Goal: Task Accomplishment & Management: Manage account settings

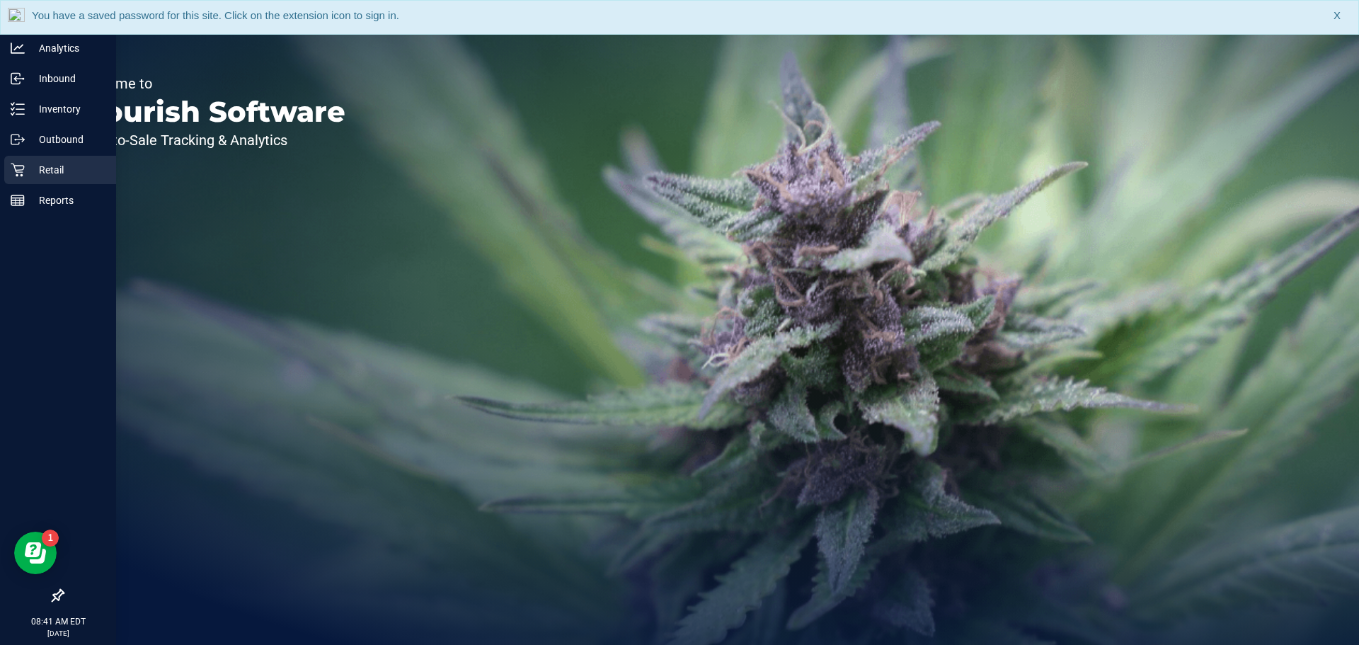
click at [50, 166] on p "Retail" at bounding box center [67, 169] width 85 height 17
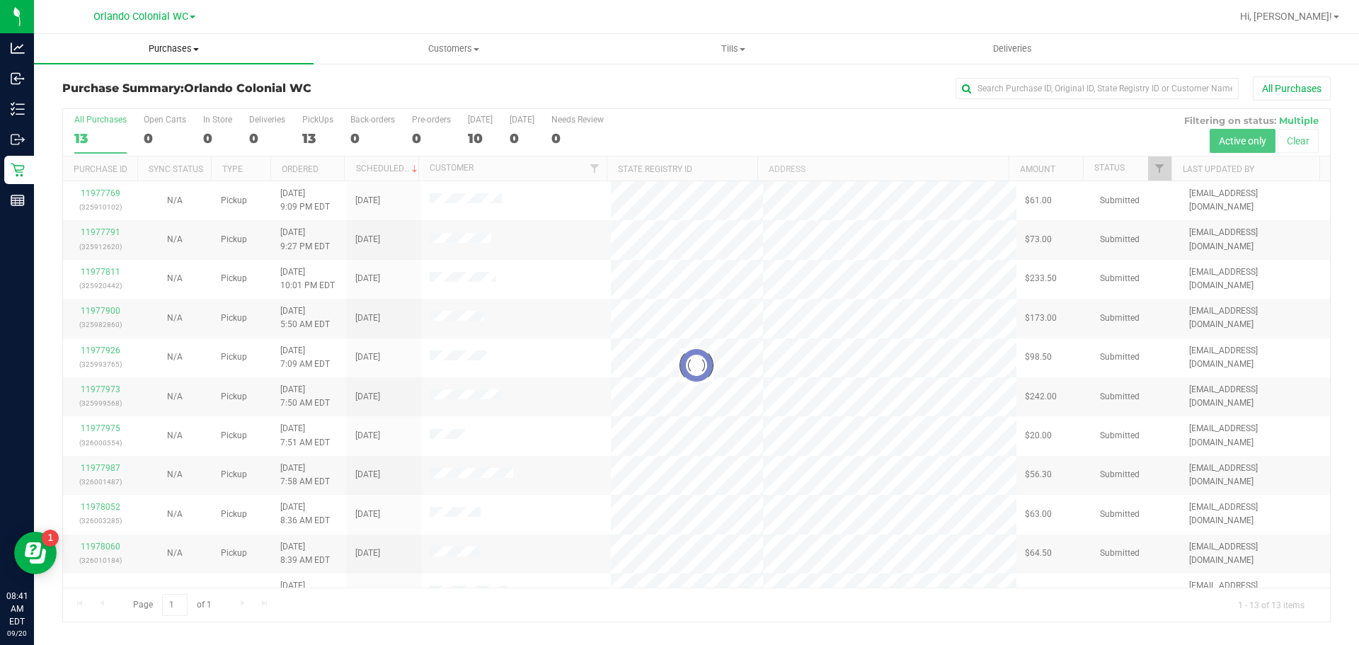
click at [173, 49] on span "Purchases" at bounding box center [174, 48] width 280 height 13
click at [97, 108] on span "Fulfillment" at bounding box center [78, 102] width 88 height 12
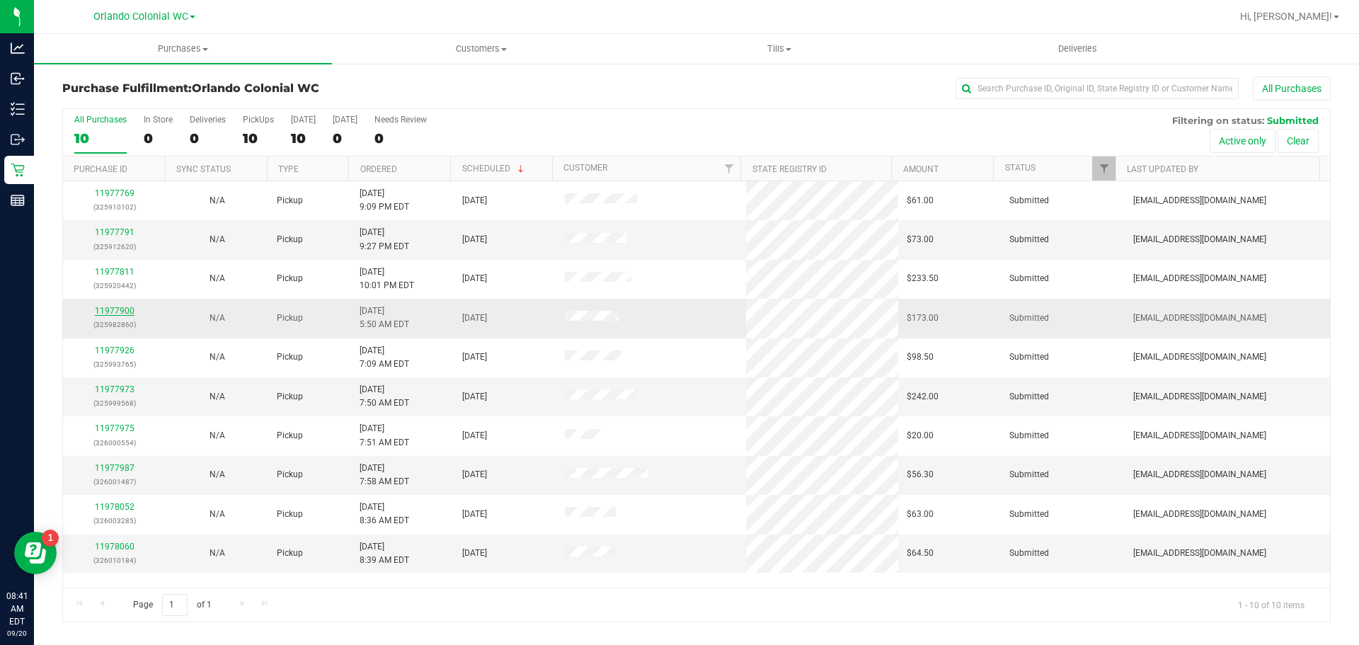
click at [111, 306] on link "11977900" at bounding box center [115, 311] width 40 height 10
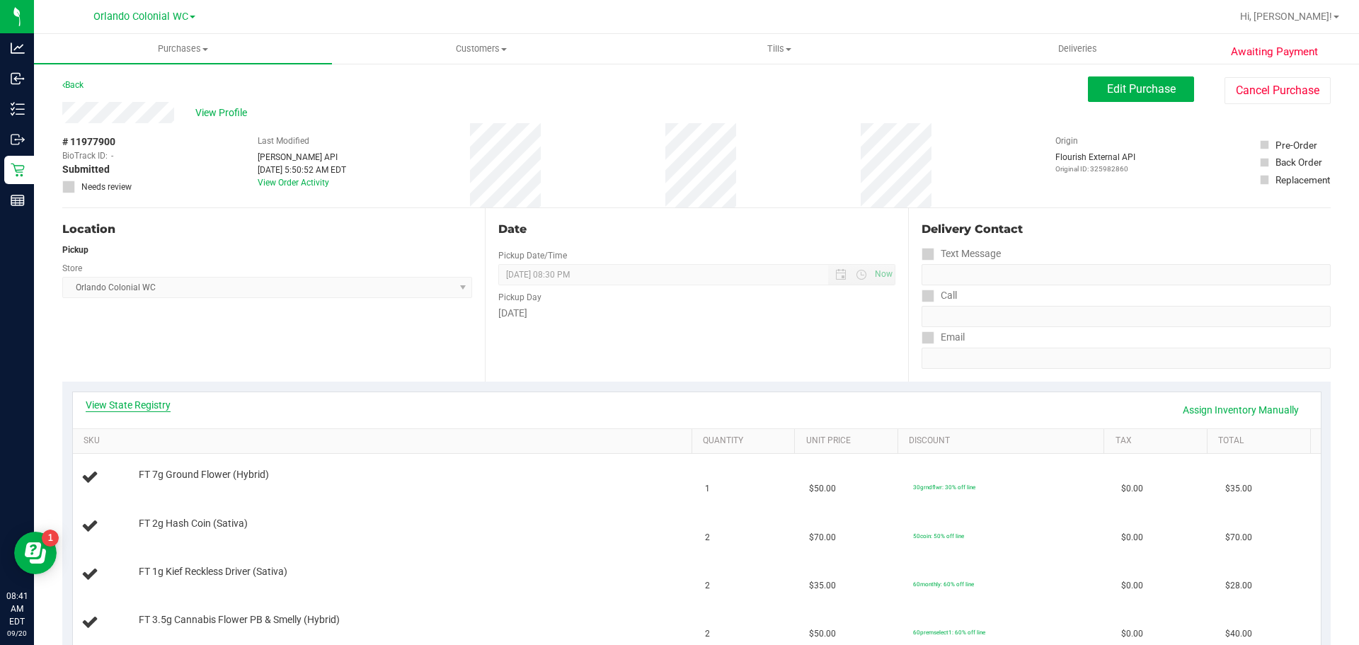
click at [137, 403] on link "View State Registry" at bounding box center [128, 405] width 85 height 14
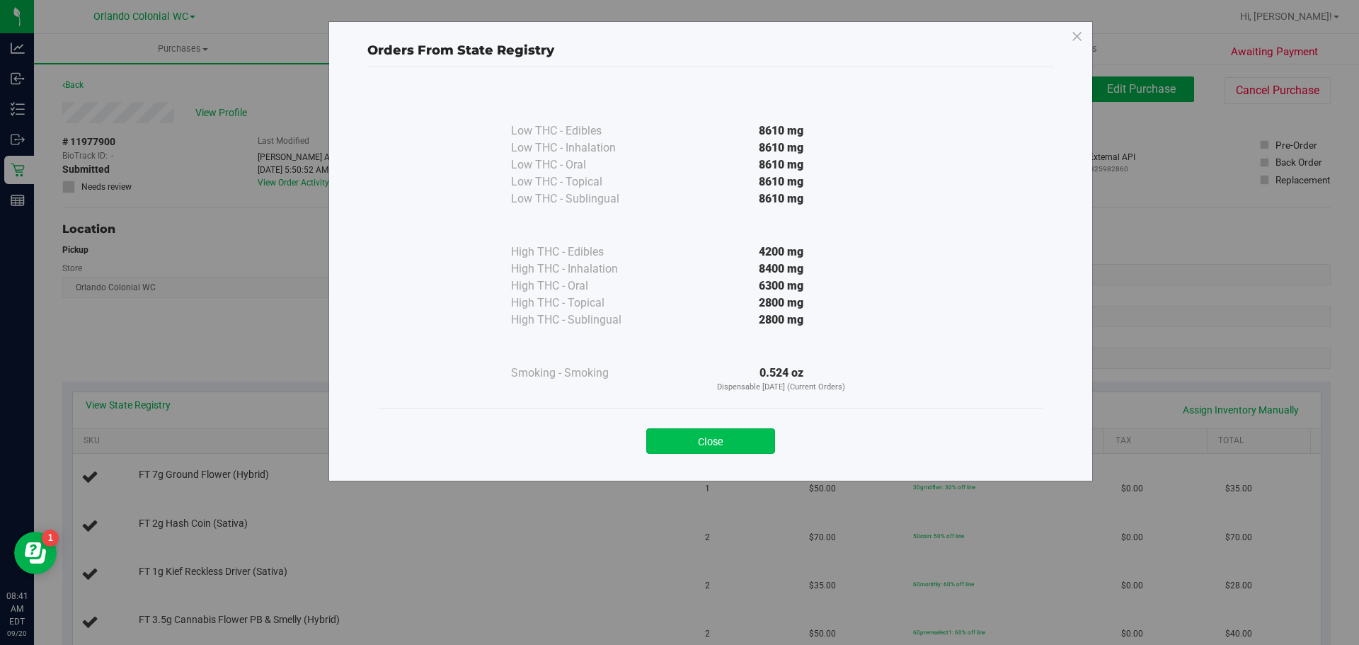
click at [709, 448] on button "Close" at bounding box center [710, 440] width 129 height 25
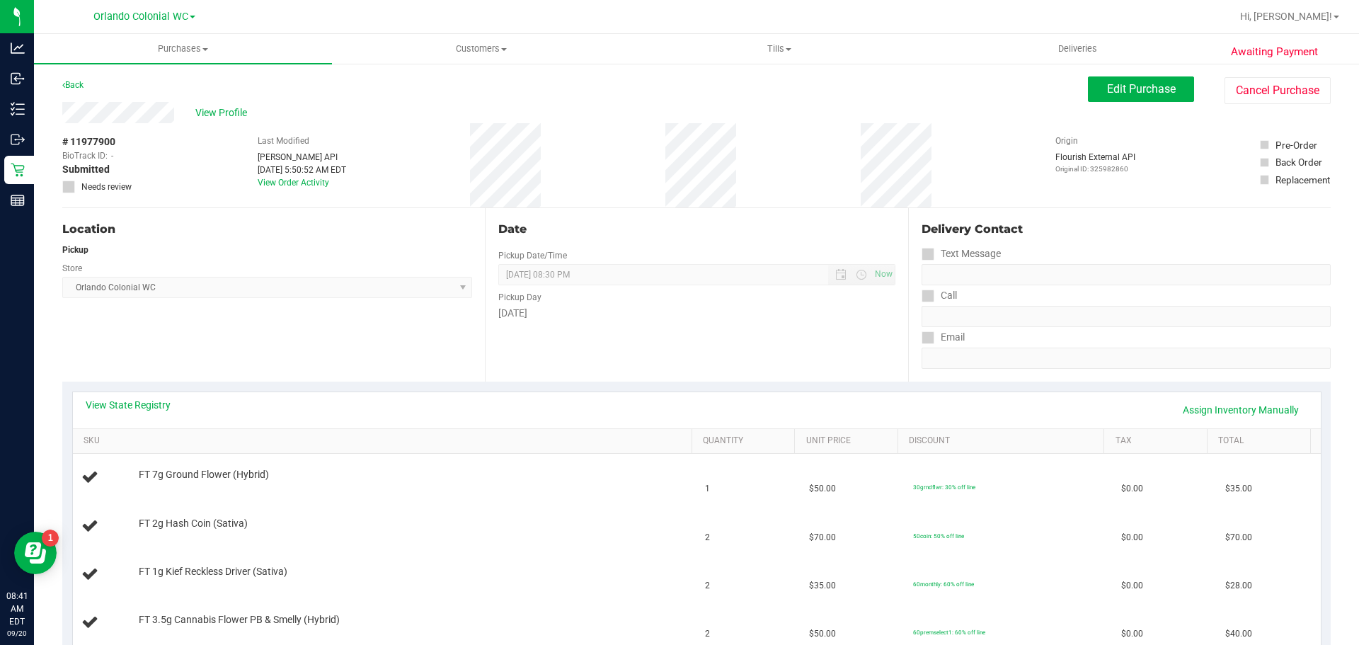
scroll to position [71, 0]
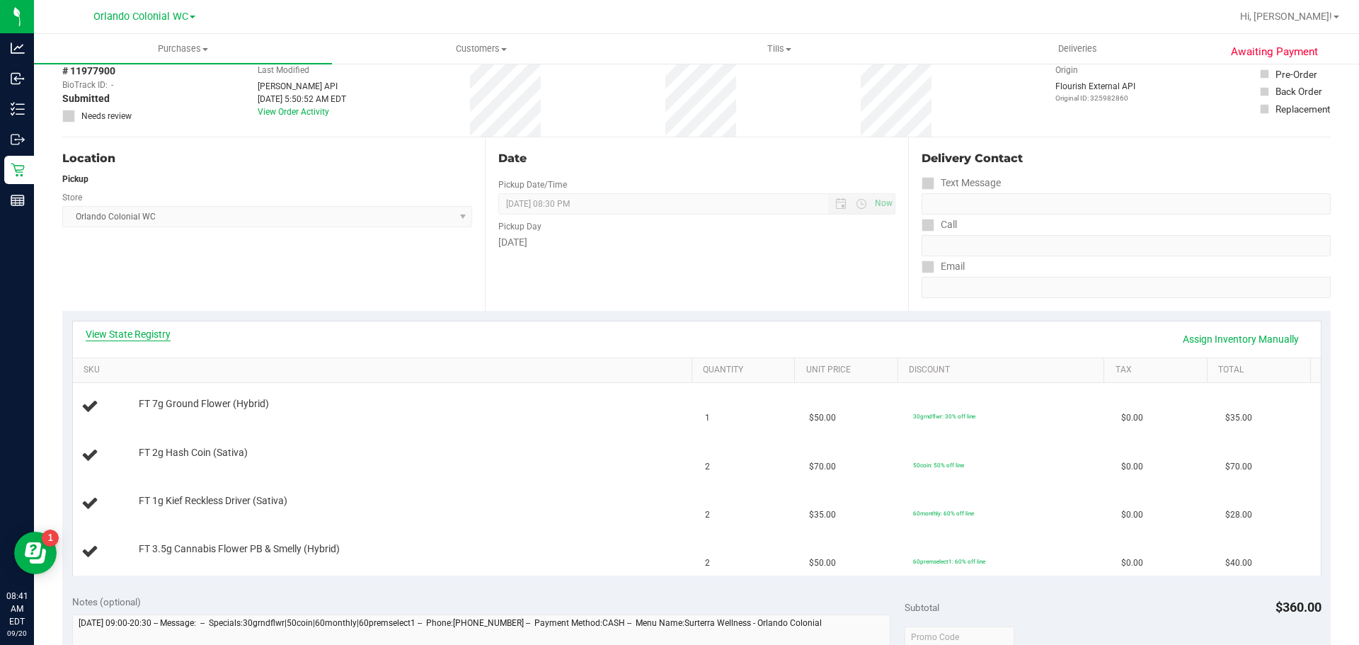
click at [144, 333] on link "View State Registry" at bounding box center [128, 334] width 85 height 14
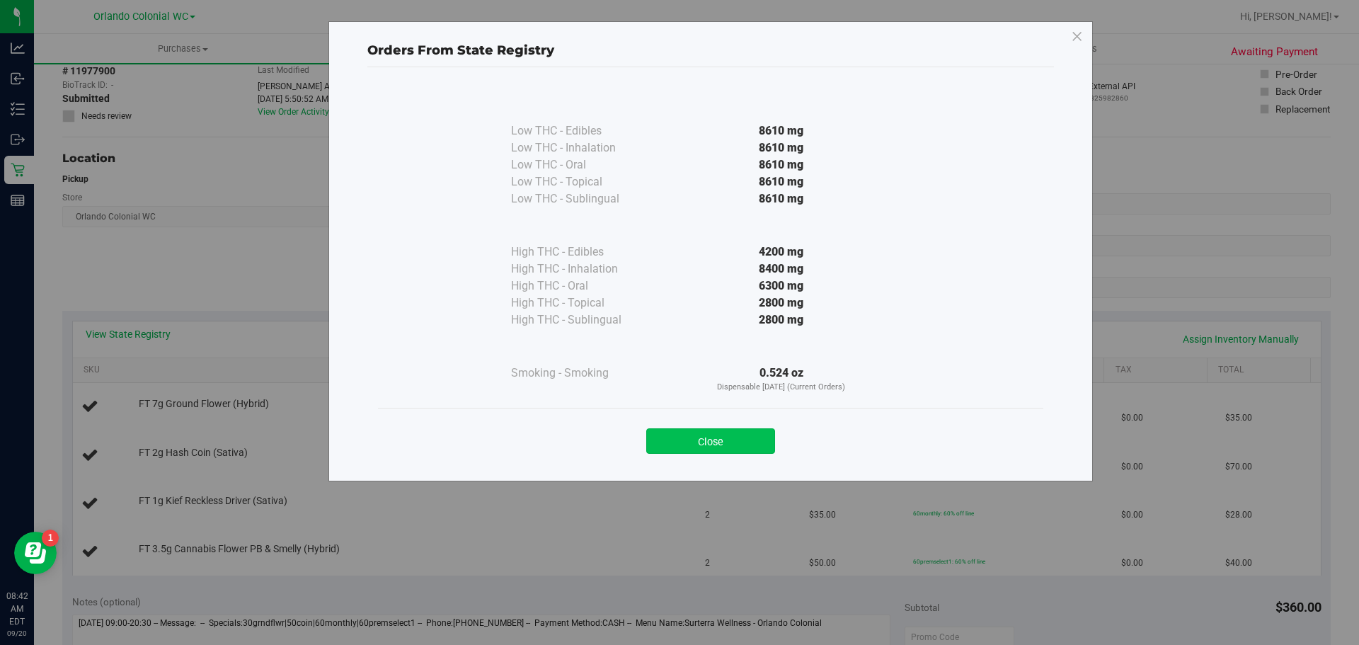
click at [697, 436] on button "Close" at bounding box center [710, 440] width 129 height 25
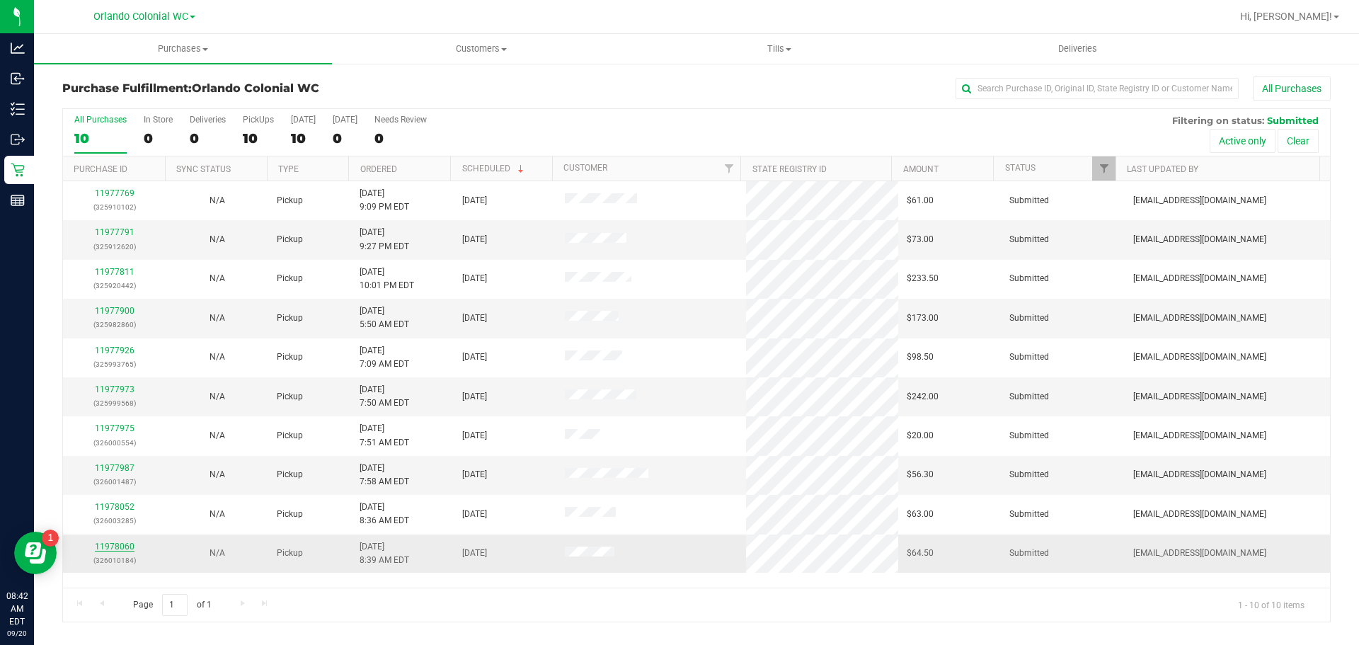
click at [122, 543] on link "11978060" at bounding box center [115, 546] width 40 height 10
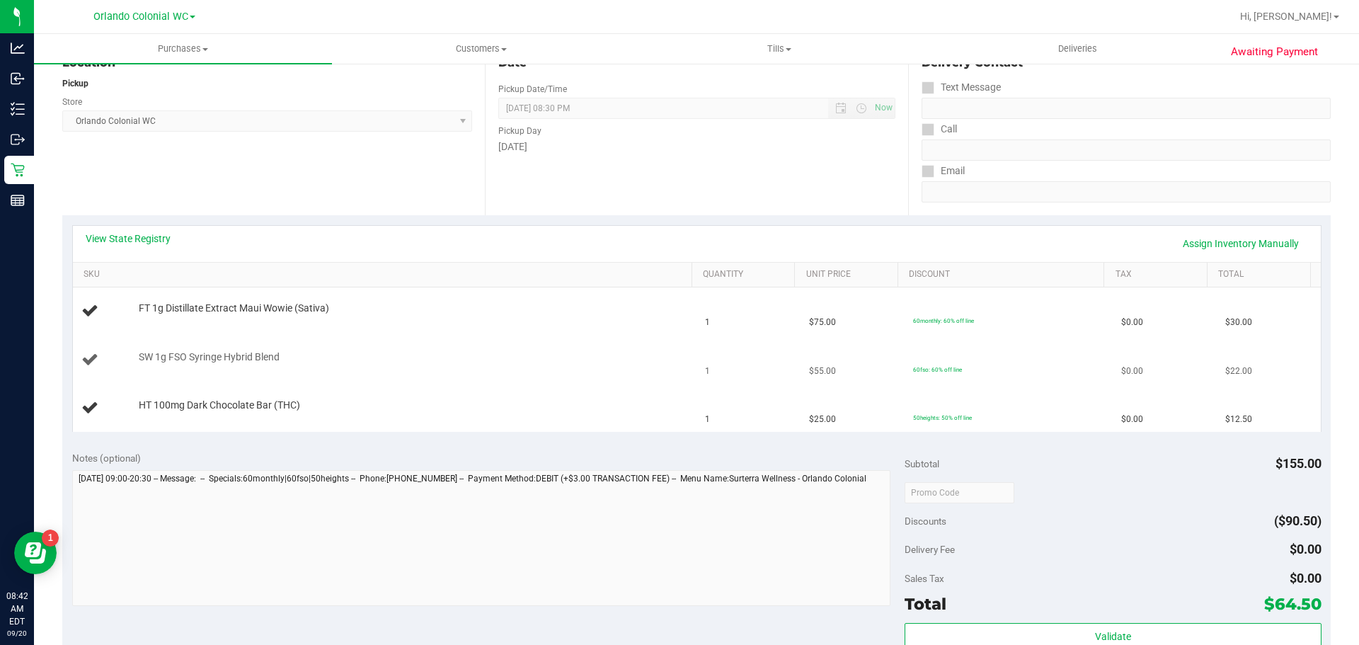
scroll to position [283, 0]
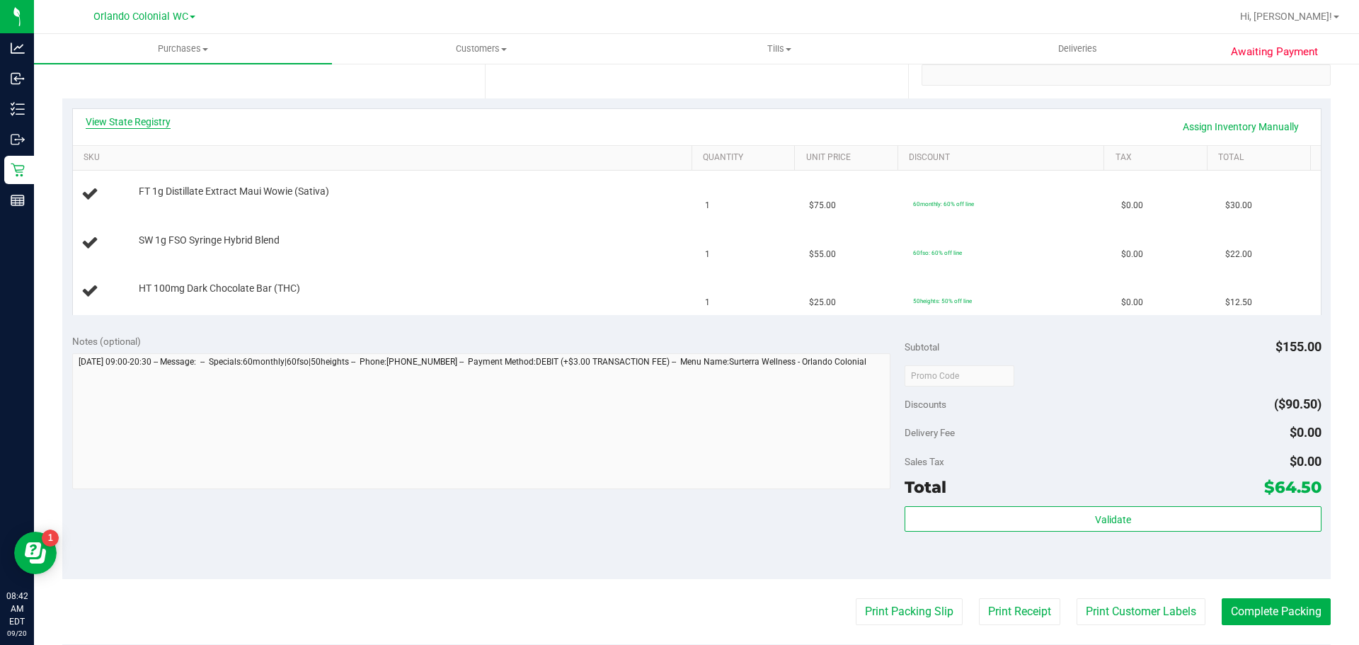
click at [160, 122] on link "View State Registry" at bounding box center [128, 122] width 85 height 14
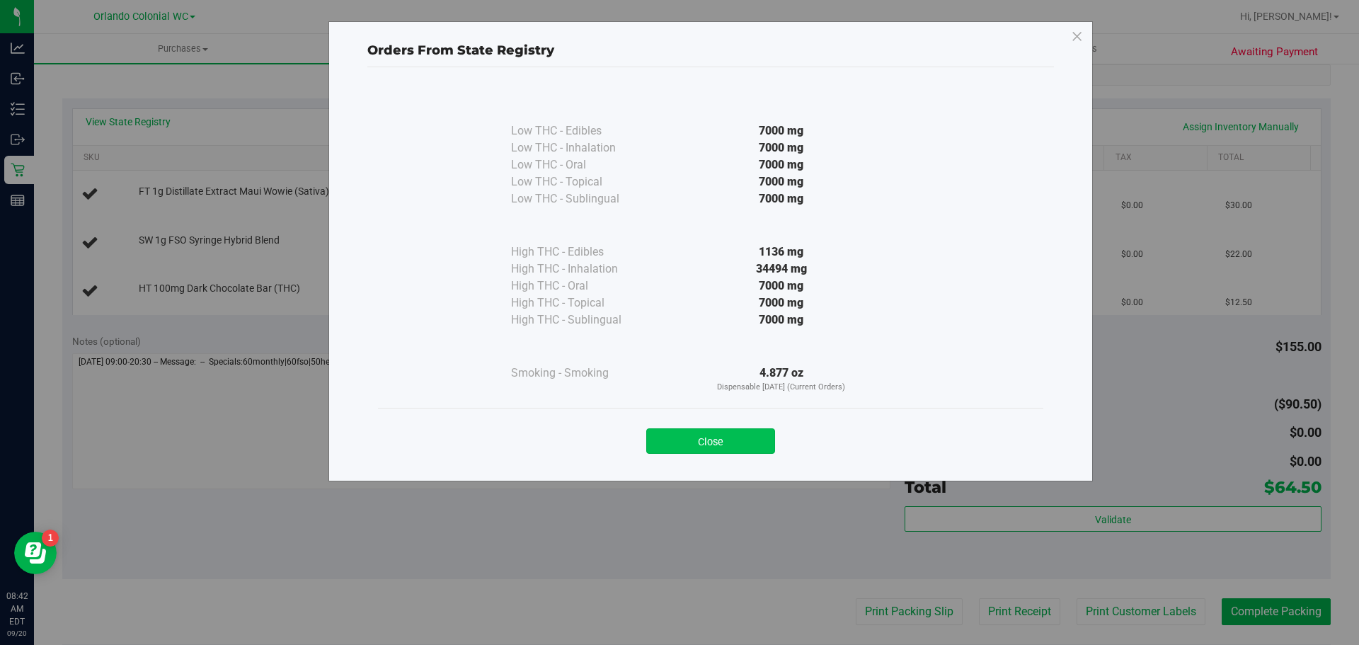
click at [727, 439] on button "Close" at bounding box center [710, 440] width 129 height 25
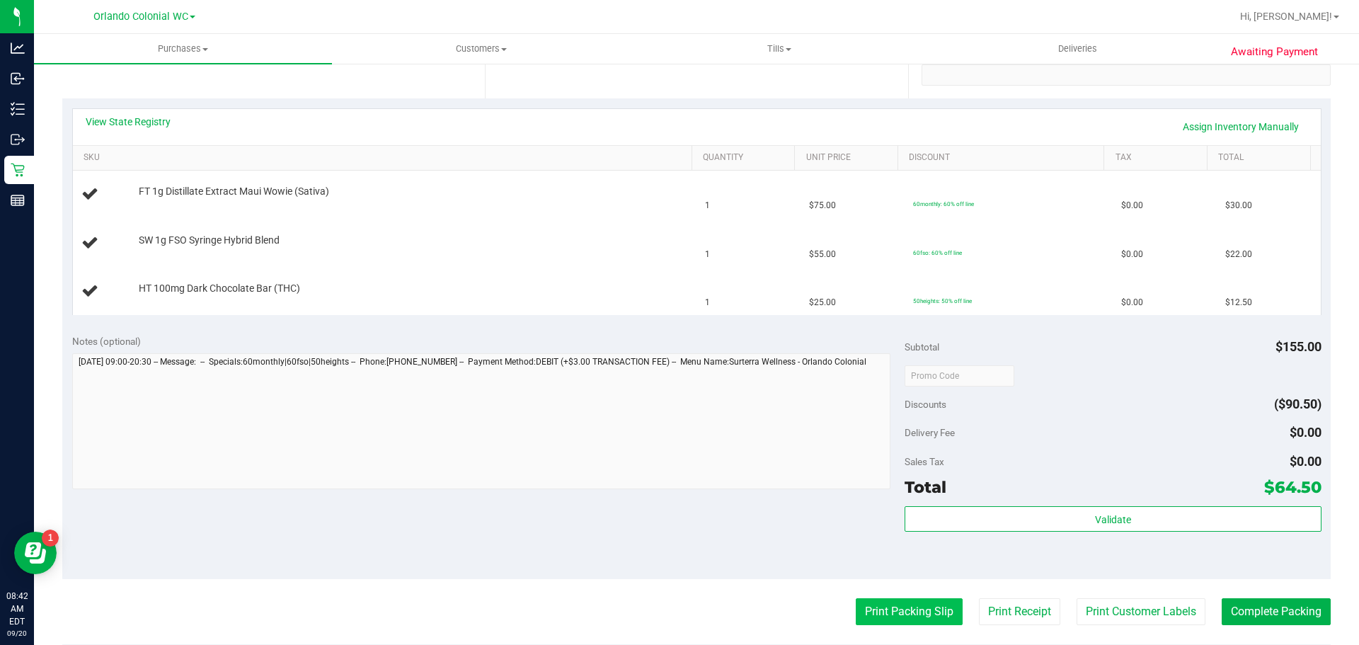
click at [916, 610] on button "Print Packing Slip" at bounding box center [909, 611] width 107 height 27
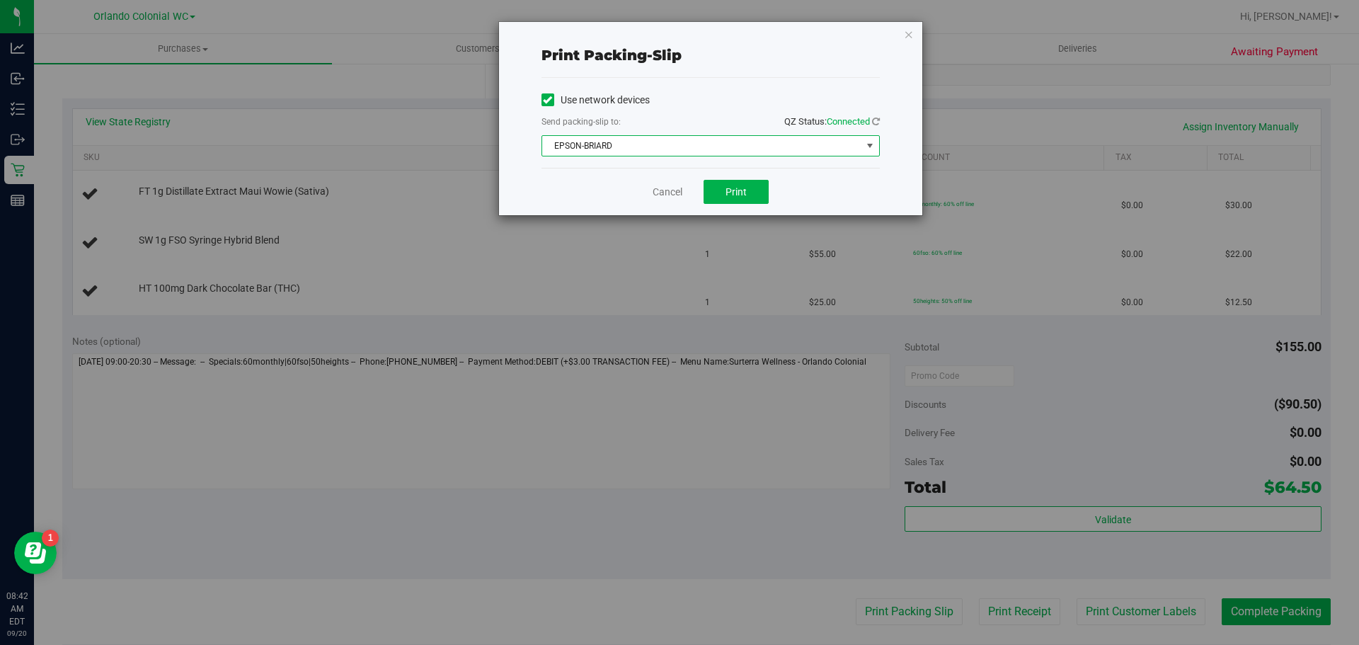
click at [675, 141] on span "EPSON-BRIARD" at bounding box center [701, 146] width 319 height 20
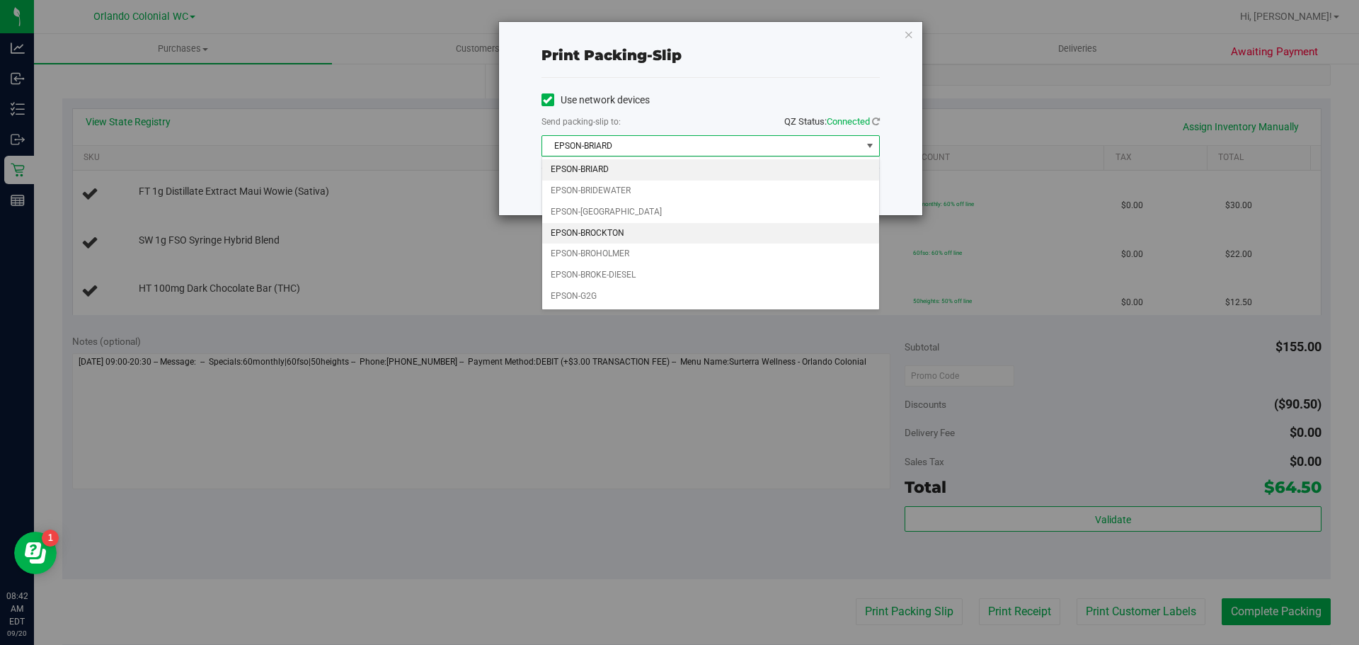
click at [602, 232] on li "EPSON-BROCKTON" at bounding box center [710, 233] width 337 height 21
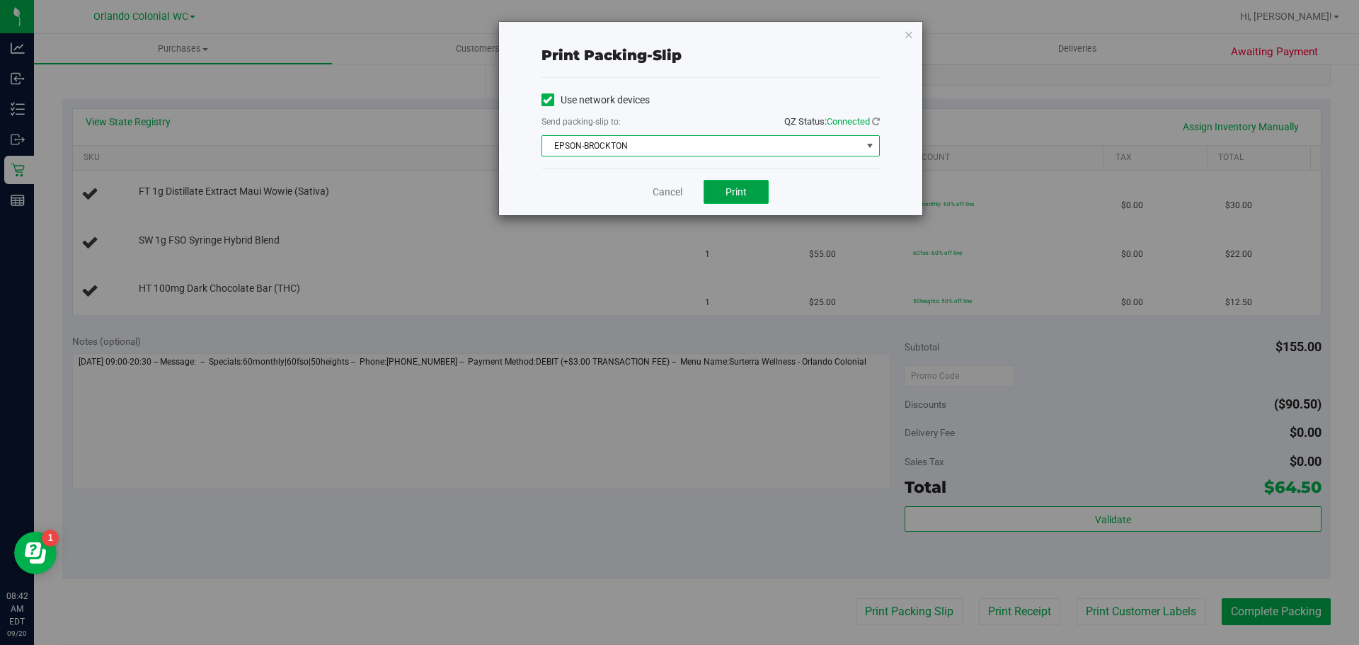
click at [751, 192] on button "Print" at bounding box center [736, 192] width 65 height 24
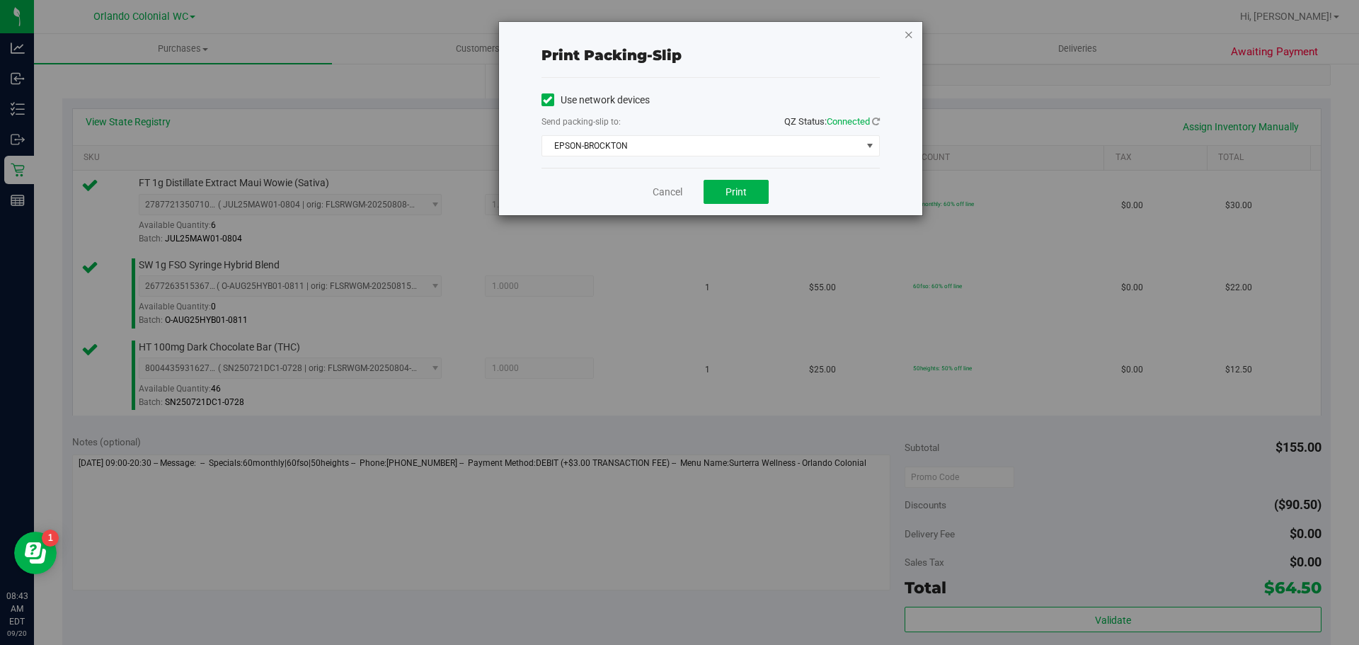
click at [907, 32] on icon "button" at bounding box center [909, 33] width 10 height 17
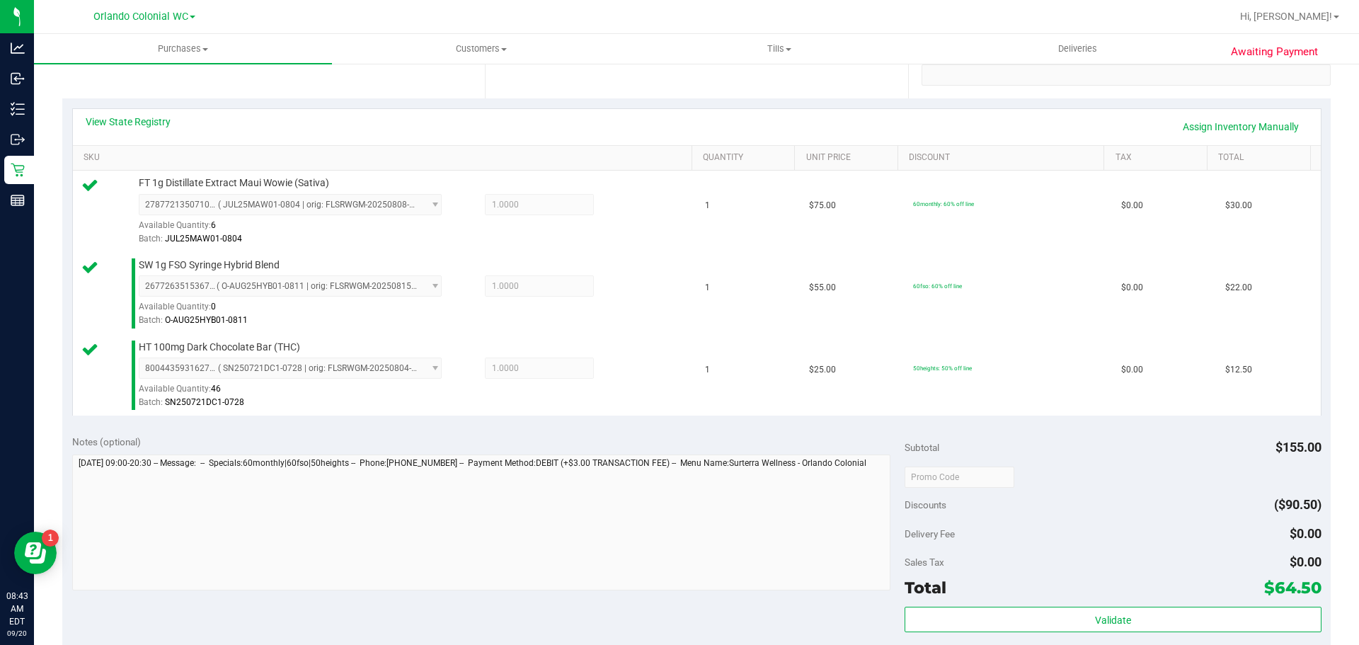
scroll to position [656, 0]
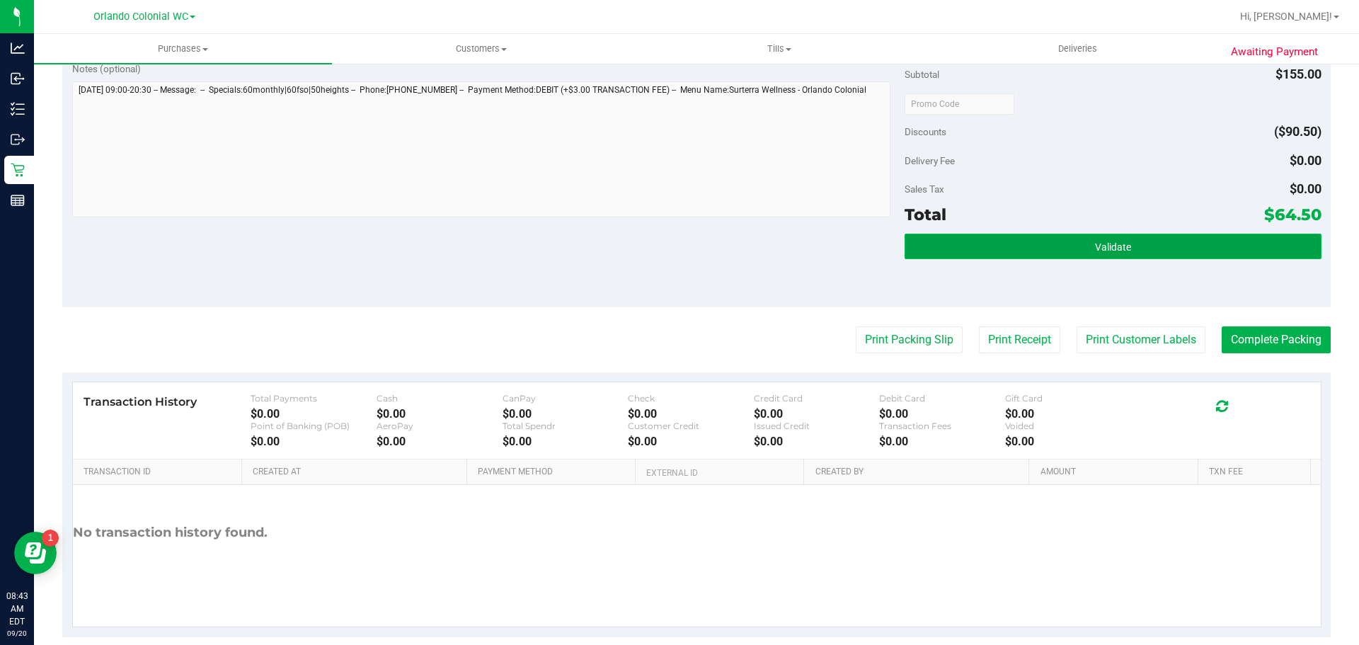
click at [1055, 251] on button "Validate" at bounding box center [1113, 246] width 416 height 25
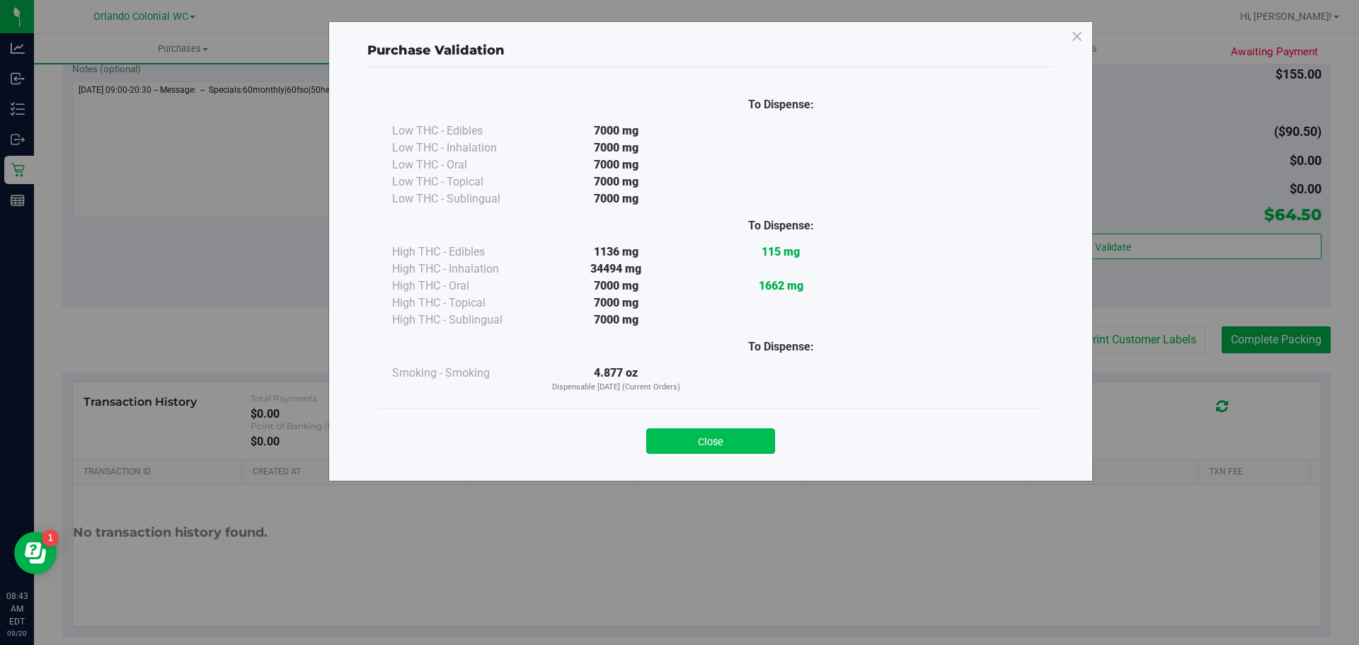
click at [712, 449] on button "Close" at bounding box center [710, 440] width 129 height 25
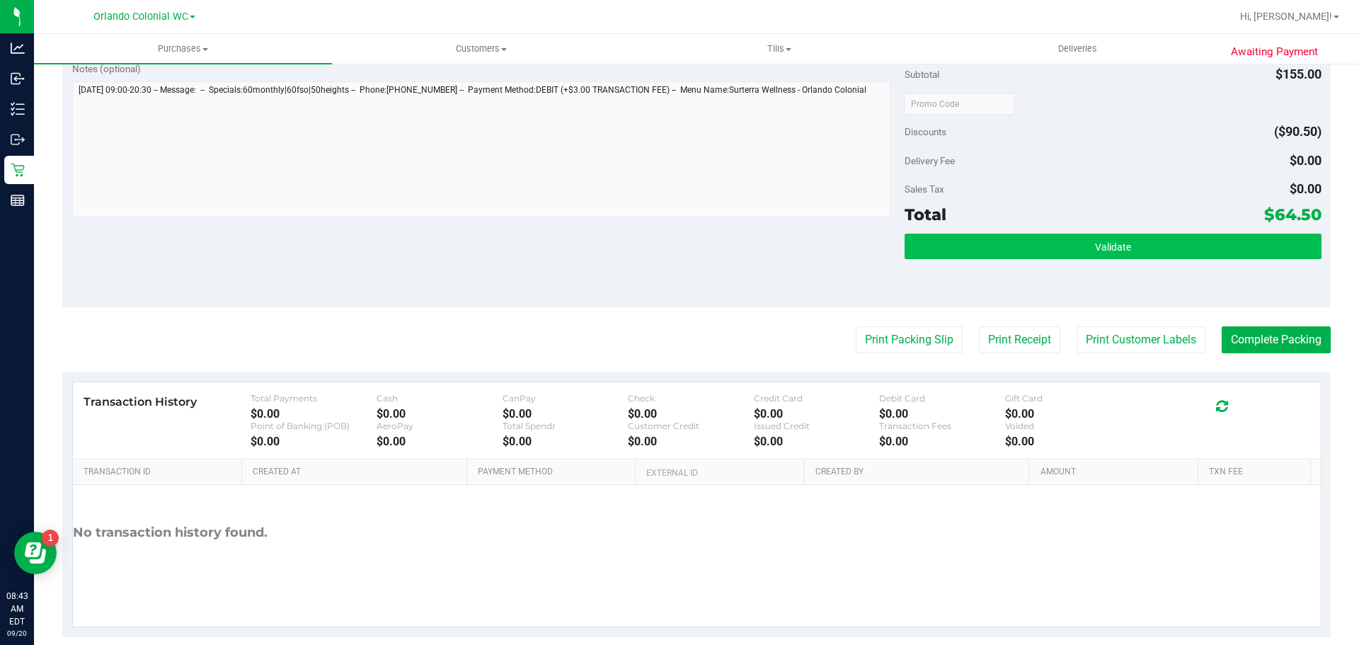
click at [1076, 248] on button "Validate" at bounding box center [1113, 246] width 416 height 25
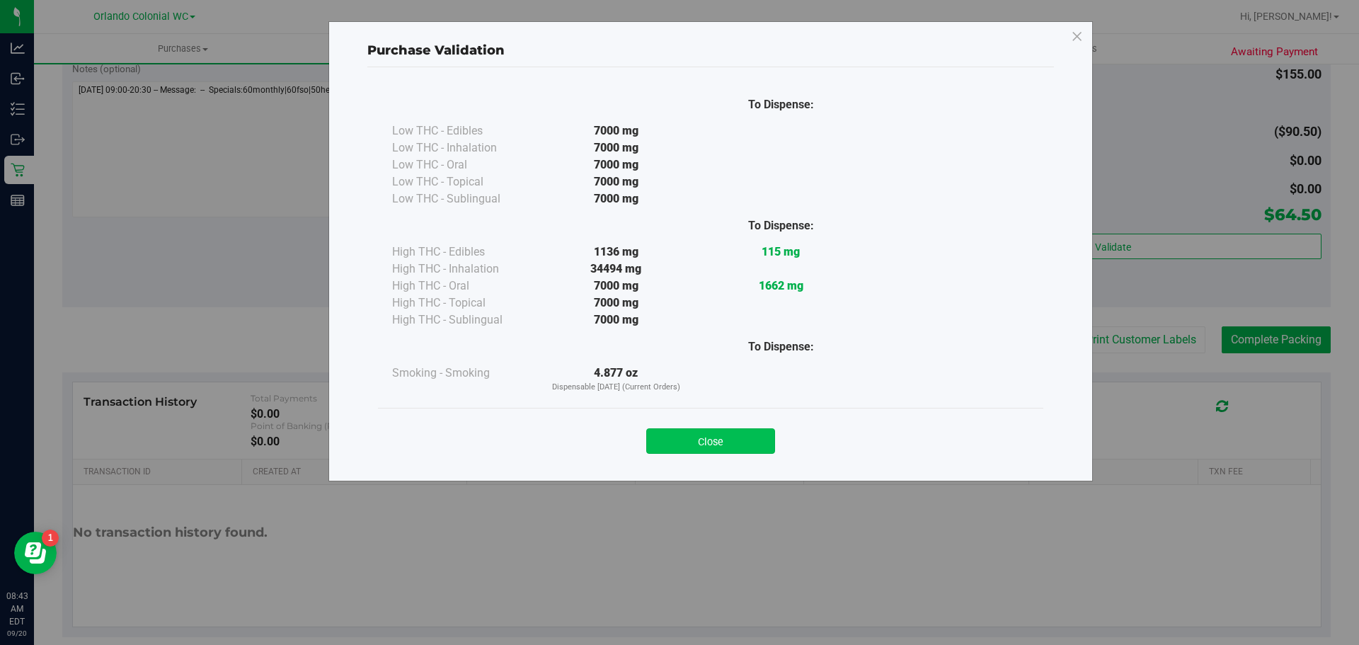
click at [706, 441] on button "Close" at bounding box center [710, 440] width 129 height 25
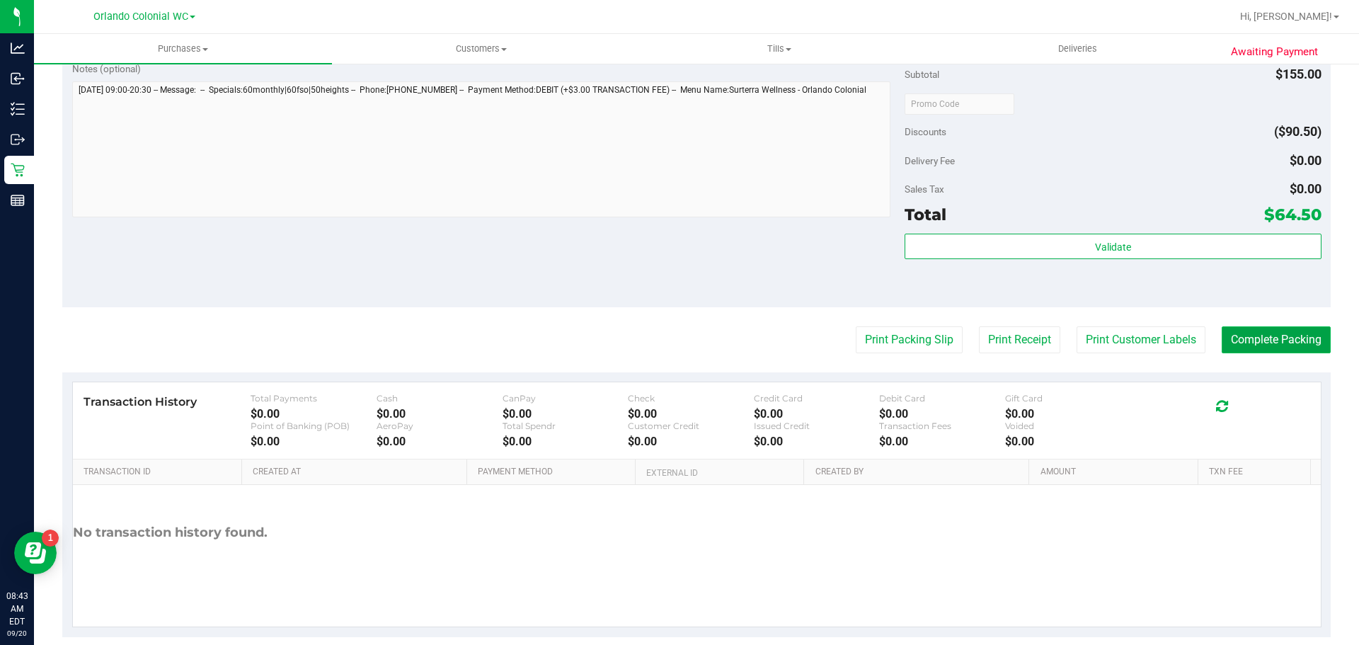
click at [1272, 345] on button "Complete Packing" at bounding box center [1276, 339] width 109 height 27
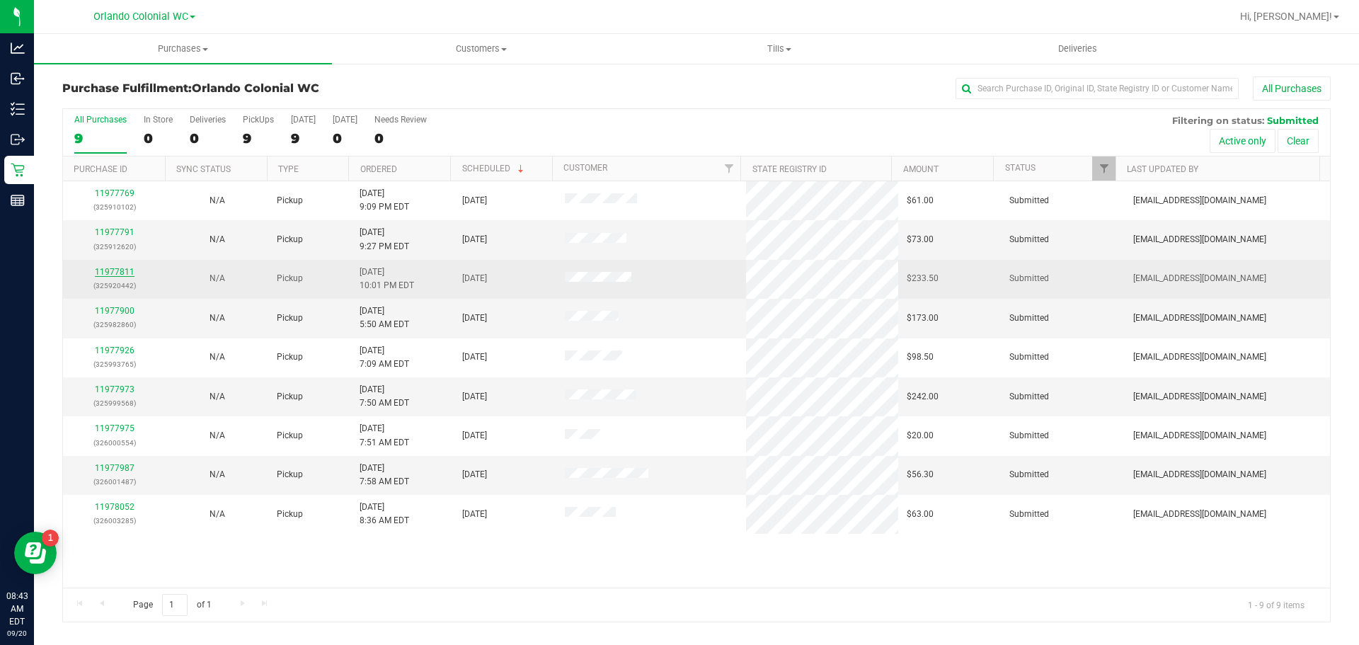
click at [120, 273] on link "11977811" at bounding box center [115, 272] width 40 height 10
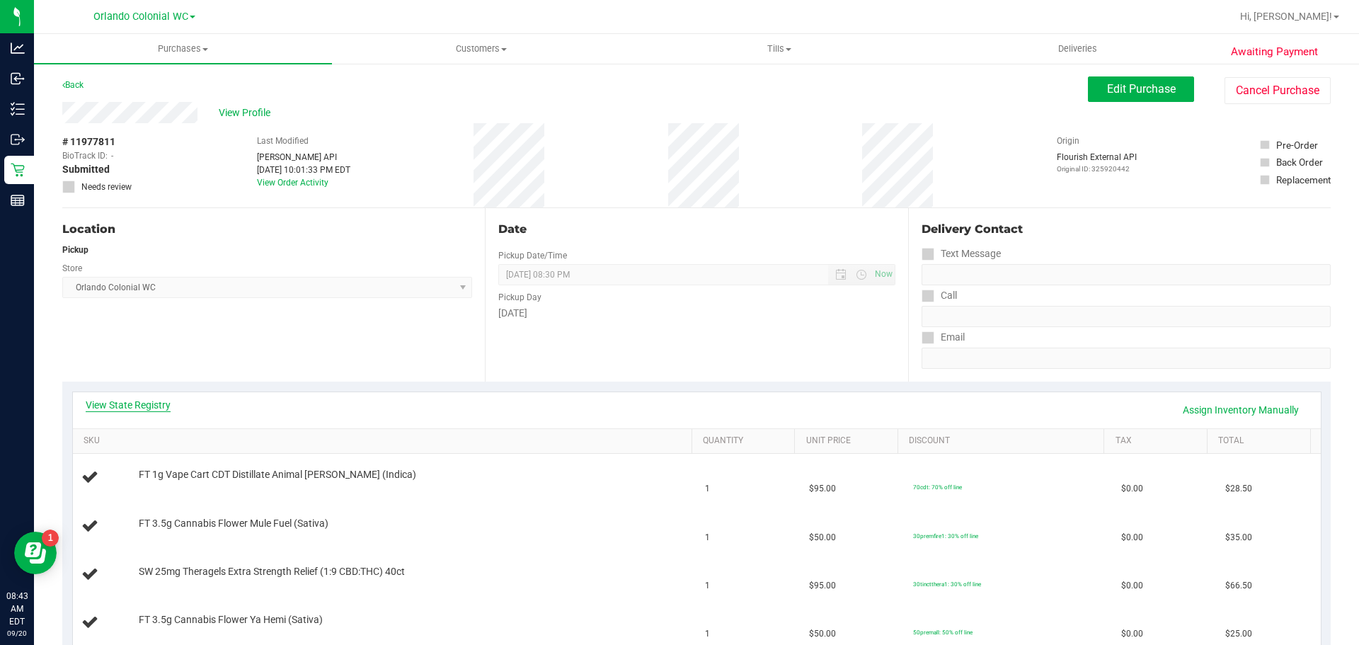
click at [133, 405] on link "View State Registry" at bounding box center [128, 405] width 85 height 14
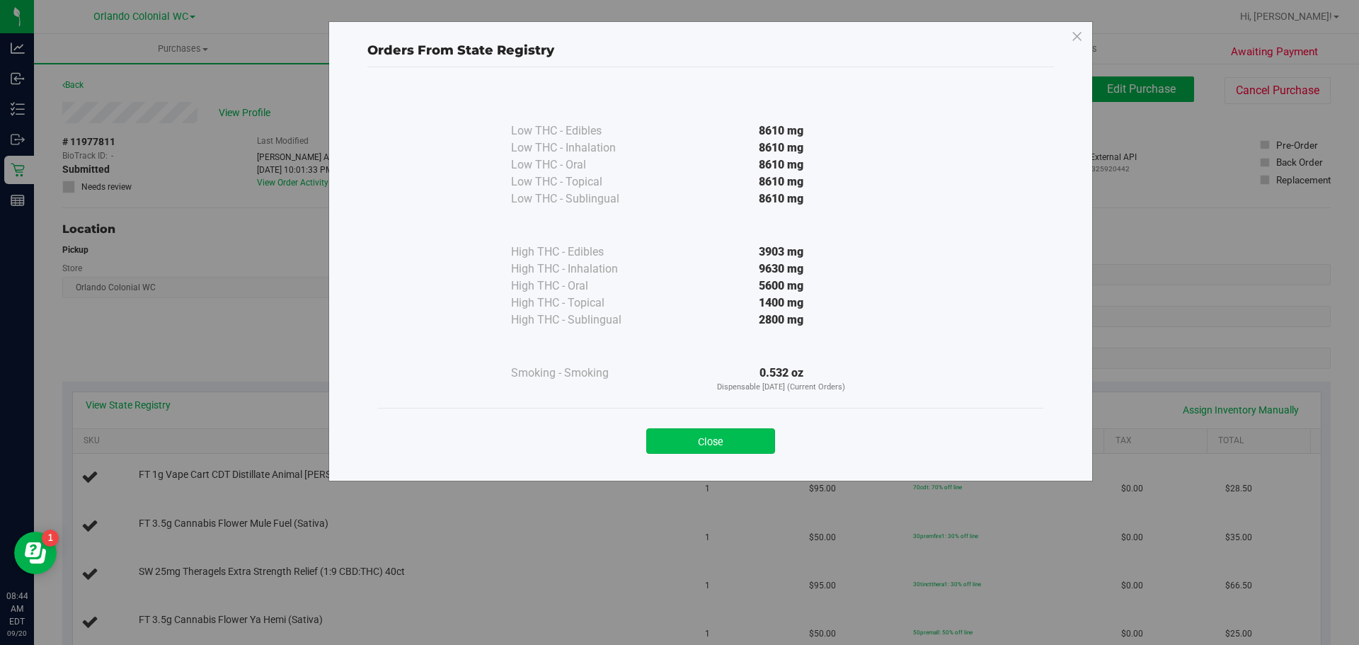
click at [716, 447] on button "Close" at bounding box center [710, 440] width 129 height 25
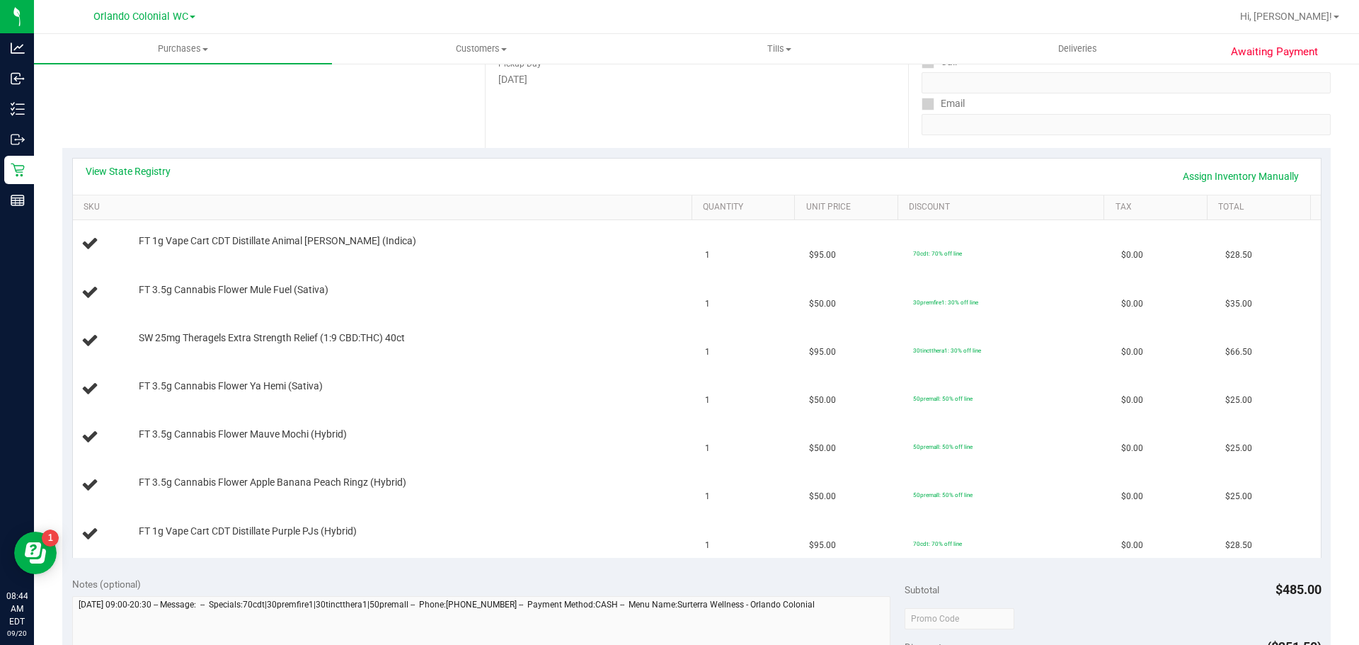
scroll to position [185, 0]
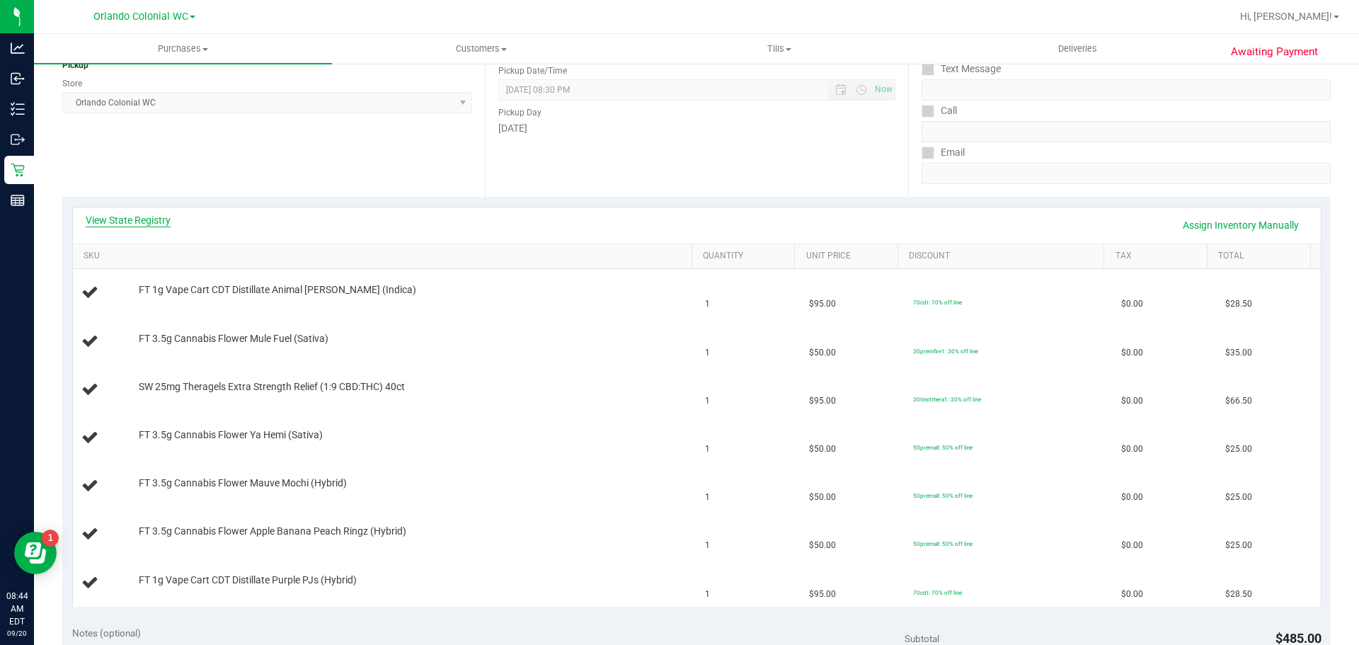
click at [144, 223] on link "View State Registry" at bounding box center [128, 220] width 85 height 14
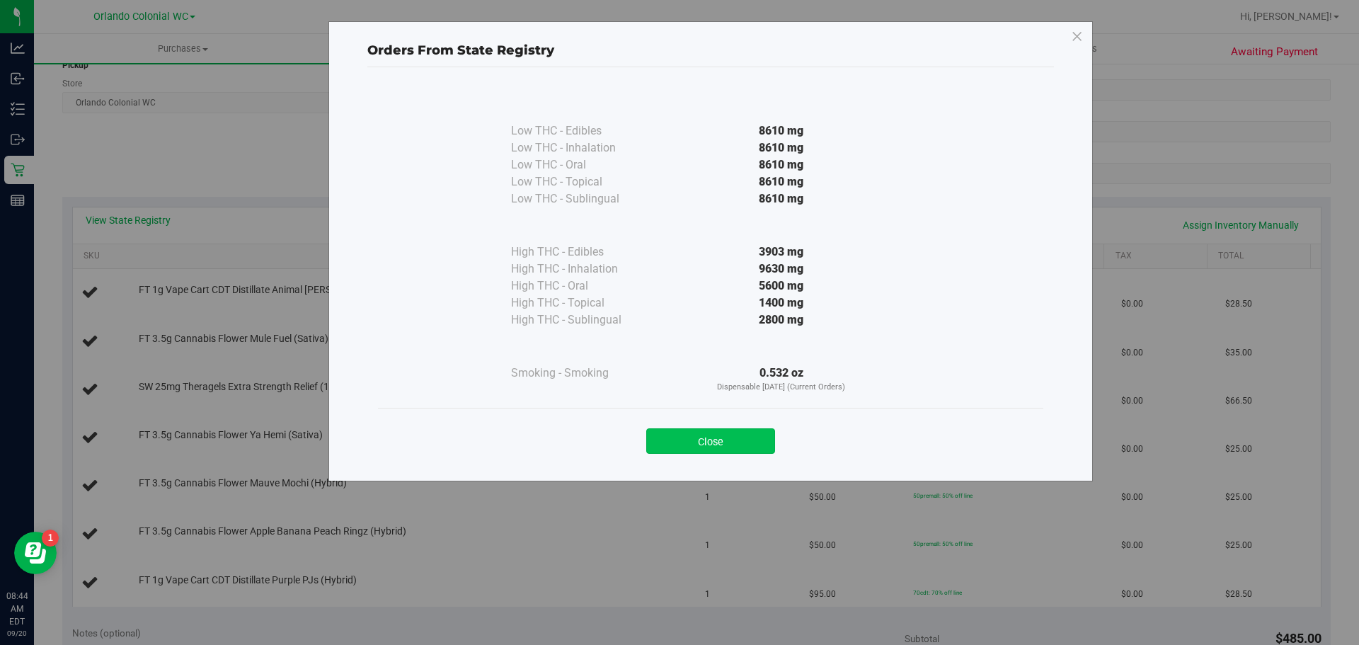
click at [721, 437] on button "Close" at bounding box center [710, 440] width 129 height 25
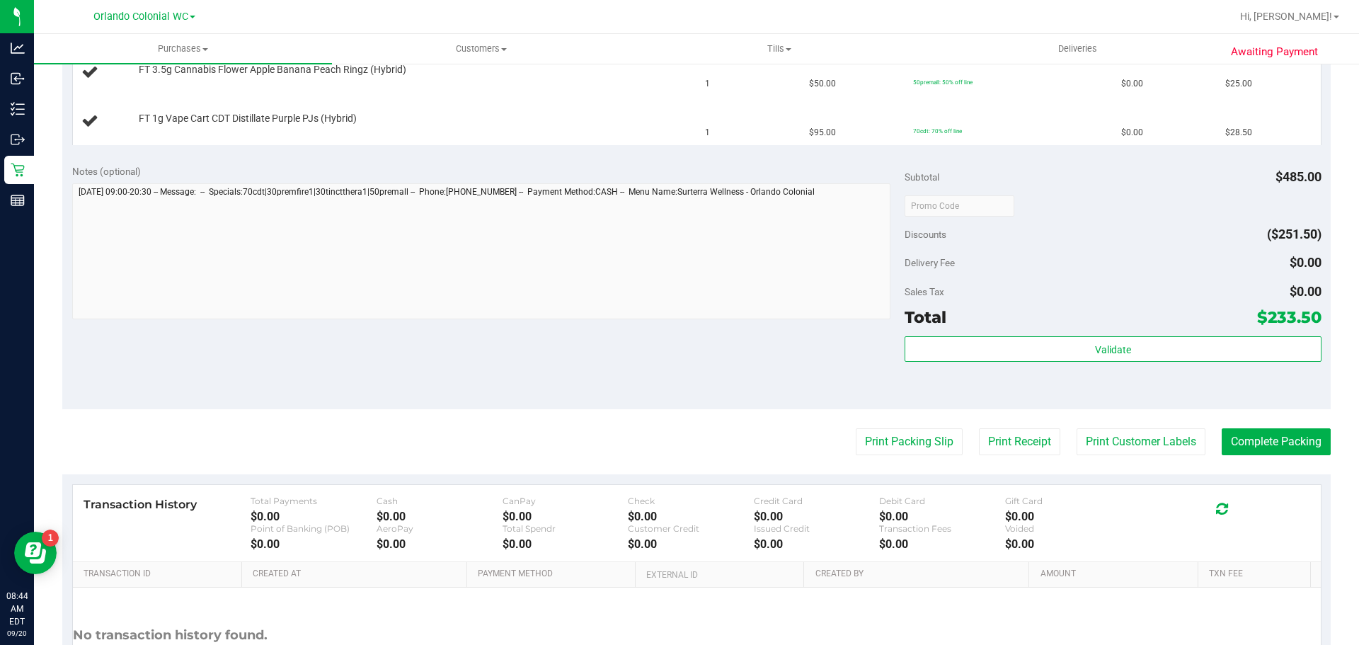
scroll to position [649, 0]
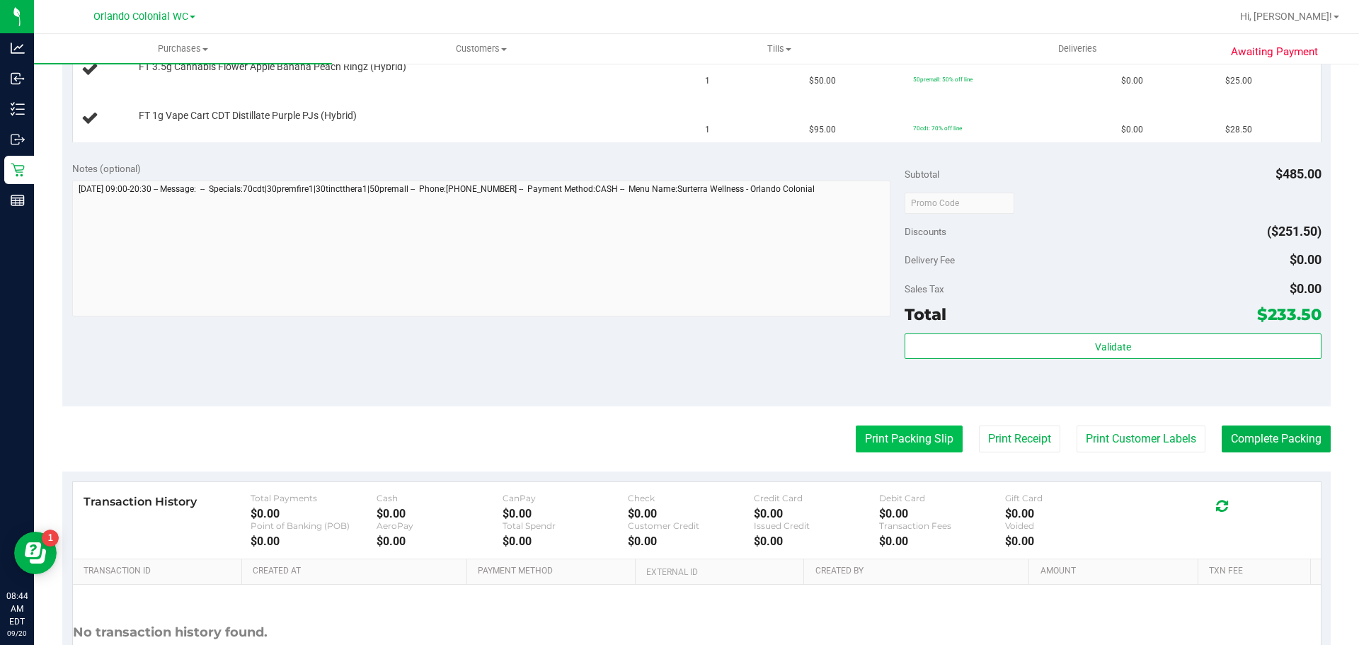
click at [912, 450] on button "Print Packing Slip" at bounding box center [909, 438] width 107 height 27
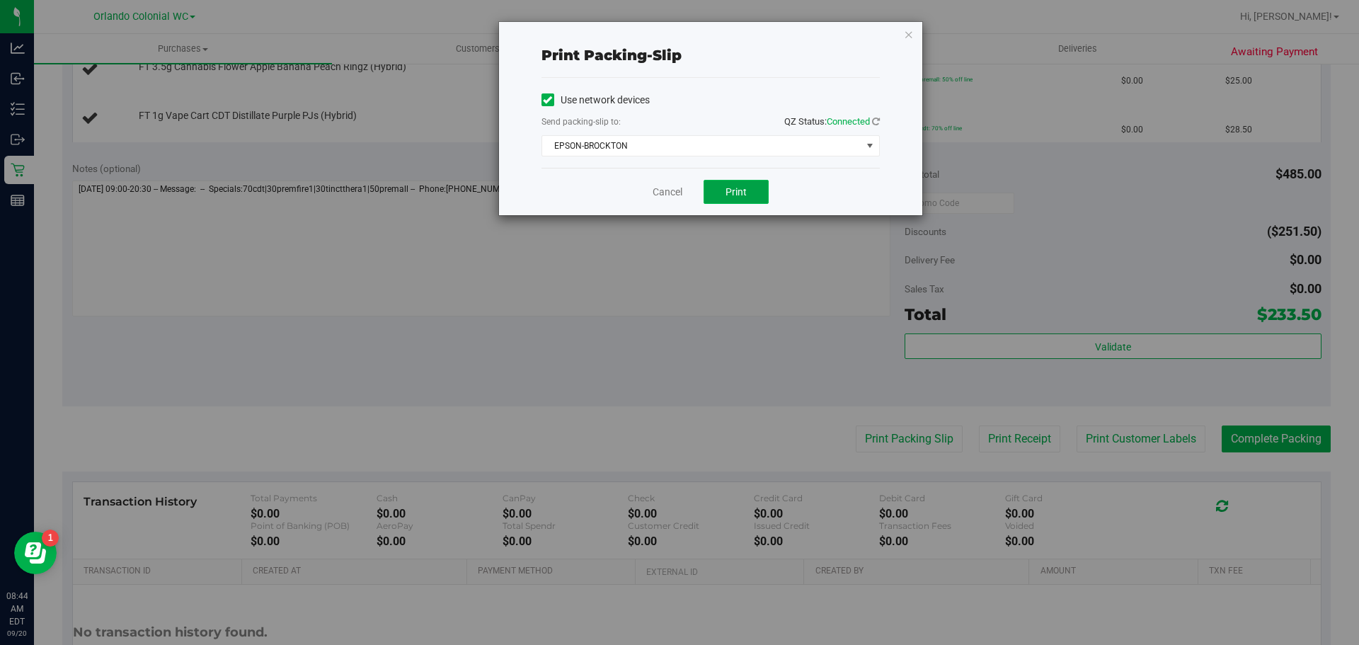
click at [738, 195] on span "Print" at bounding box center [736, 191] width 21 height 11
click at [904, 38] on icon "button" at bounding box center [909, 33] width 10 height 17
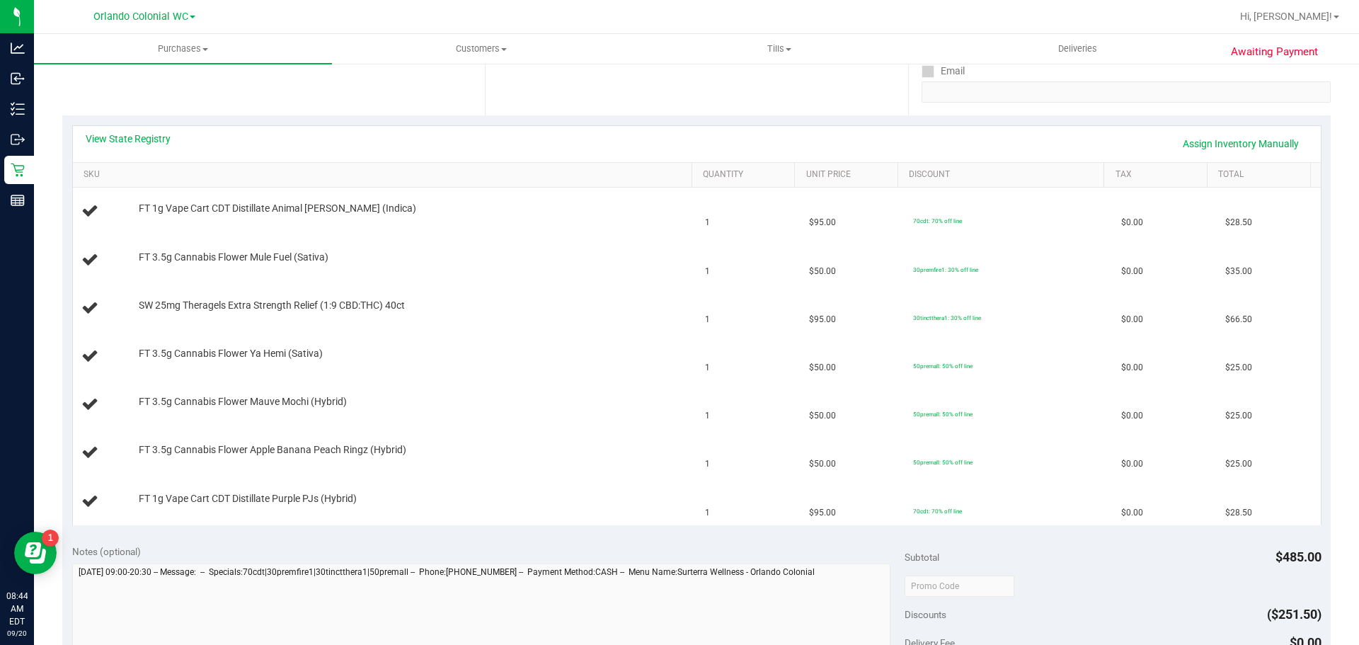
scroll to position [263, 0]
click at [119, 139] on link "View State Registry" at bounding box center [128, 141] width 85 height 14
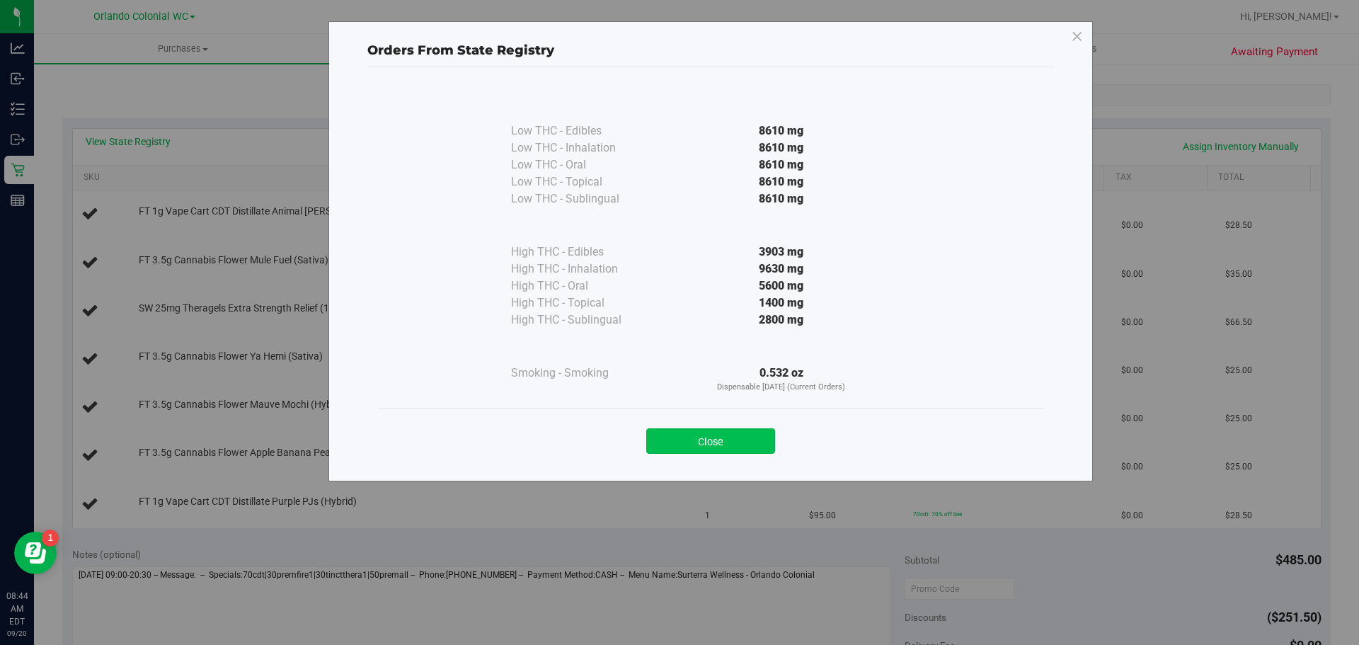
click at [689, 432] on button "Close" at bounding box center [710, 440] width 129 height 25
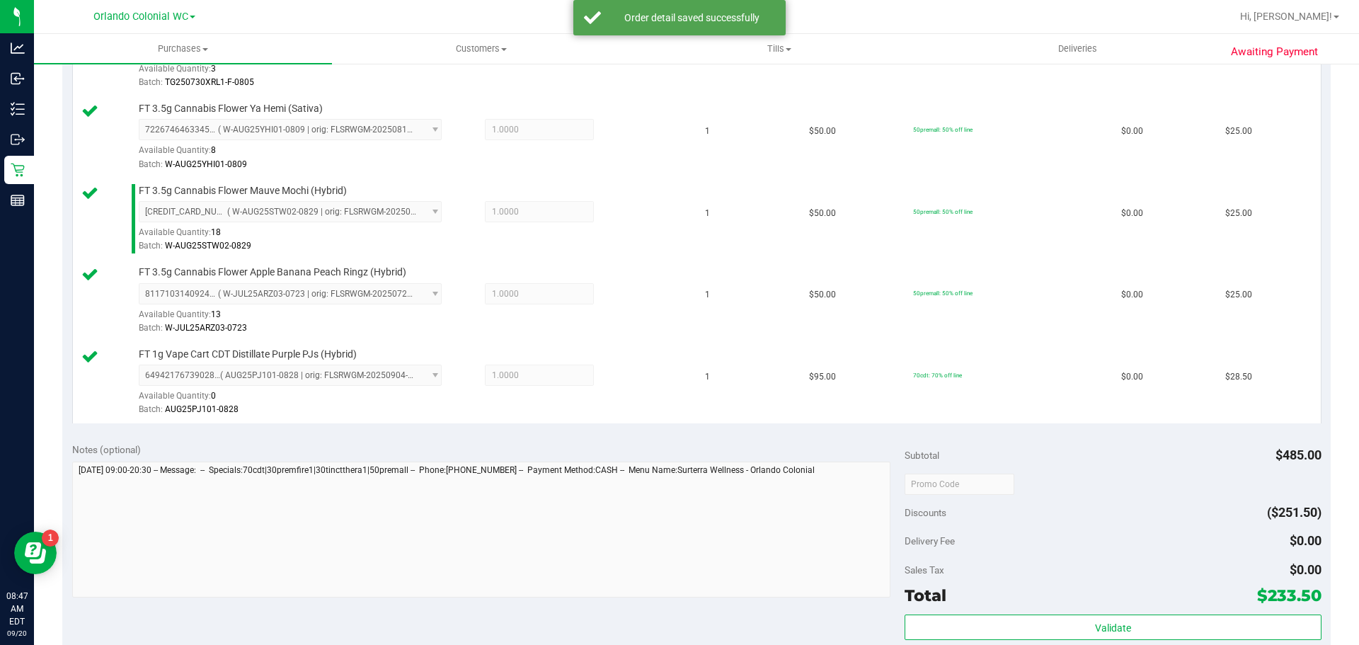
scroll to position [644, 0]
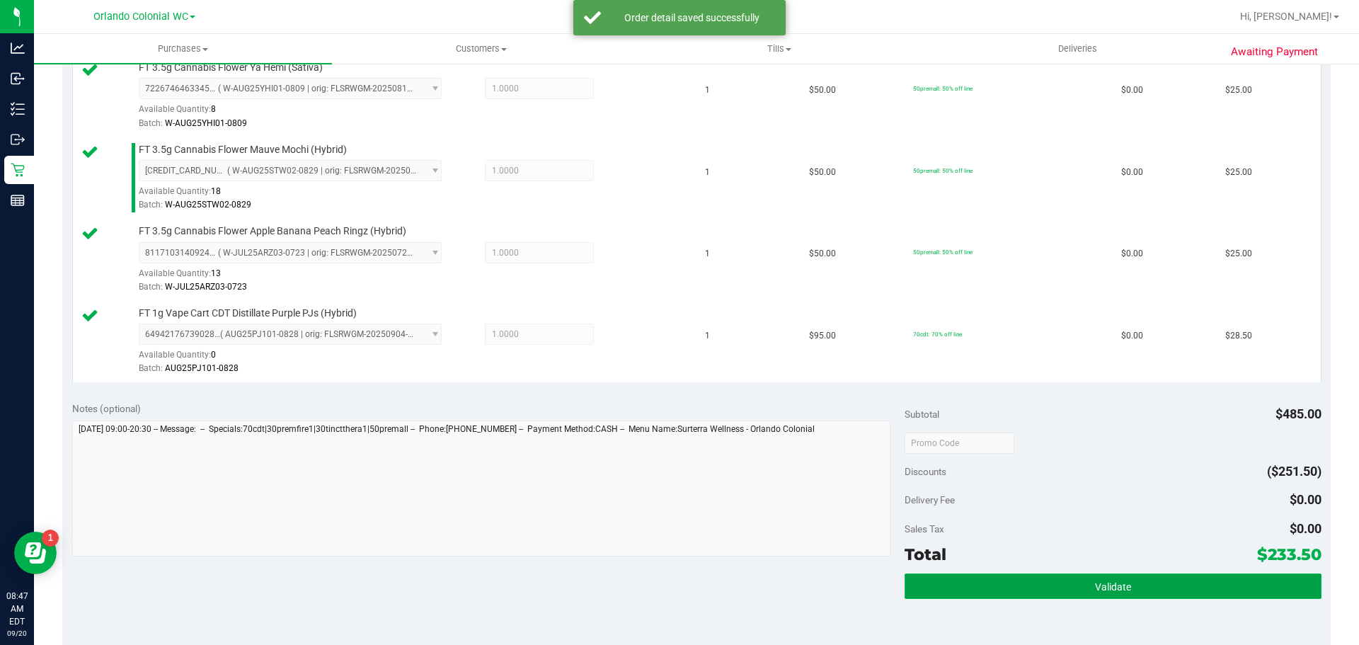
click at [1036, 577] on button "Validate" at bounding box center [1113, 585] width 416 height 25
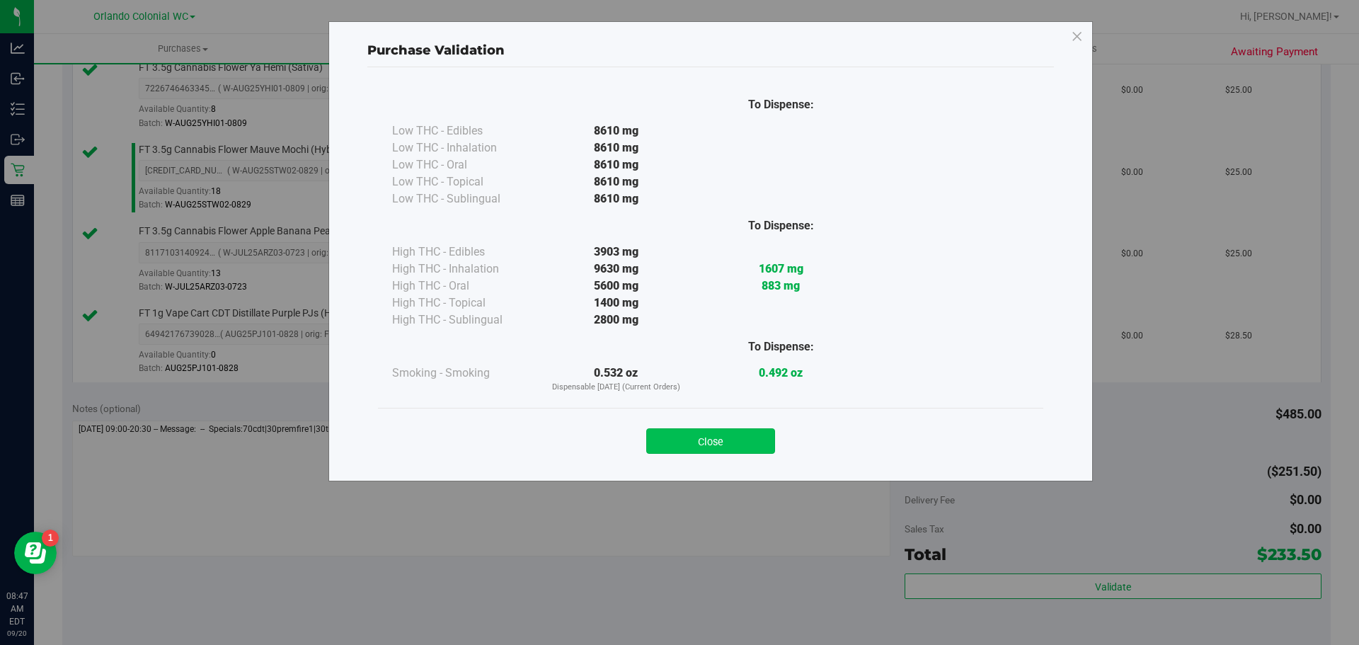
click at [716, 450] on button "Close" at bounding box center [710, 440] width 129 height 25
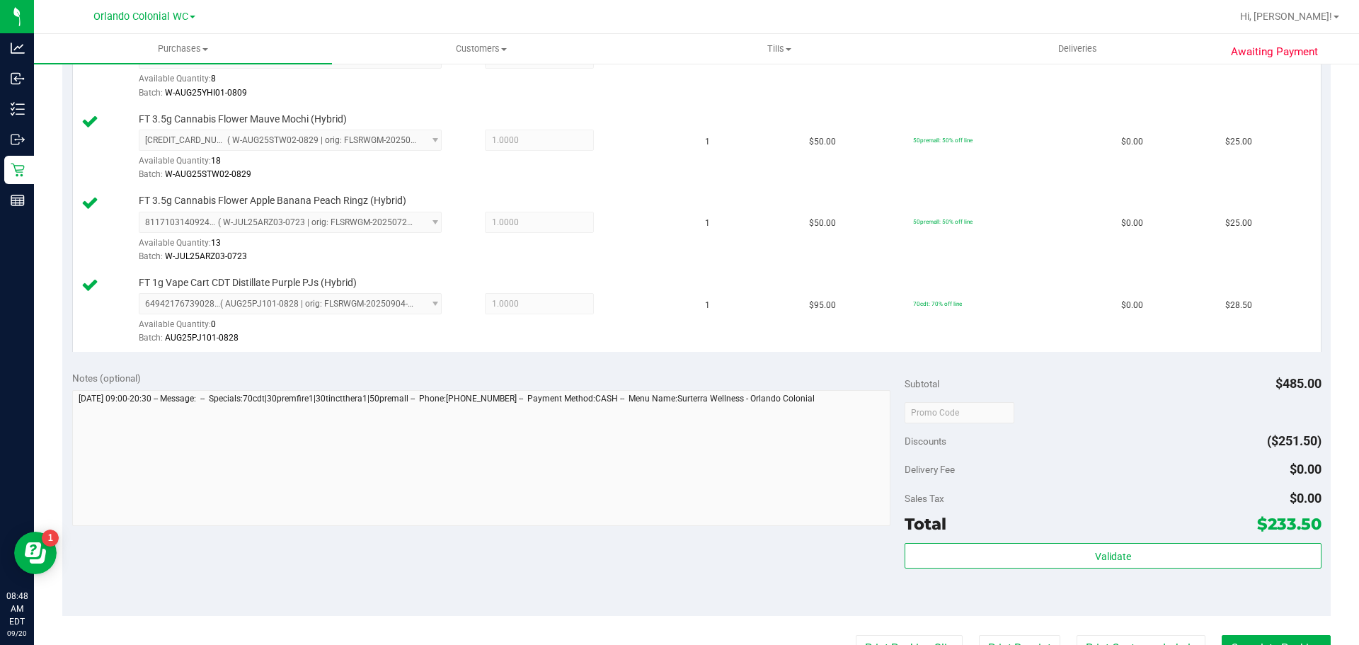
scroll to position [745, 0]
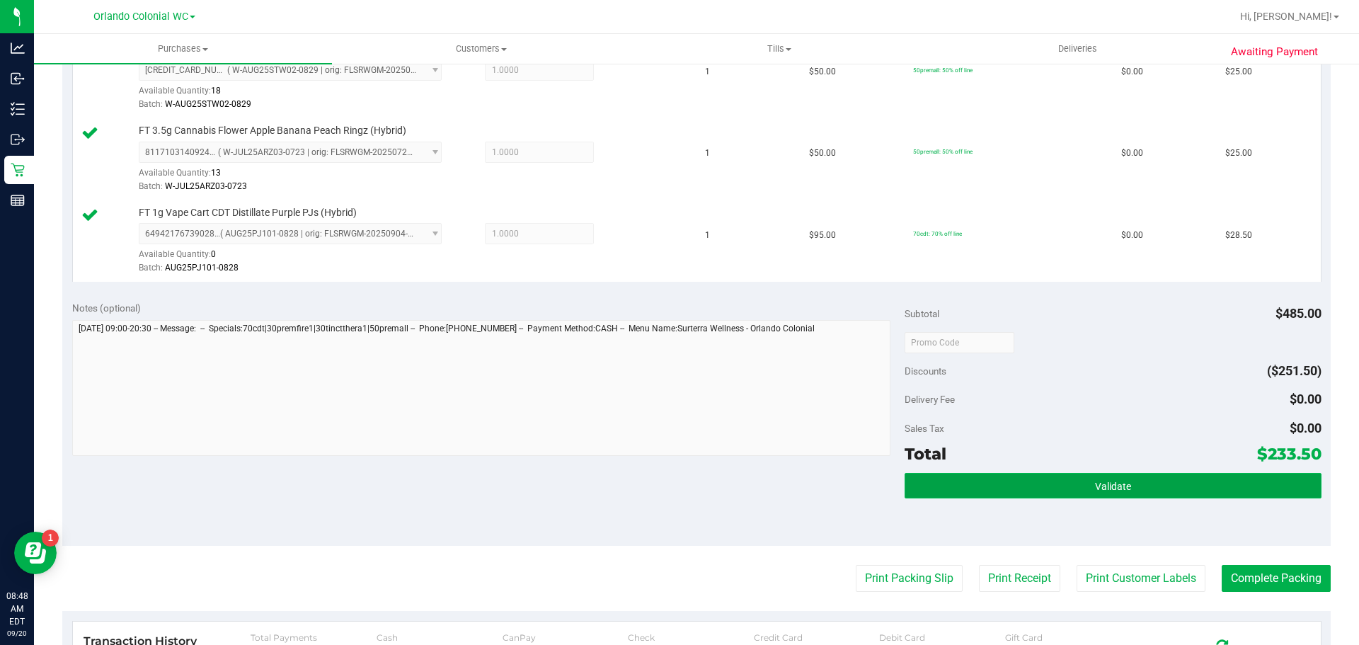
click at [1075, 491] on button "Validate" at bounding box center [1113, 485] width 416 height 25
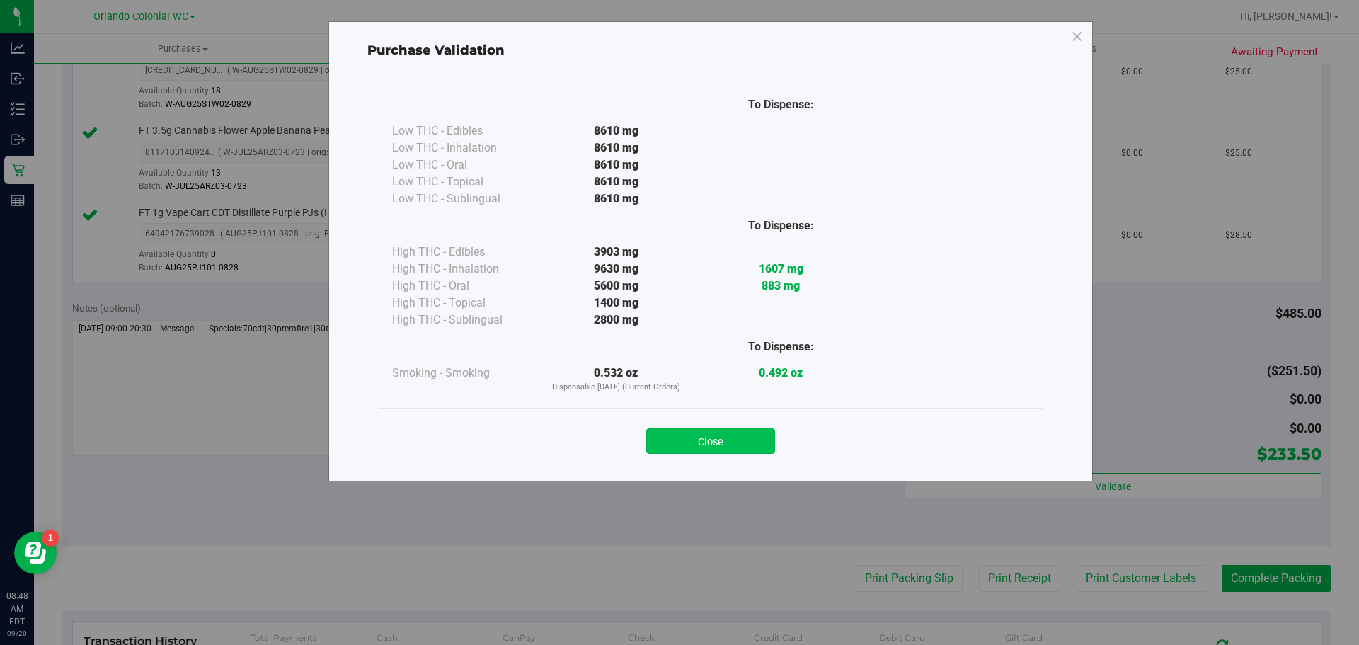
drag, startPoint x: 736, startPoint y: 422, endPoint x: 735, endPoint y: 430, distance: 8.5
click at [736, 429] on div "Close" at bounding box center [711, 436] width 644 height 35
drag, startPoint x: 735, startPoint y: 433, endPoint x: 766, endPoint y: 445, distance: 32.7
click at [735, 435] on button "Close" at bounding box center [710, 440] width 129 height 25
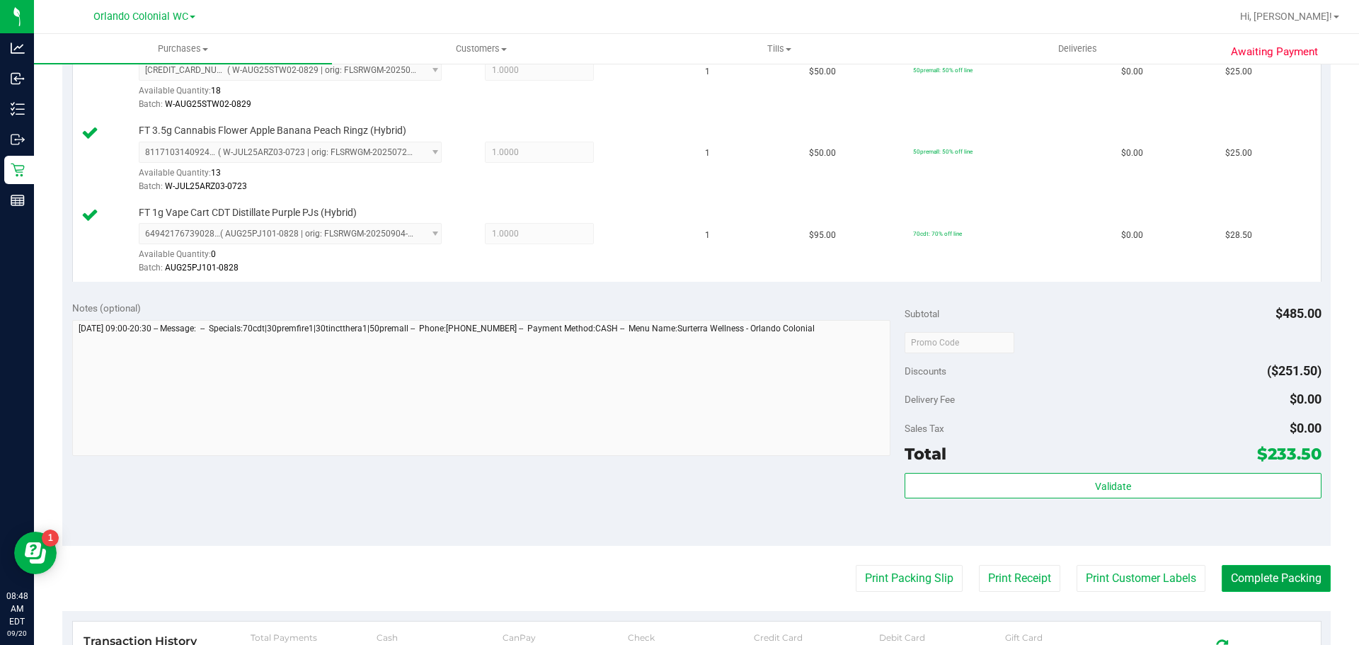
click at [1245, 568] on button "Complete Packing" at bounding box center [1276, 578] width 109 height 27
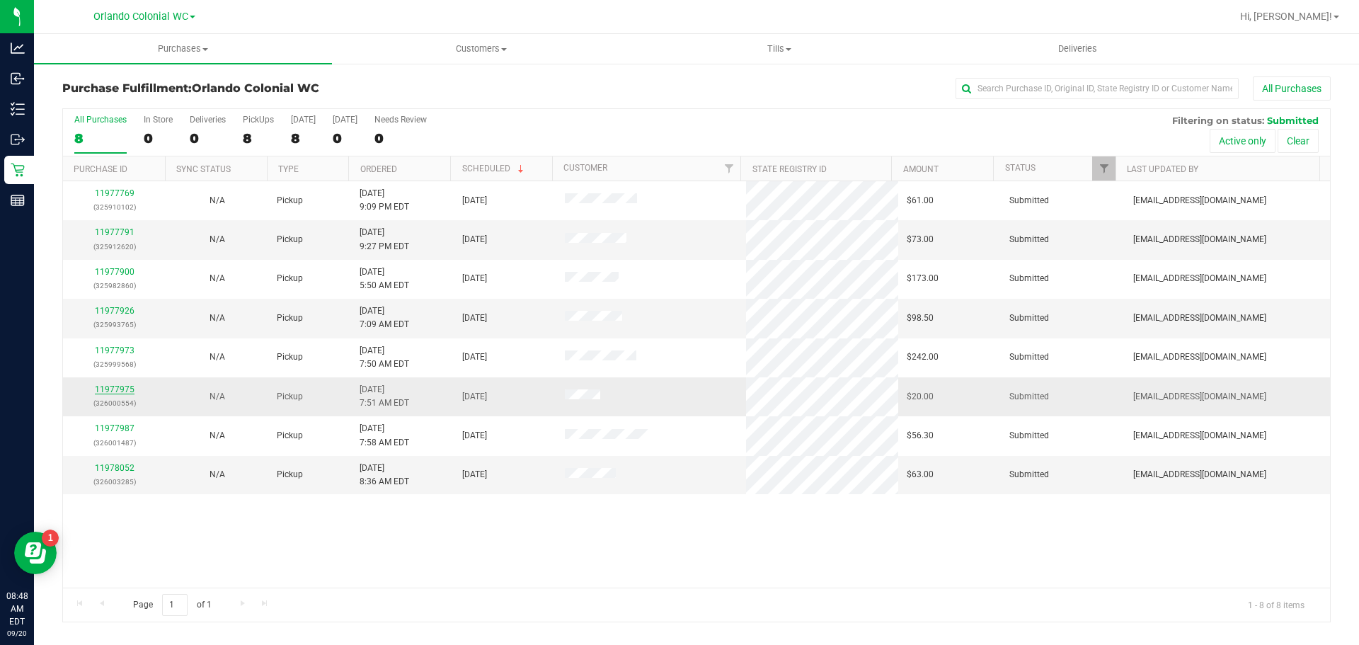
click at [99, 387] on link "11977975" at bounding box center [115, 389] width 40 height 10
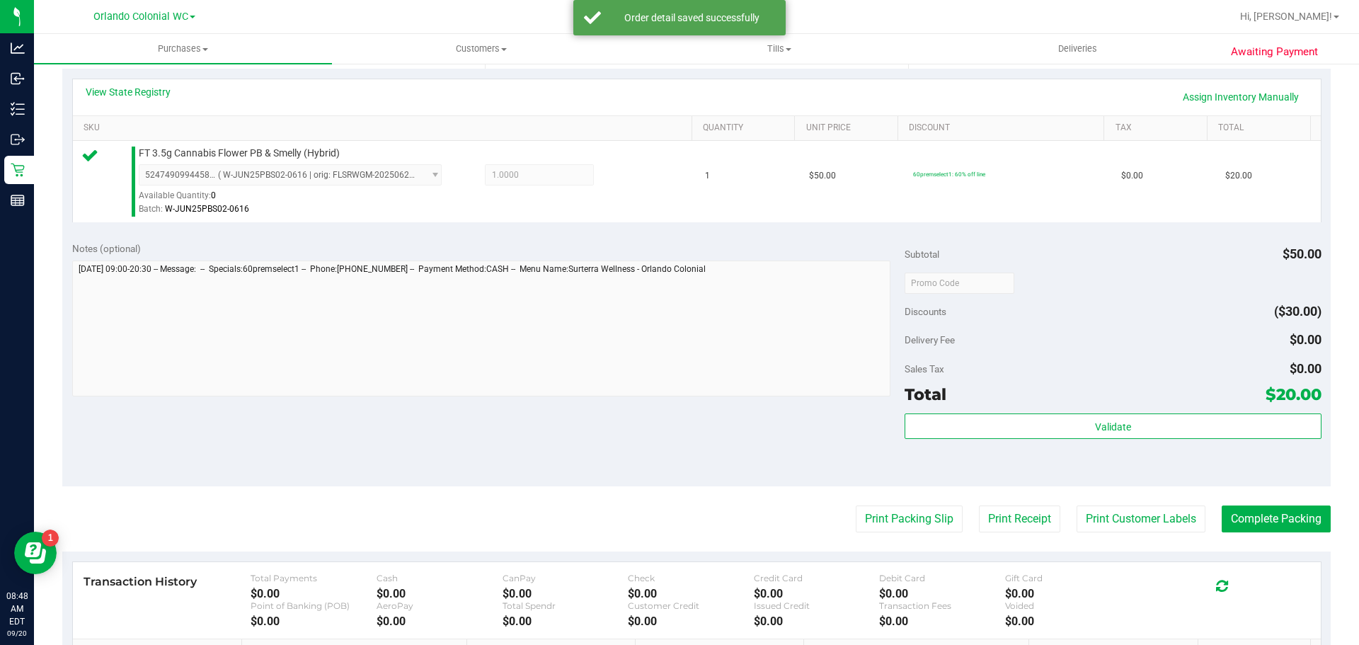
scroll to position [344, 0]
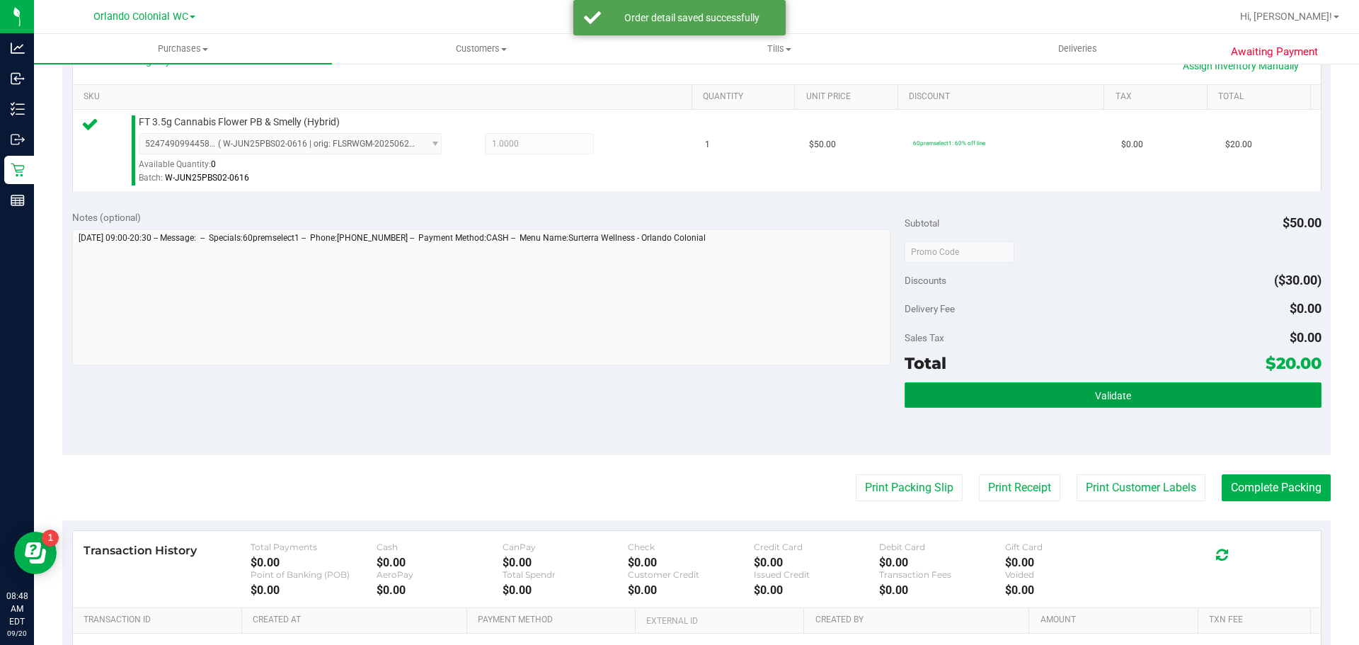
click at [1095, 390] on span "Validate" at bounding box center [1113, 395] width 36 height 11
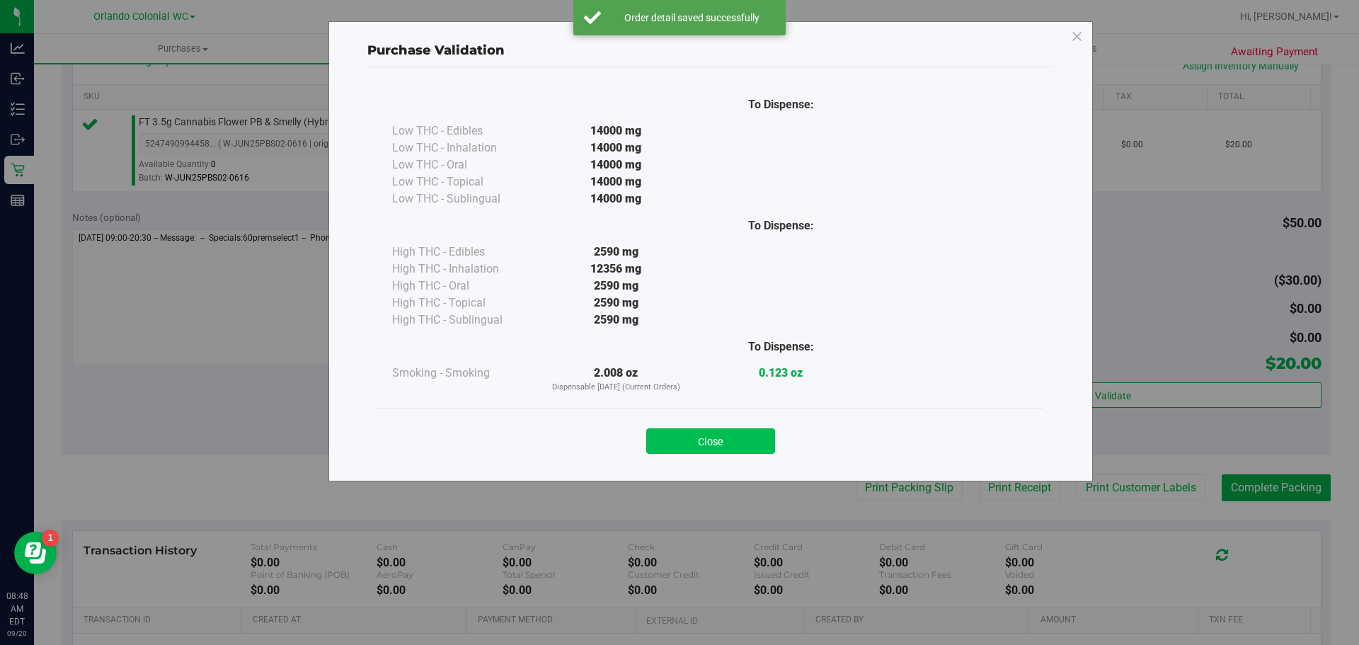
click at [698, 435] on button "Close" at bounding box center [710, 440] width 129 height 25
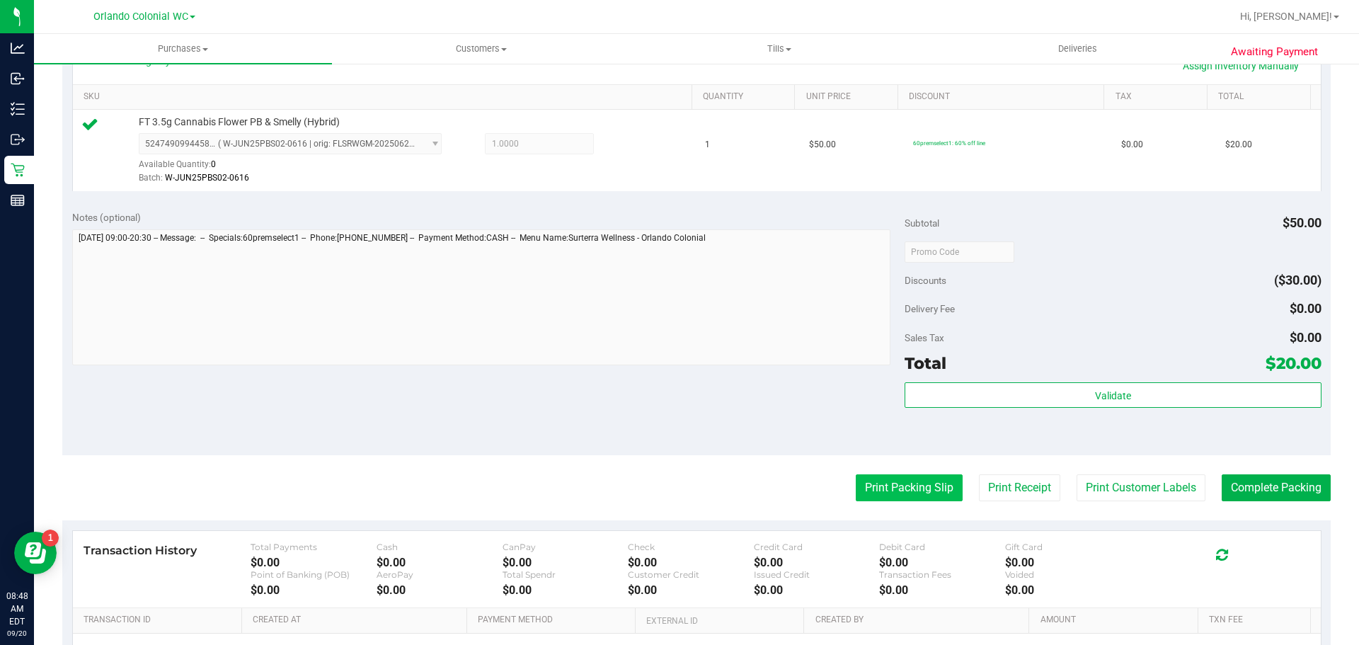
click at [907, 496] on button "Print Packing Slip" at bounding box center [909, 487] width 107 height 27
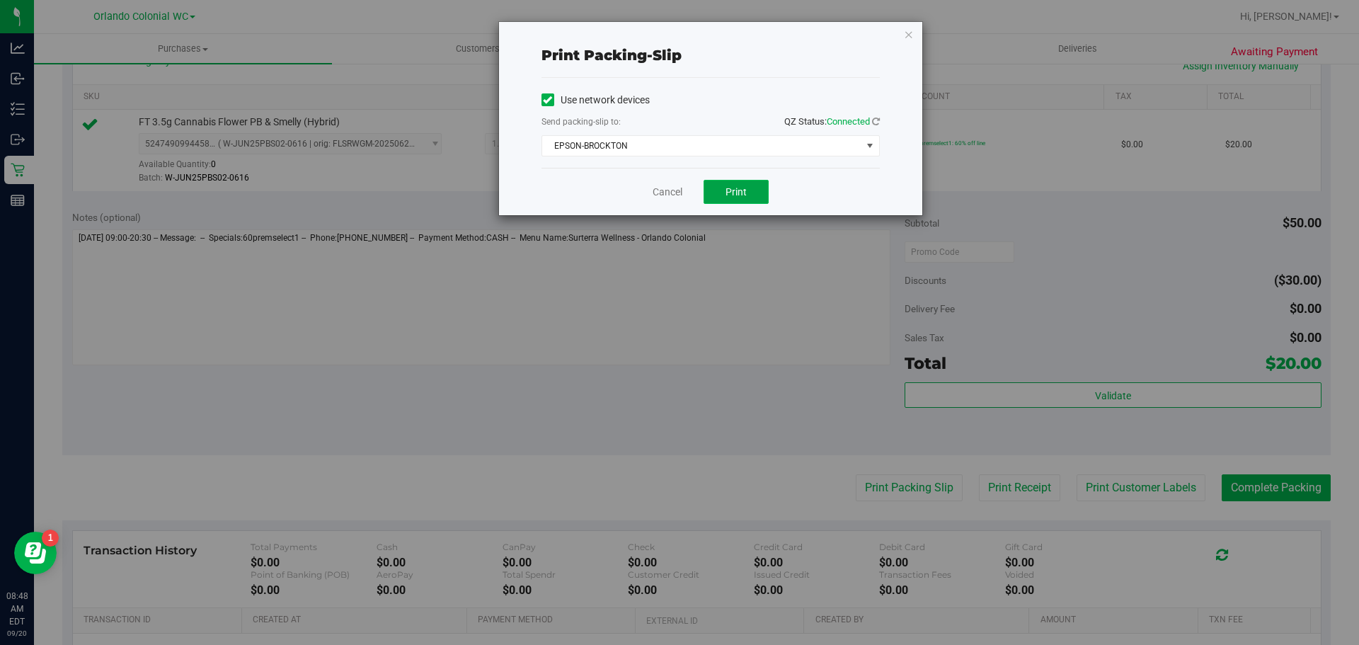
click at [729, 193] on span "Print" at bounding box center [736, 191] width 21 height 11
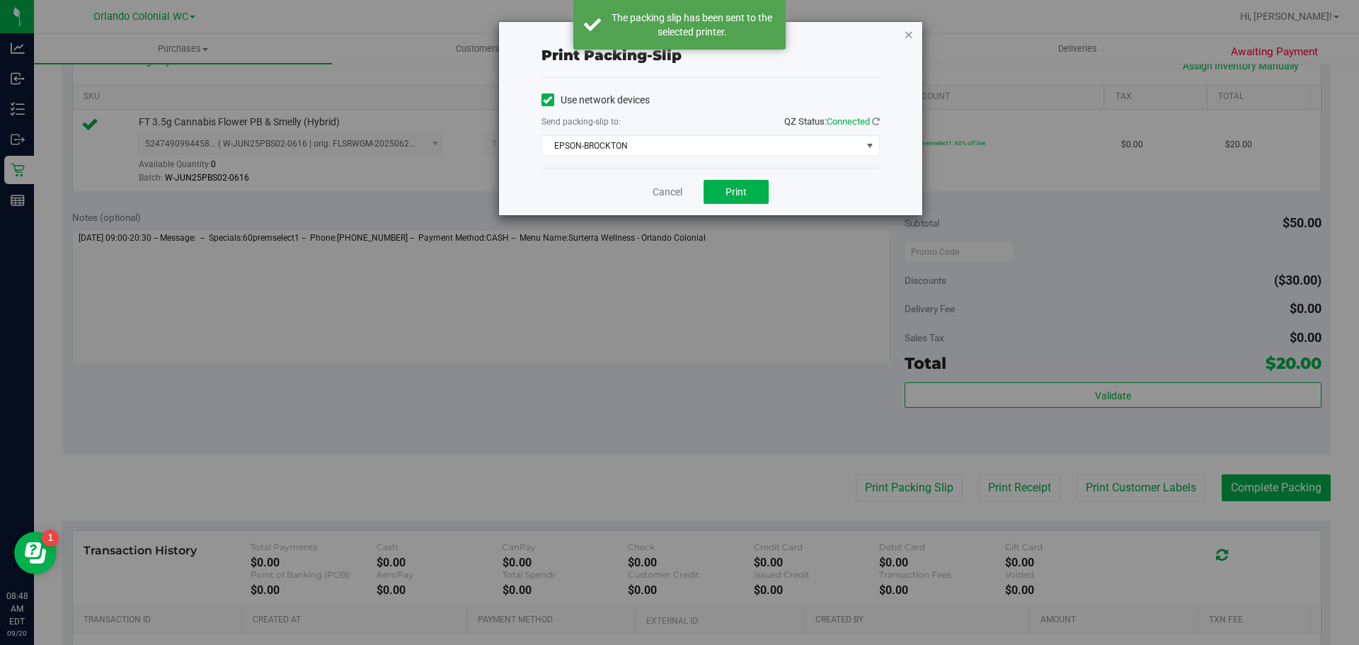
click at [910, 33] on icon "button" at bounding box center [909, 33] width 10 height 17
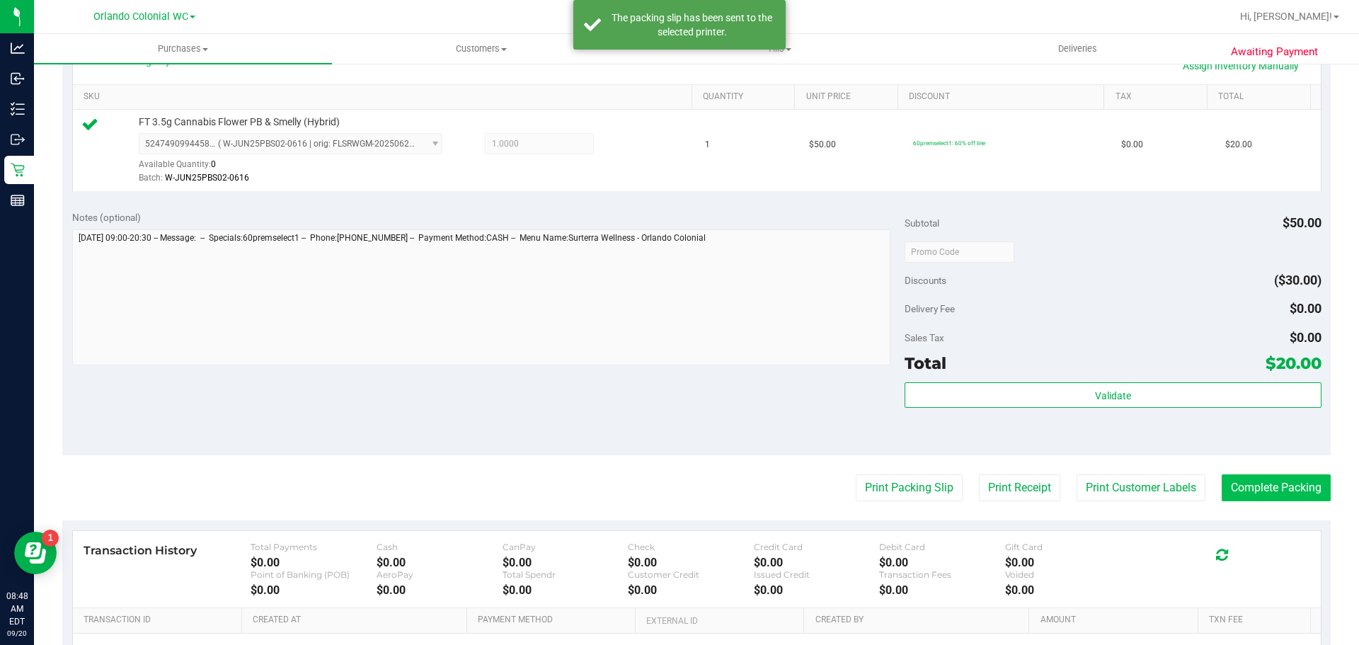
click at [1279, 498] on button "Complete Packing" at bounding box center [1276, 487] width 109 height 27
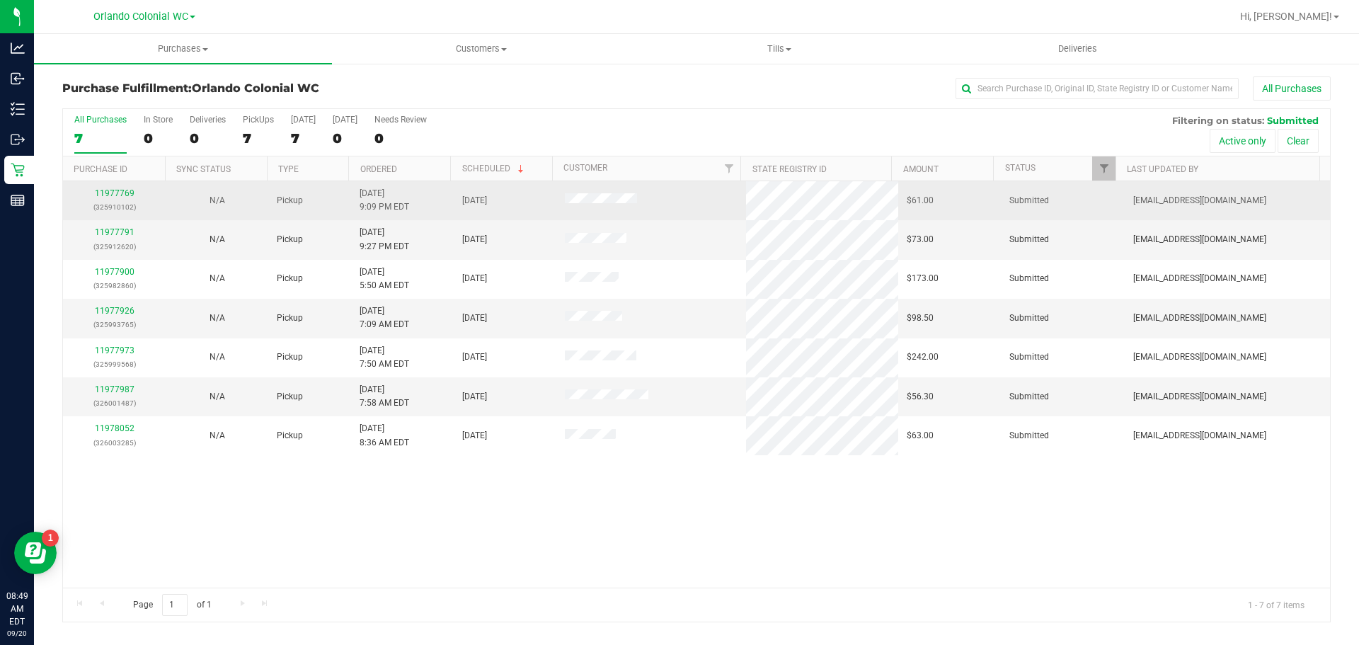
click at [124, 188] on div "11977769 (325910102)" at bounding box center [114, 200] width 86 height 27
click at [112, 193] on link "11977769" at bounding box center [115, 193] width 40 height 10
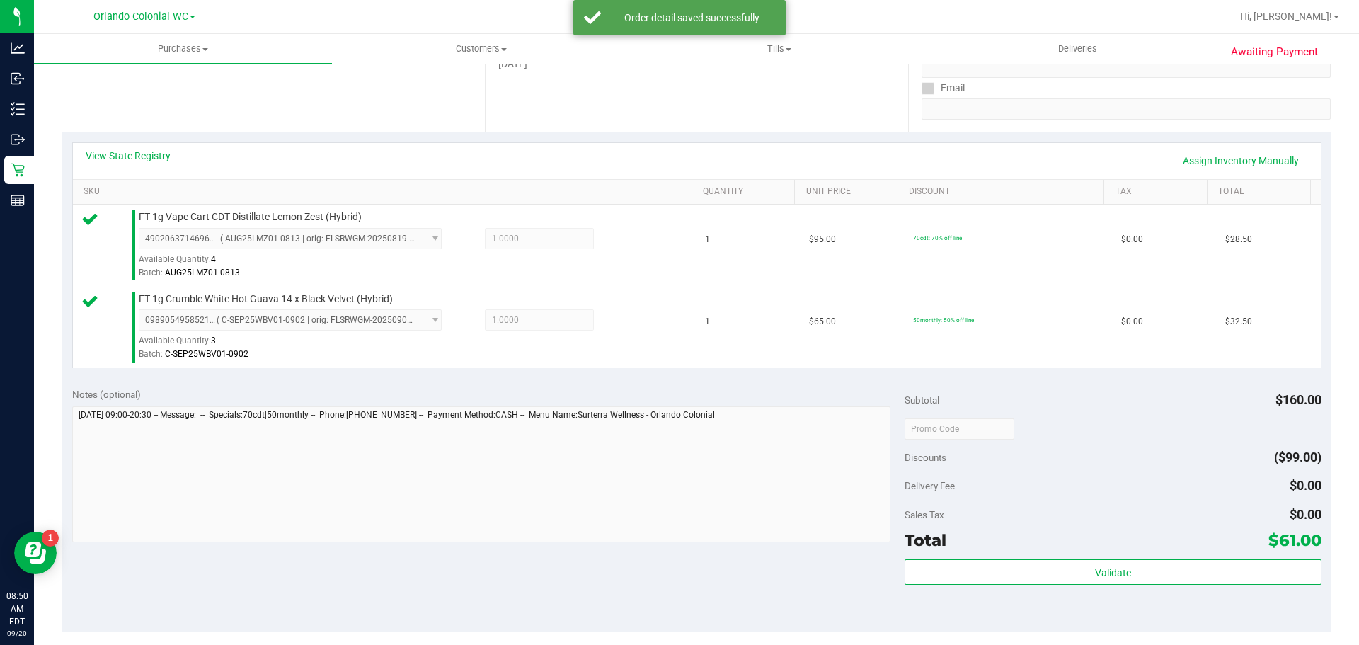
scroll to position [280, 0]
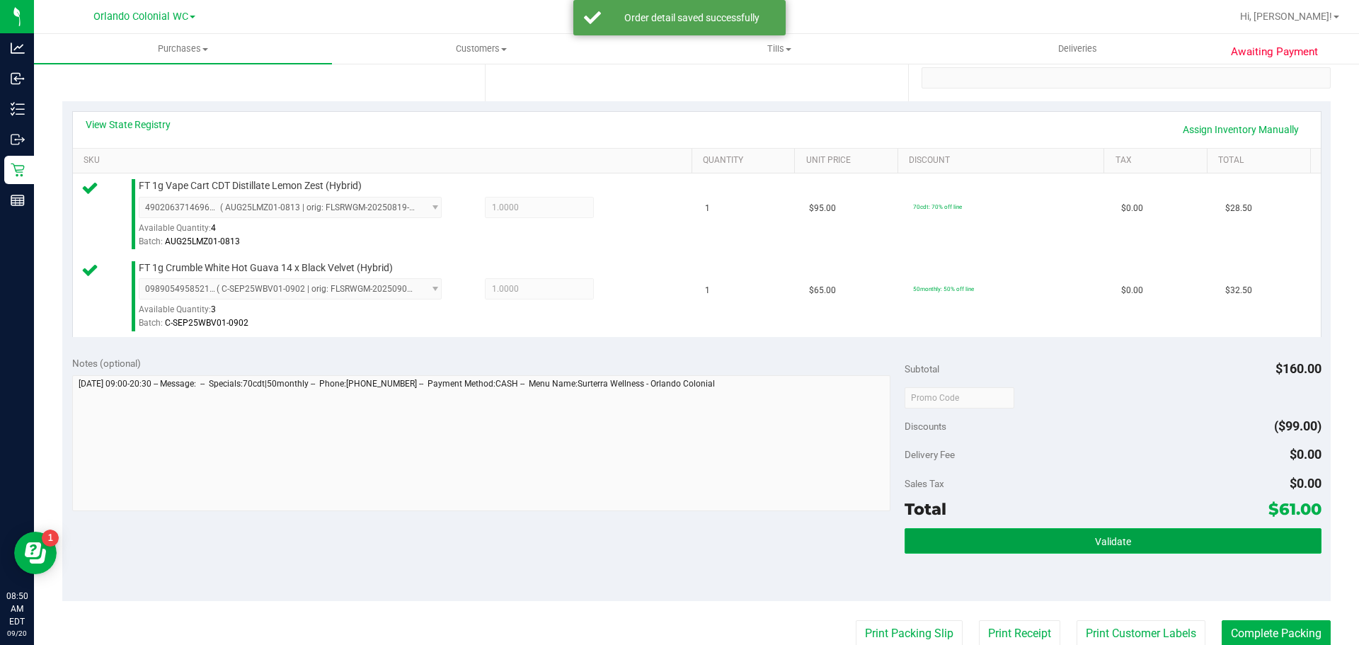
click at [1038, 544] on button "Validate" at bounding box center [1113, 540] width 416 height 25
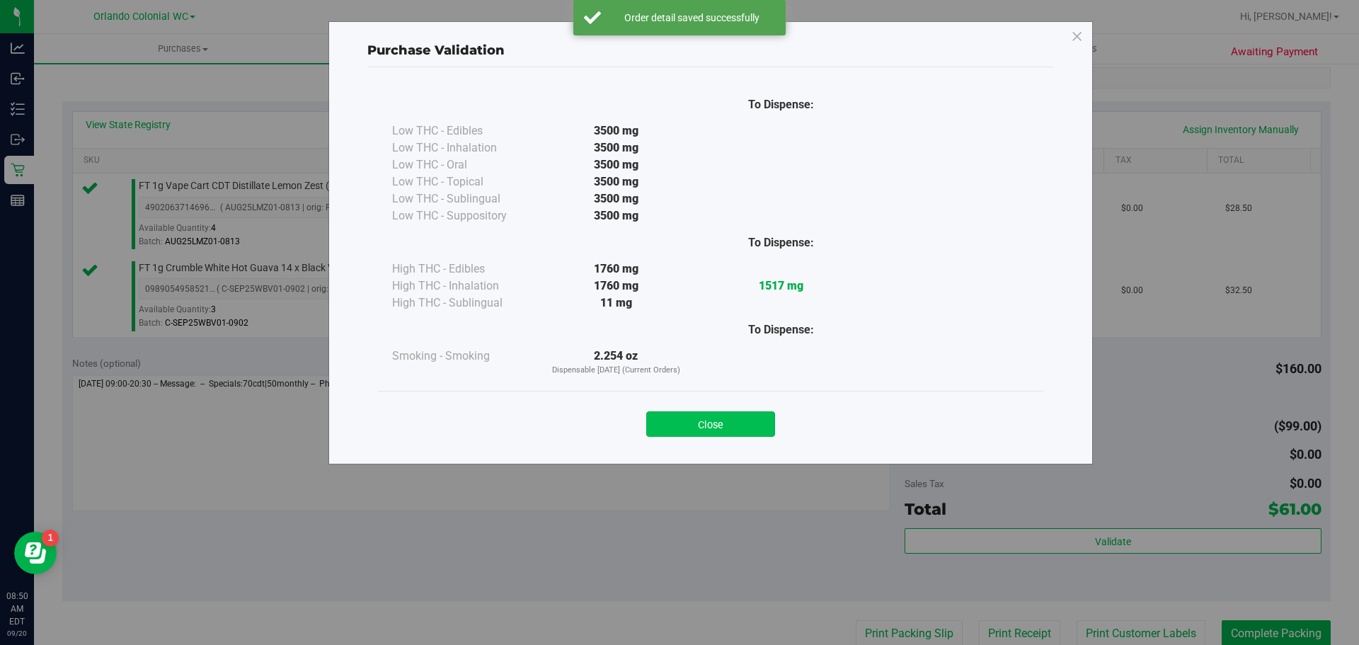
click at [718, 436] on button "Close" at bounding box center [710, 423] width 129 height 25
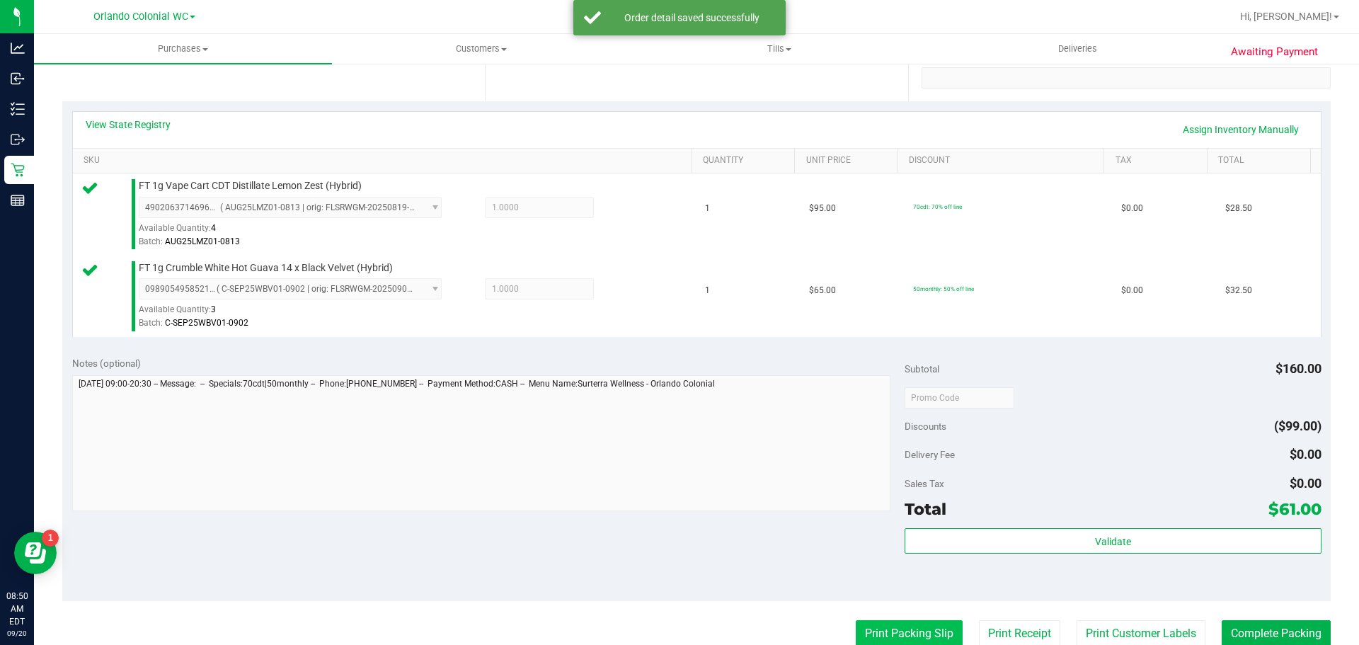
click at [880, 631] on button "Print Packing Slip" at bounding box center [909, 633] width 107 height 27
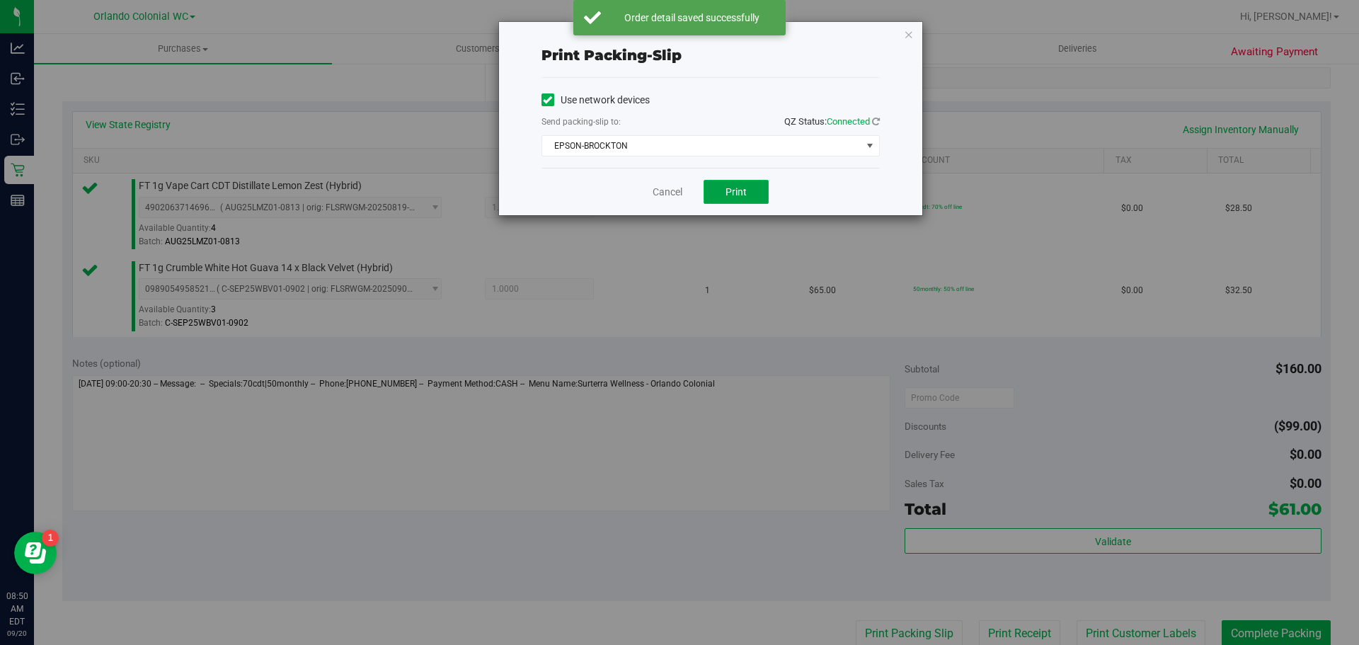
click at [736, 191] on span "Print" at bounding box center [736, 191] width 21 height 11
click at [908, 33] on icon "button" at bounding box center [909, 33] width 10 height 17
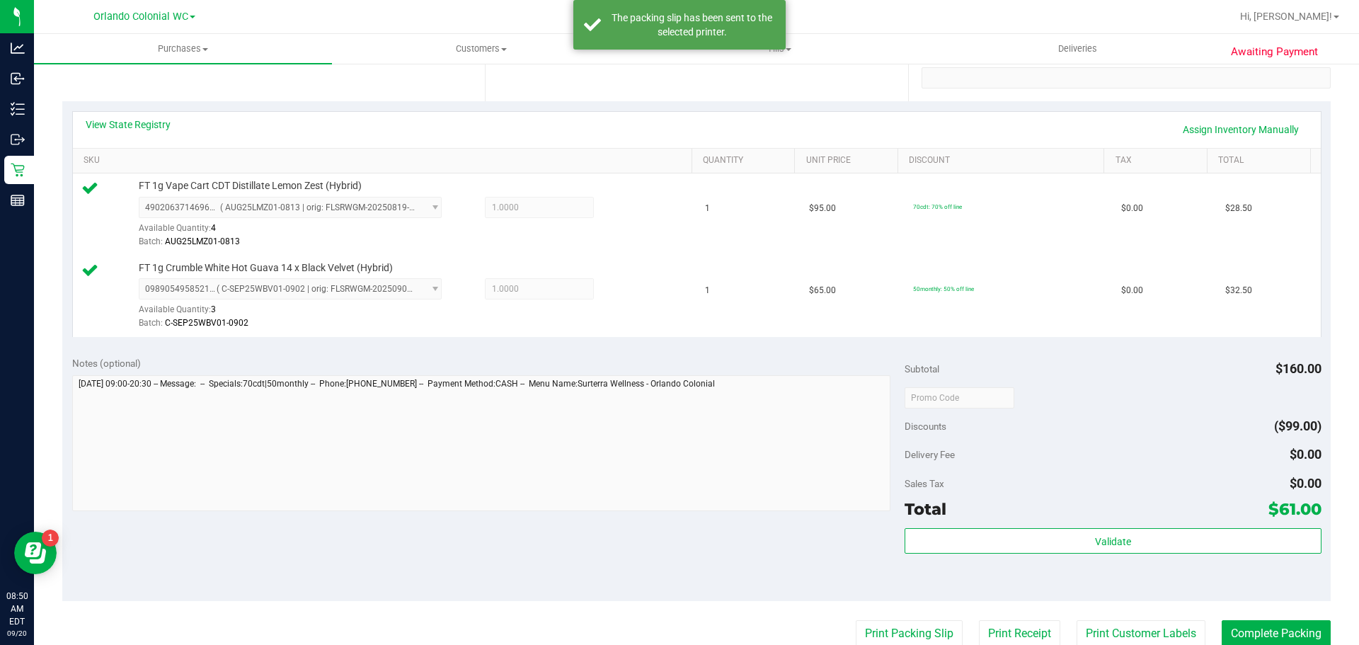
scroll to position [282, 0]
click at [1239, 621] on button "Complete Packing" at bounding box center [1276, 631] width 109 height 27
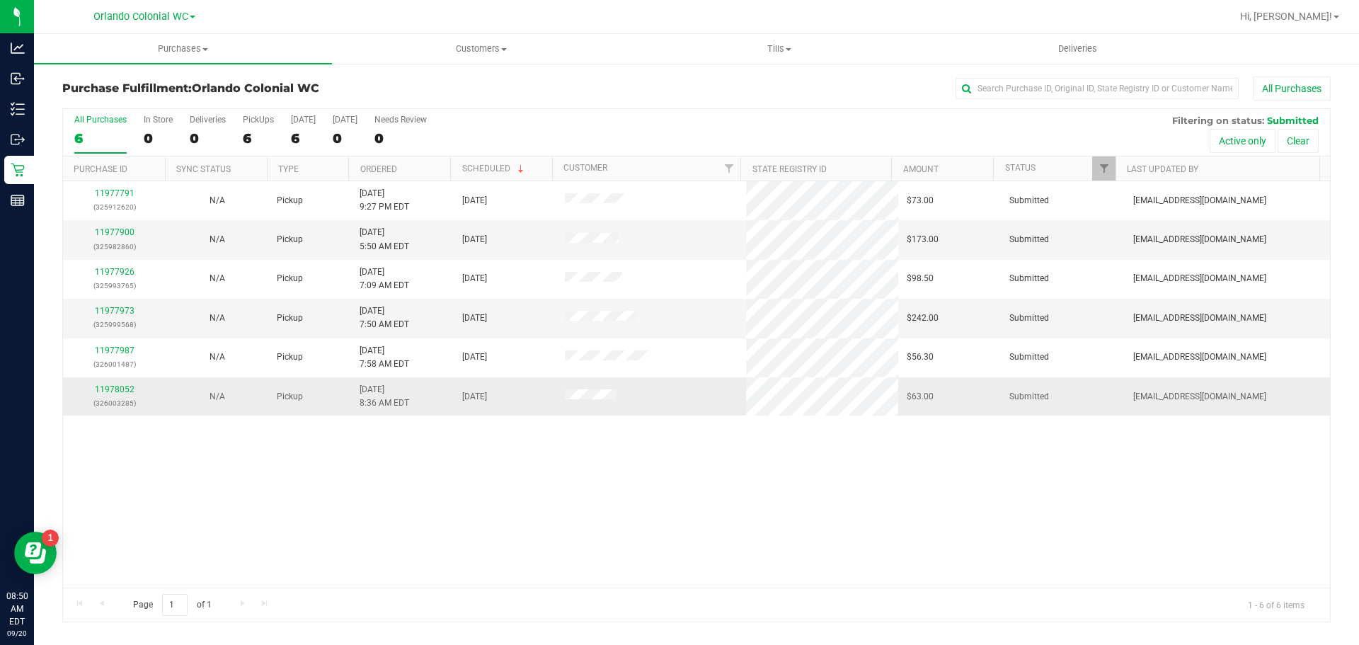
click at [124, 403] on p "(326003285)" at bounding box center [114, 402] width 86 height 13
click at [104, 390] on link "11978052" at bounding box center [115, 389] width 40 height 10
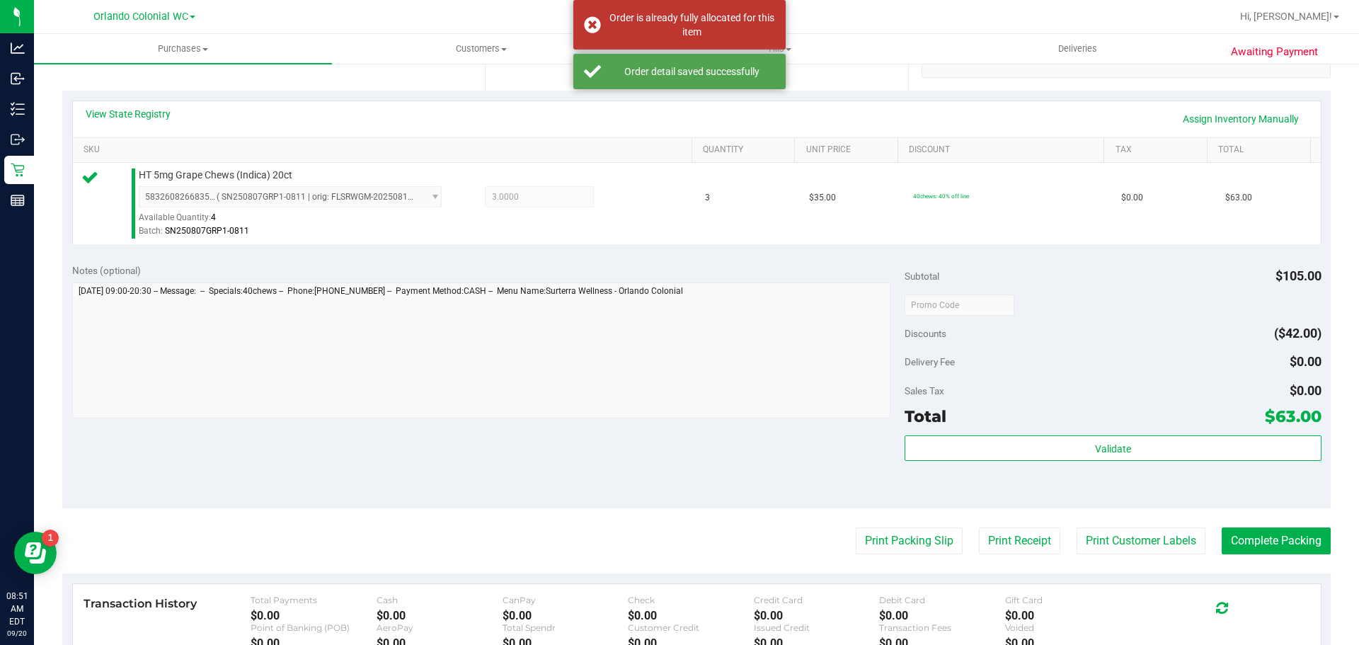
scroll to position [299, 0]
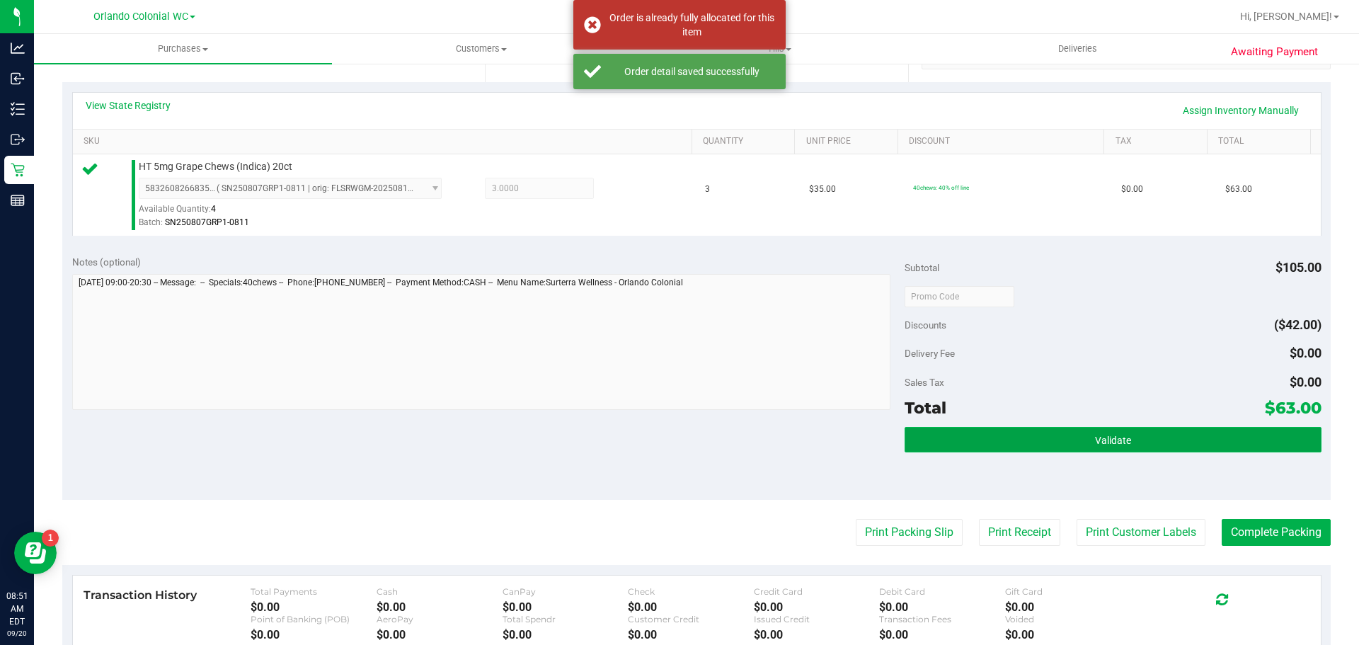
click at [1037, 427] on button "Validate" at bounding box center [1113, 439] width 416 height 25
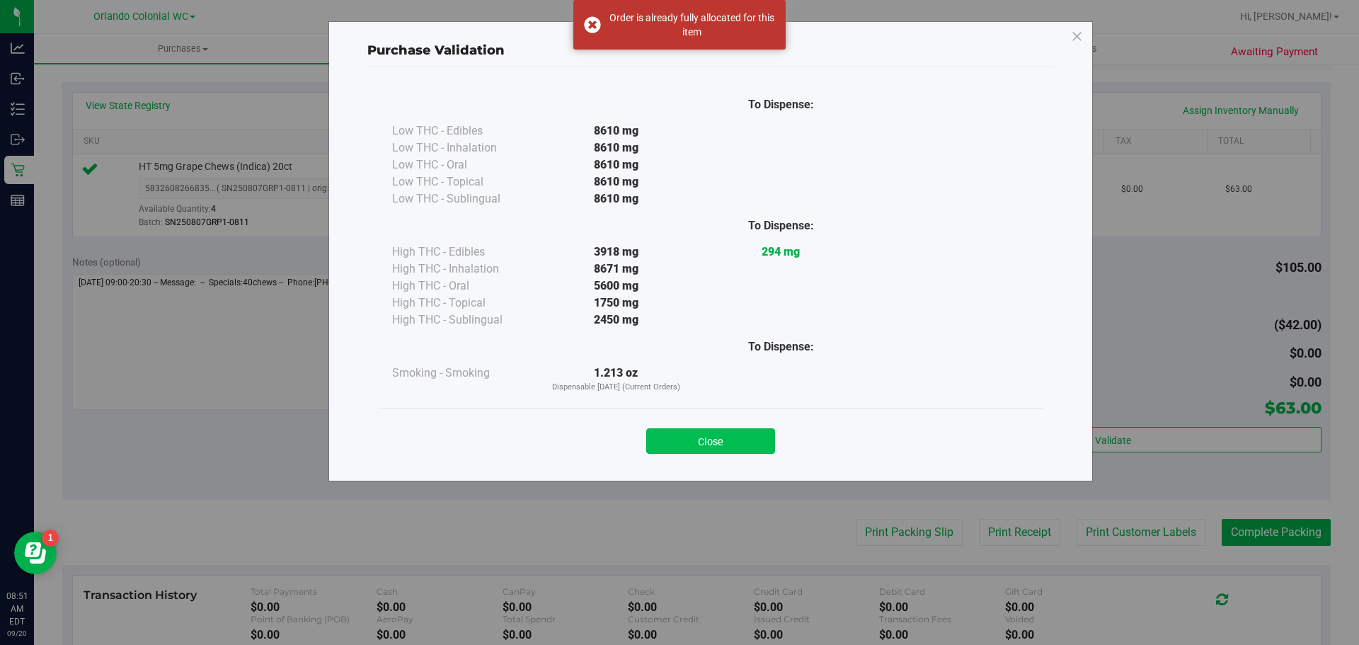
click at [716, 439] on button "Close" at bounding box center [710, 440] width 129 height 25
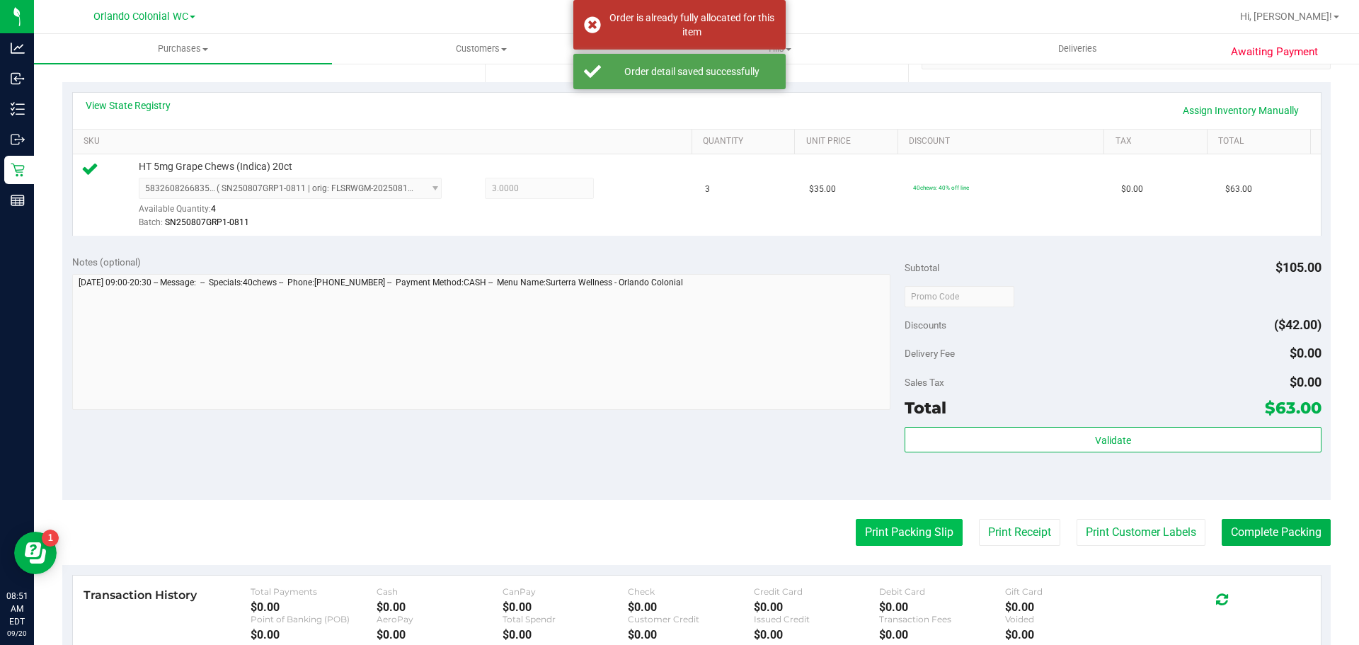
click at [875, 522] on button "Print Packing Slip" at bounding box center [909, 532] width 107 height 27
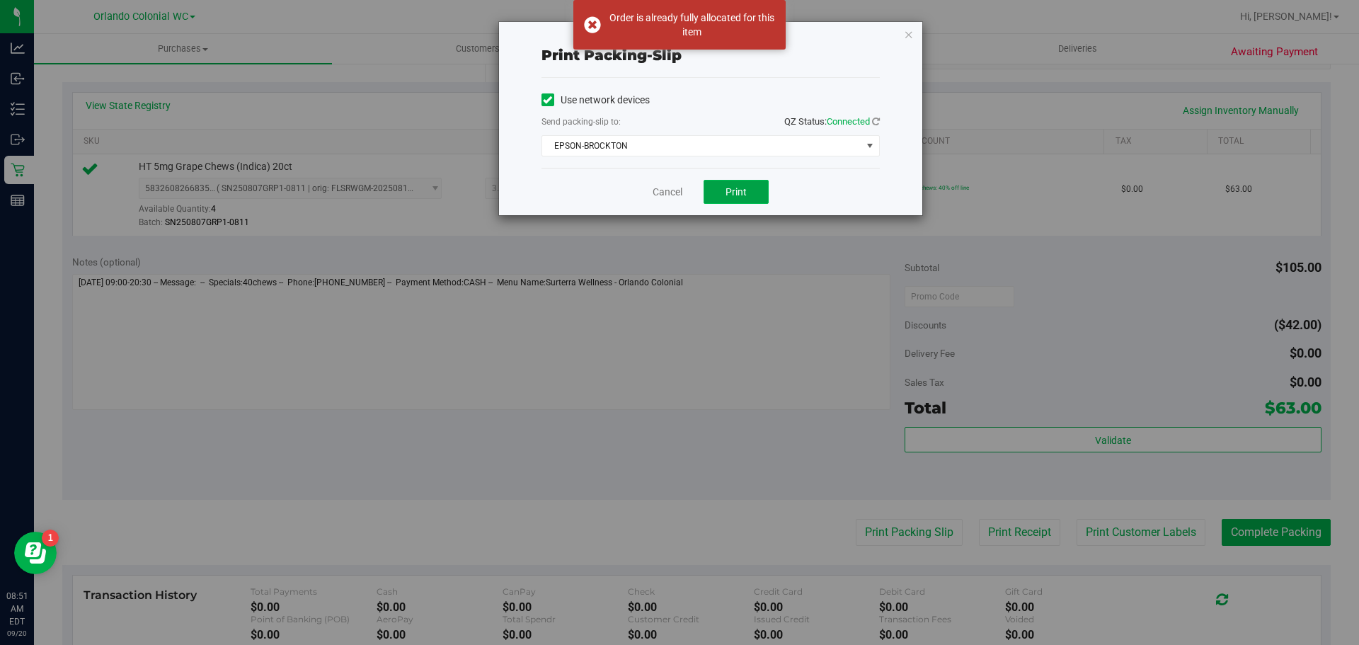
click at [729, 200] on button "Print" at bounding box center [736, 192] width 65 height 24
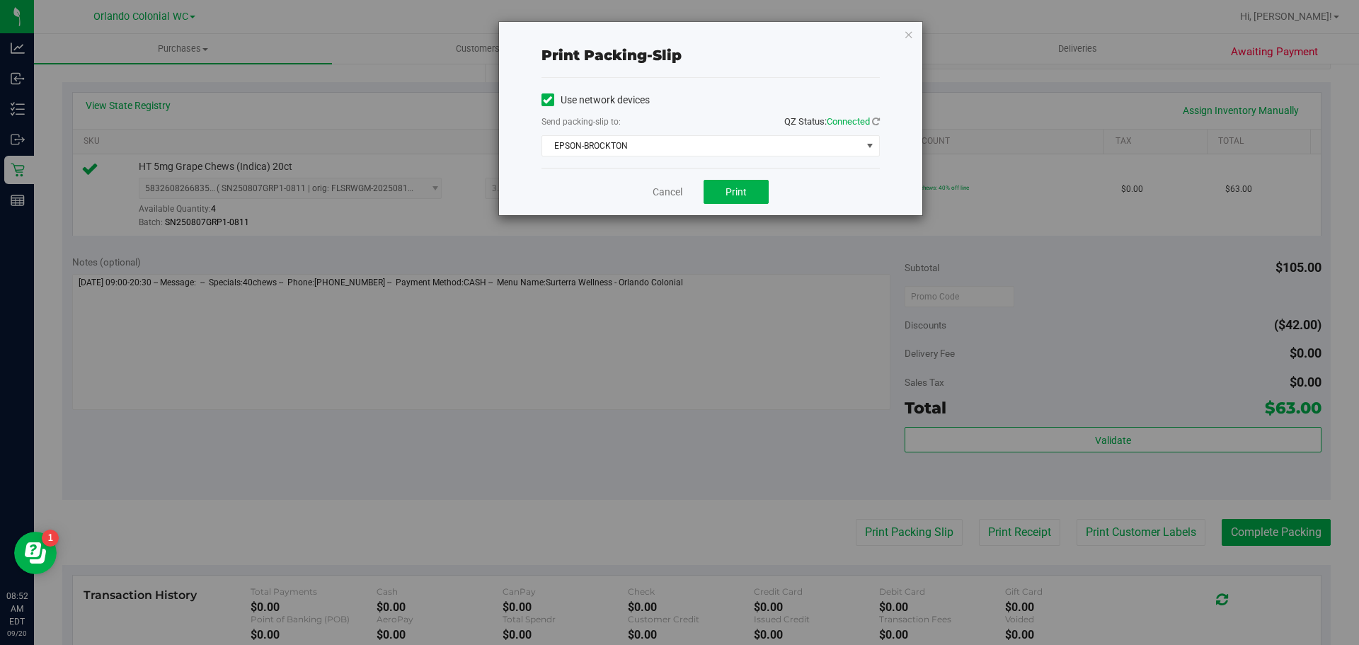
click at [904, 35] on icon "button" at bounding box center [909, 33] width 10 height 17
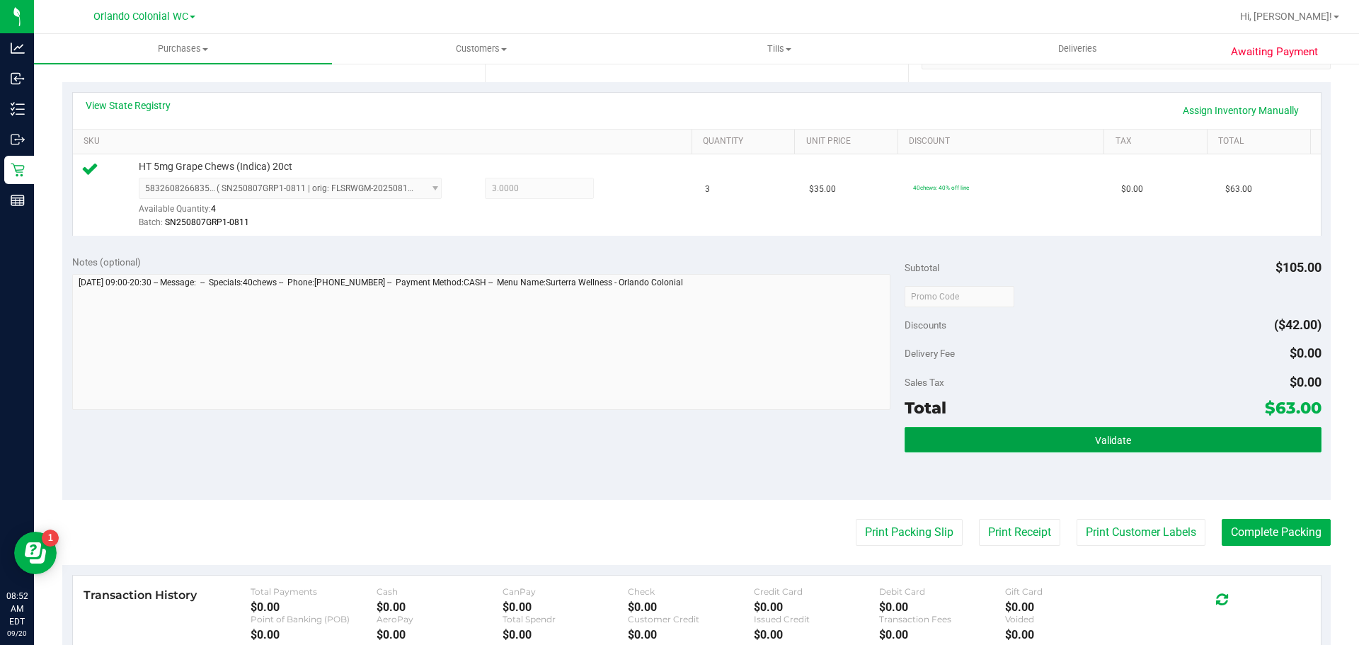
click at [995, 436] on button "Validate" at bounding box center [1113, 439] width 416 height 25
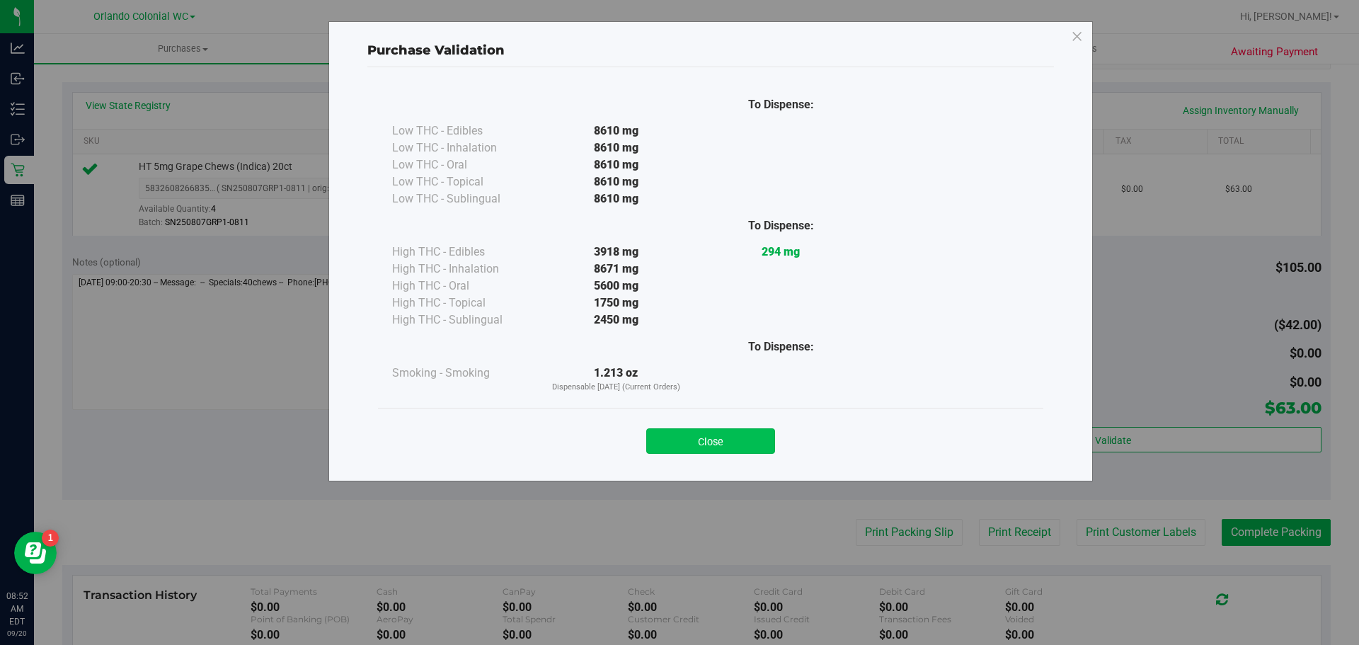
click at [707, 443] on button "Close" at bounding box center [710, 440] width 129 height 25
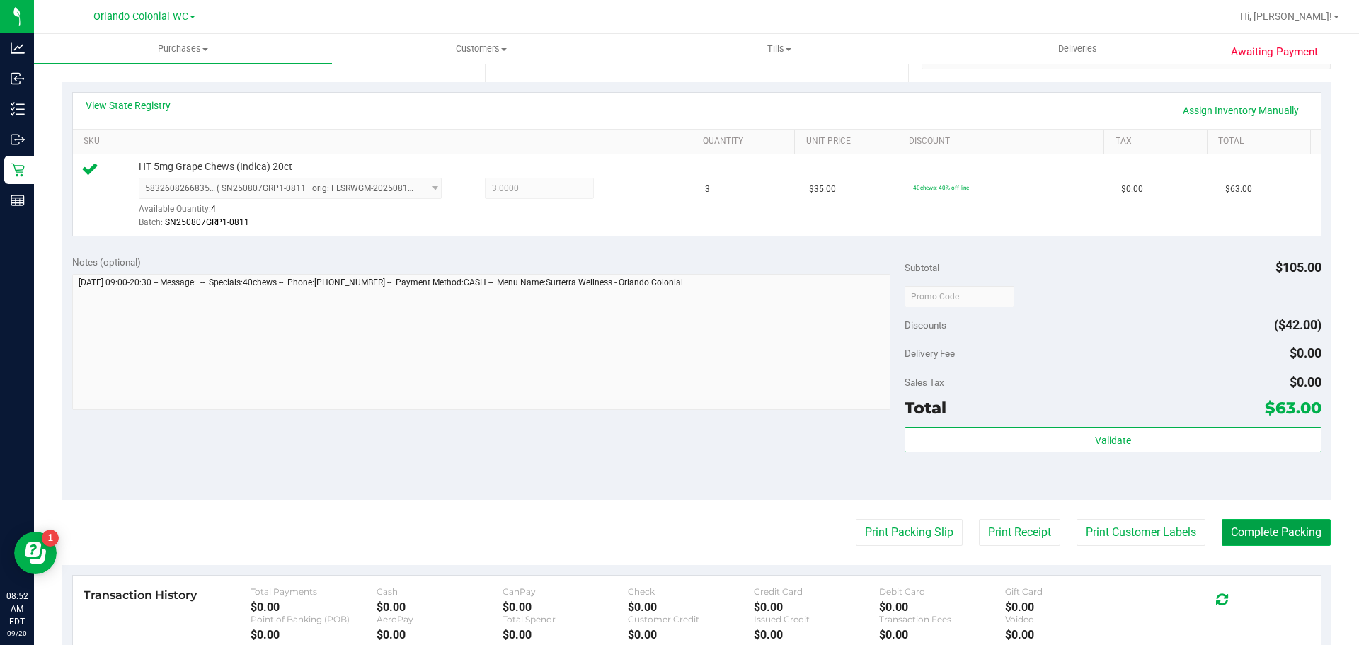
click at [1244, 531] on button "Complete Packing" at bounding box center [1276, 532] width 109 height 27
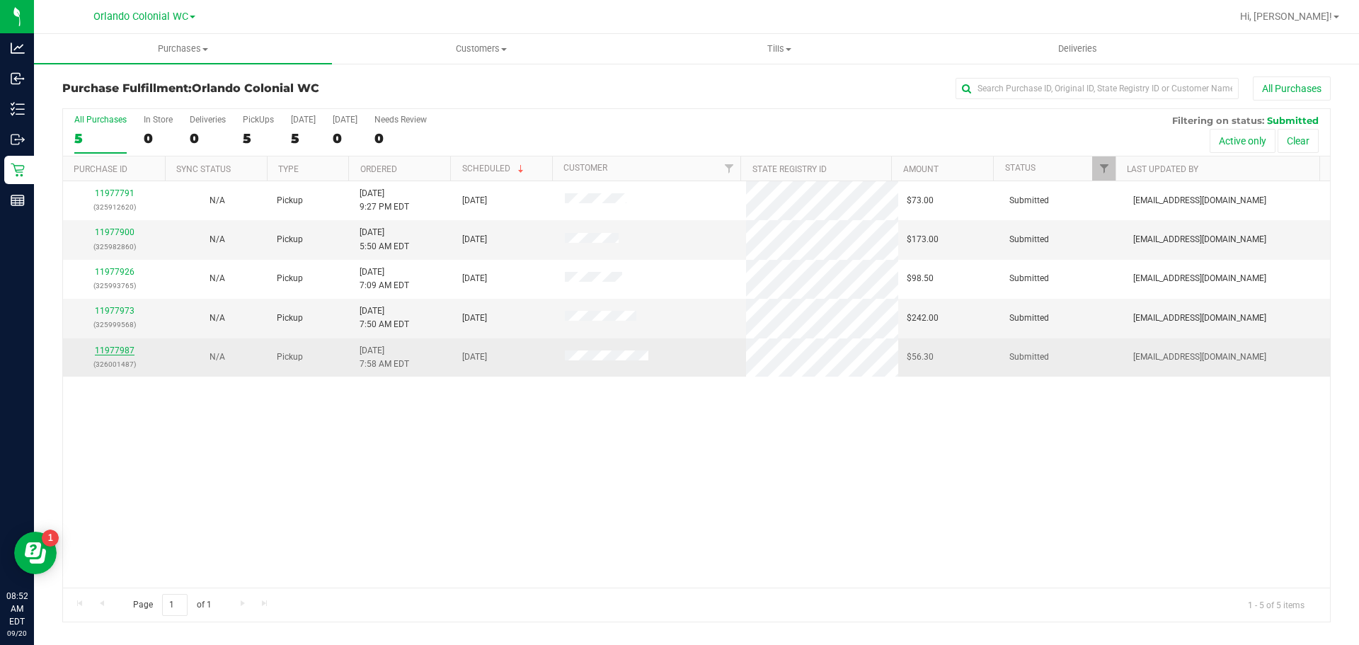
click at [117, 348] on link "11977987" at bounding box center [115, 350] width 40 height 10
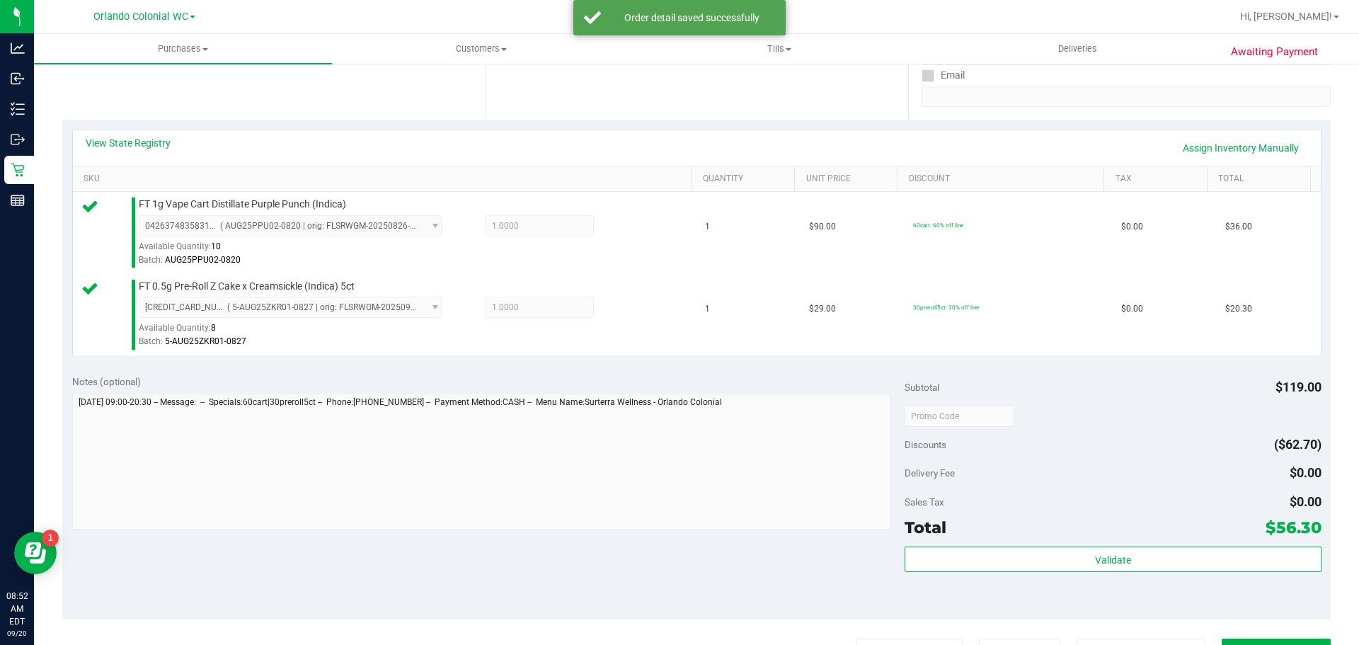
scroll to position [274, 0]
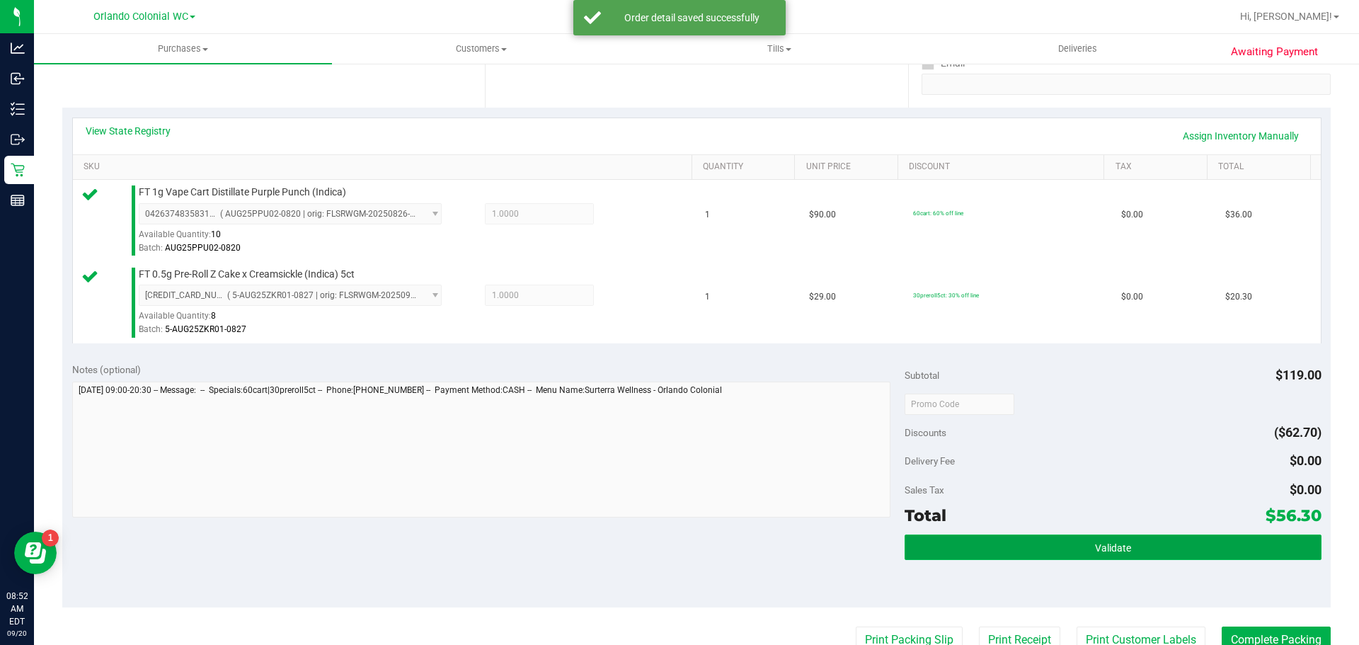
click at [1057, 551] on button "Validate" at bounding box center [1113, 546] width 416 height 25
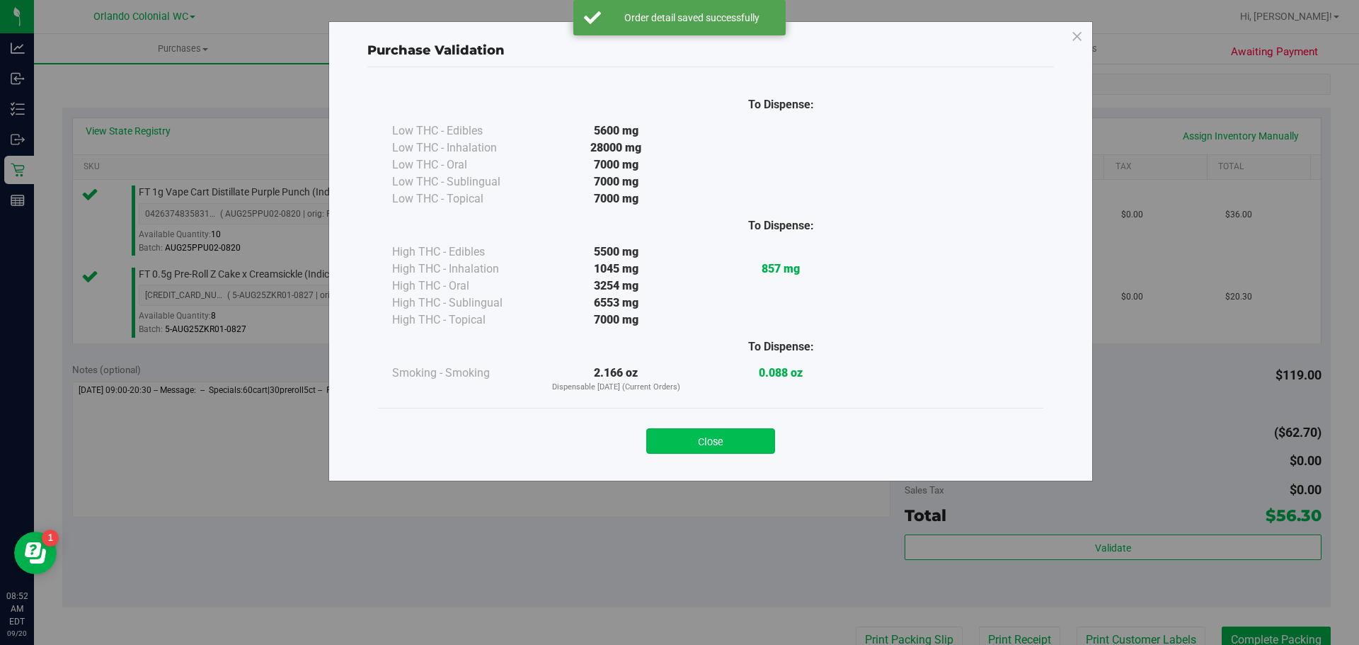
click at [719, 432] on button "Close" at bounding box center [710, 440] width 129 height 25
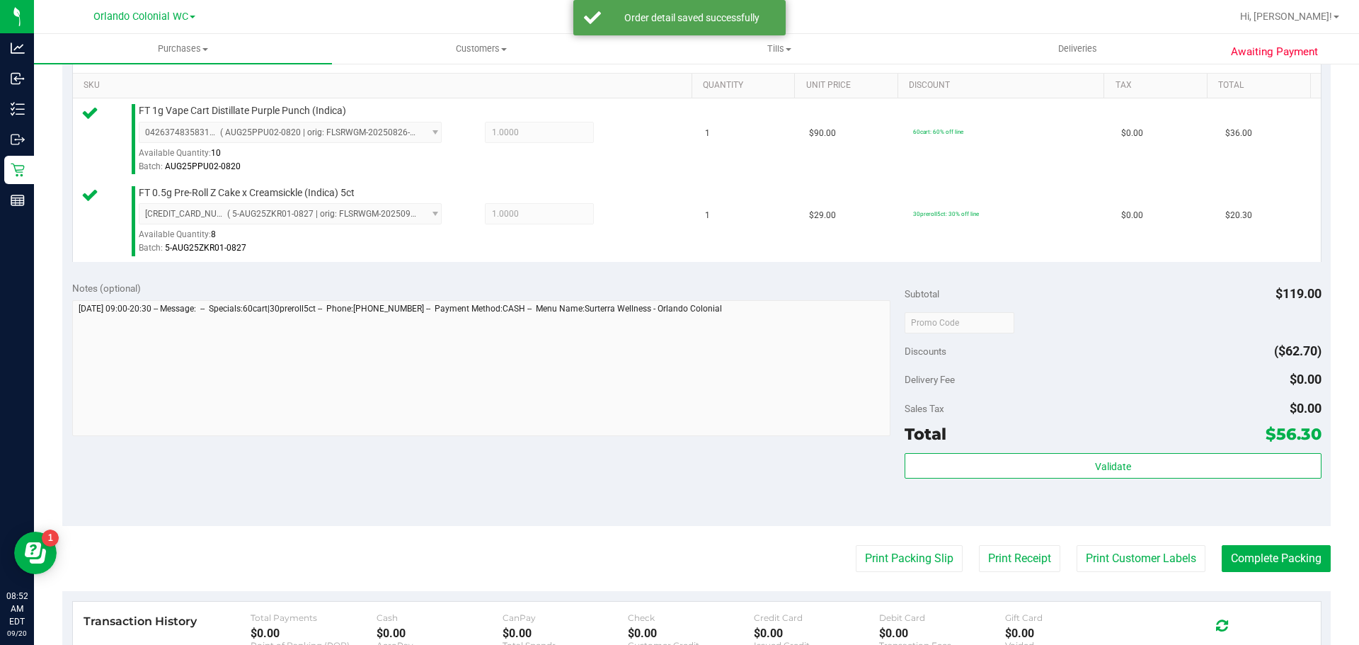
scroll to position [373, 0]
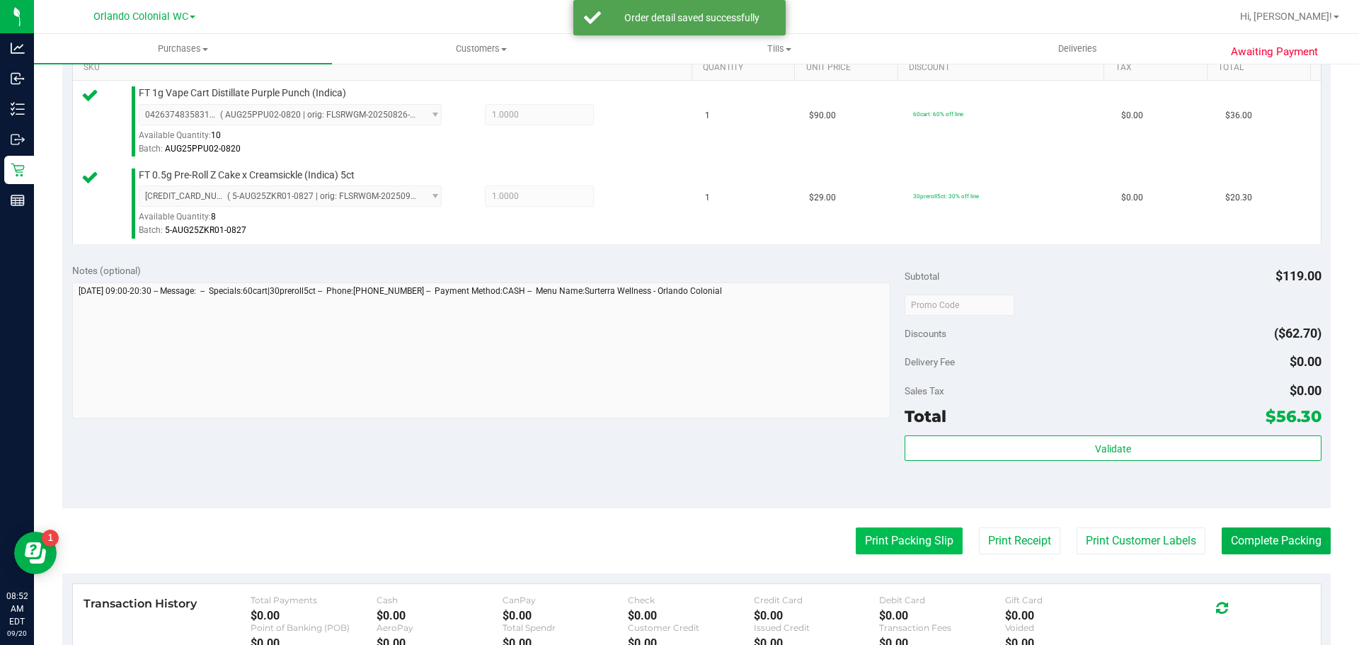
click at [901, 548] on button "Print Packing Slip" at bounding box center [909, 540] width 107 height 27
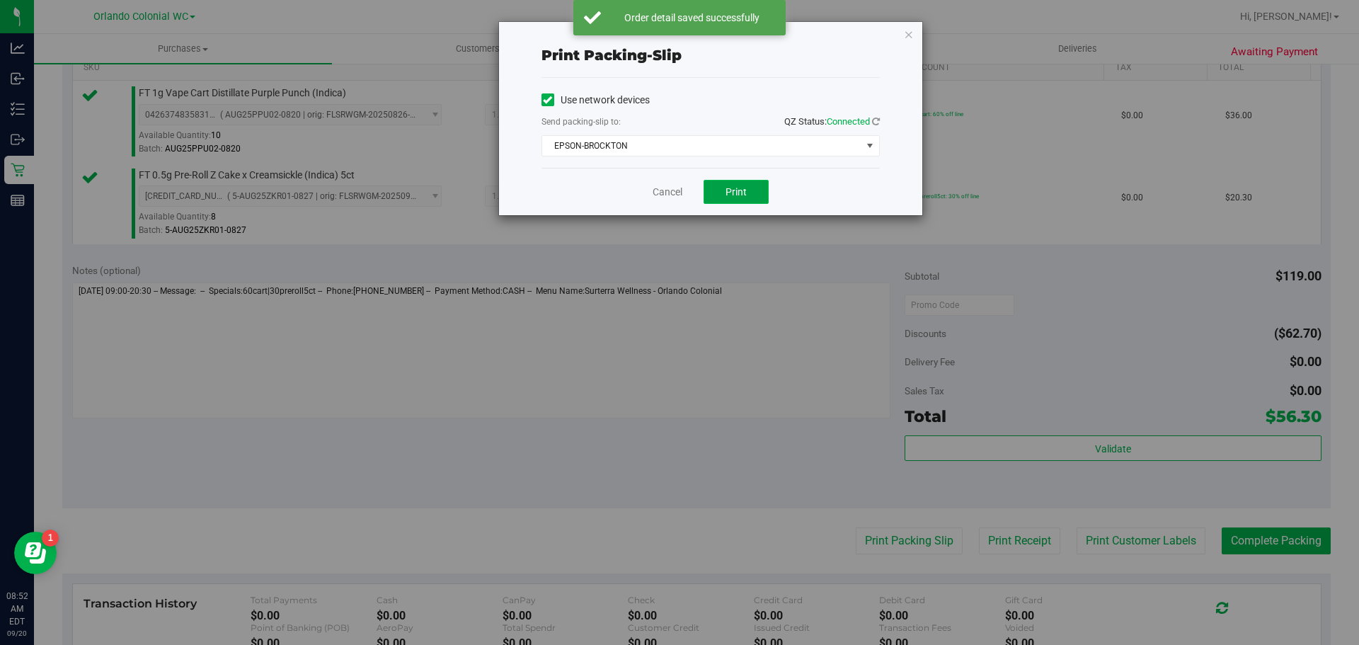
click at [744, 188] on span "Print" at bounding box center [736, 191] width 21 height 11
click at [907, 26] on icon "button" at bounding box center [909, 33] width 10 height 17
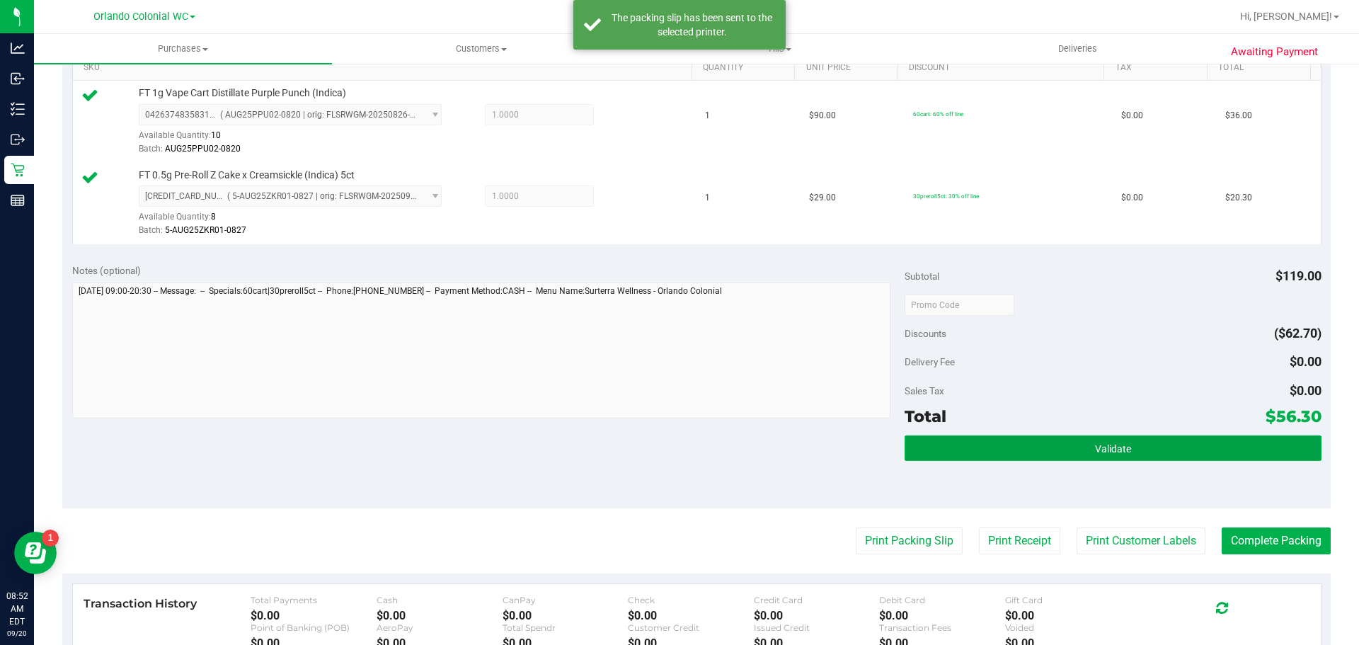
click at [1104, 453] on span "Validate" at bounding box center [1113, 448] width 36 height 11
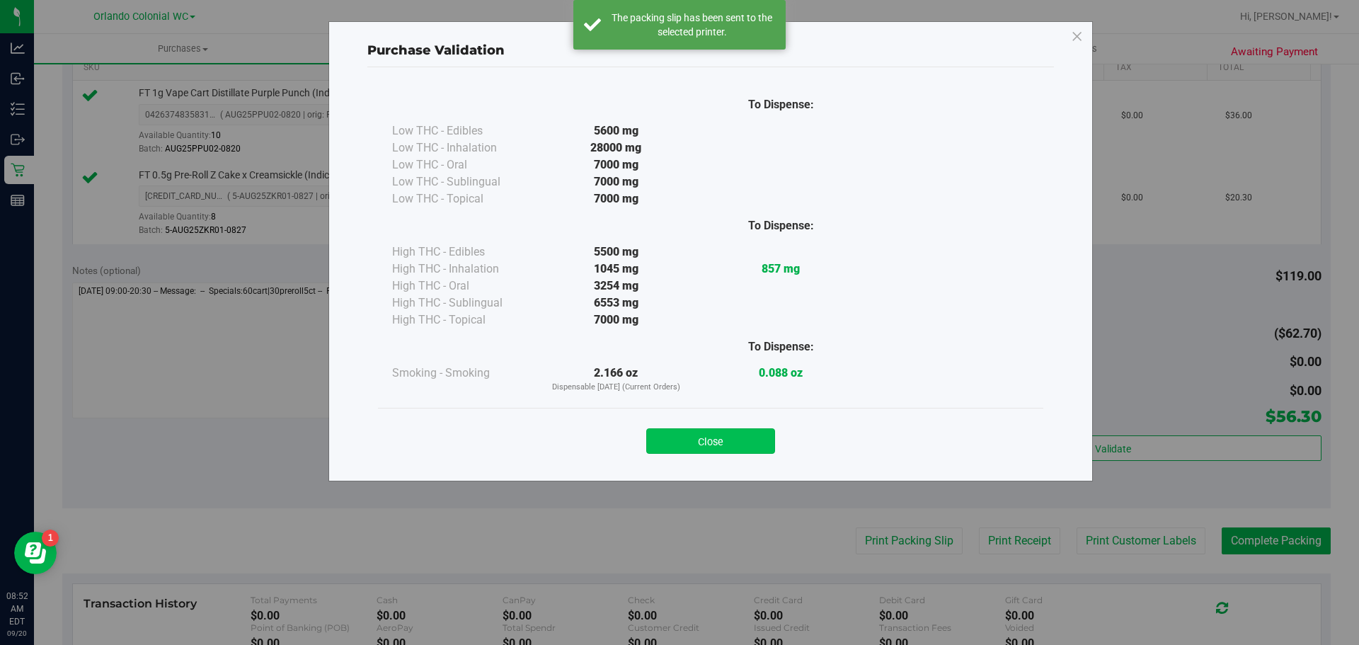
click at [732, 437] on button "Close" at bounding box center [710, 440] width 129 height 25
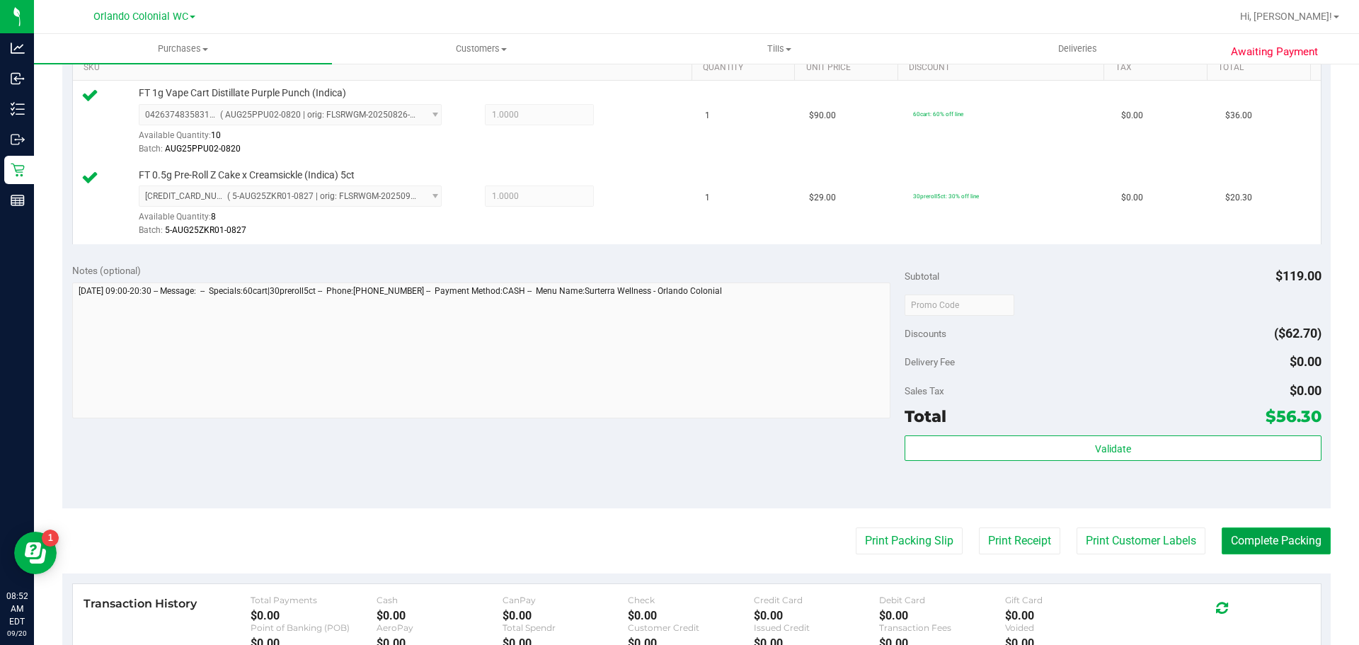
click at [1273, 542] on button "Complete Packing" at bounding box center [1276, 540] width 109 height 27
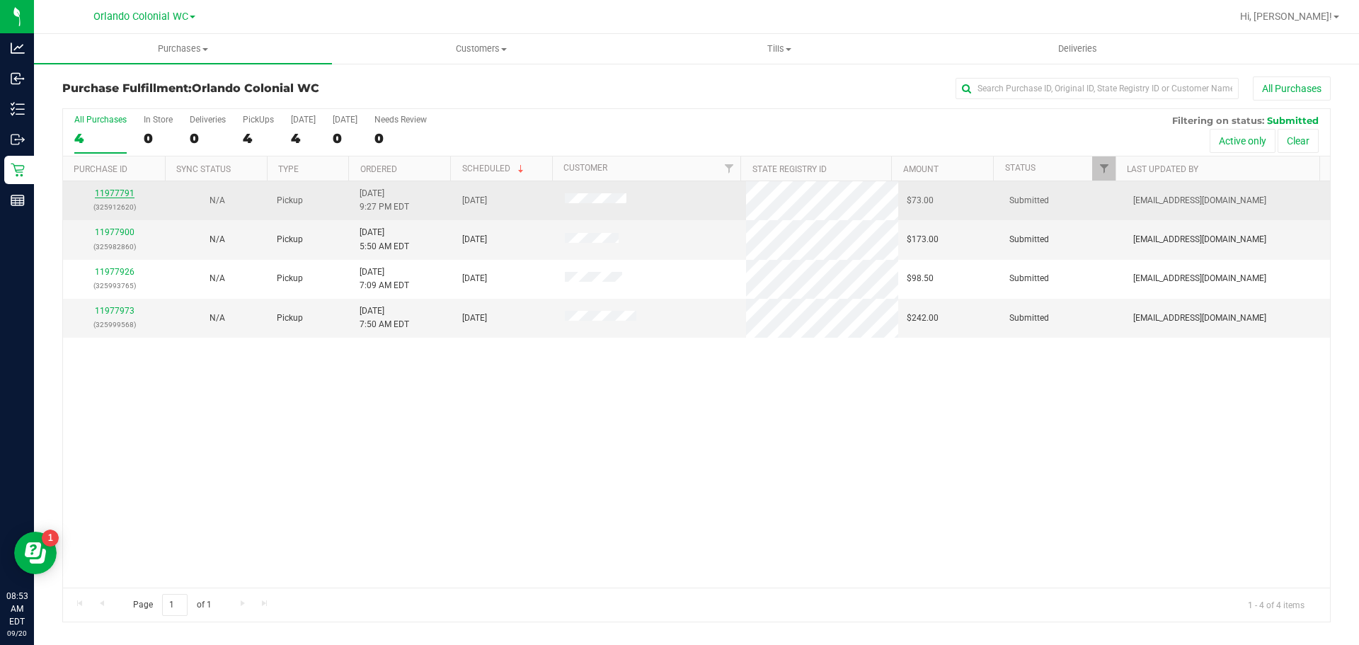
click at [118, 197] on link "11977791" at bounding box center [115, 193] width 40 height 10
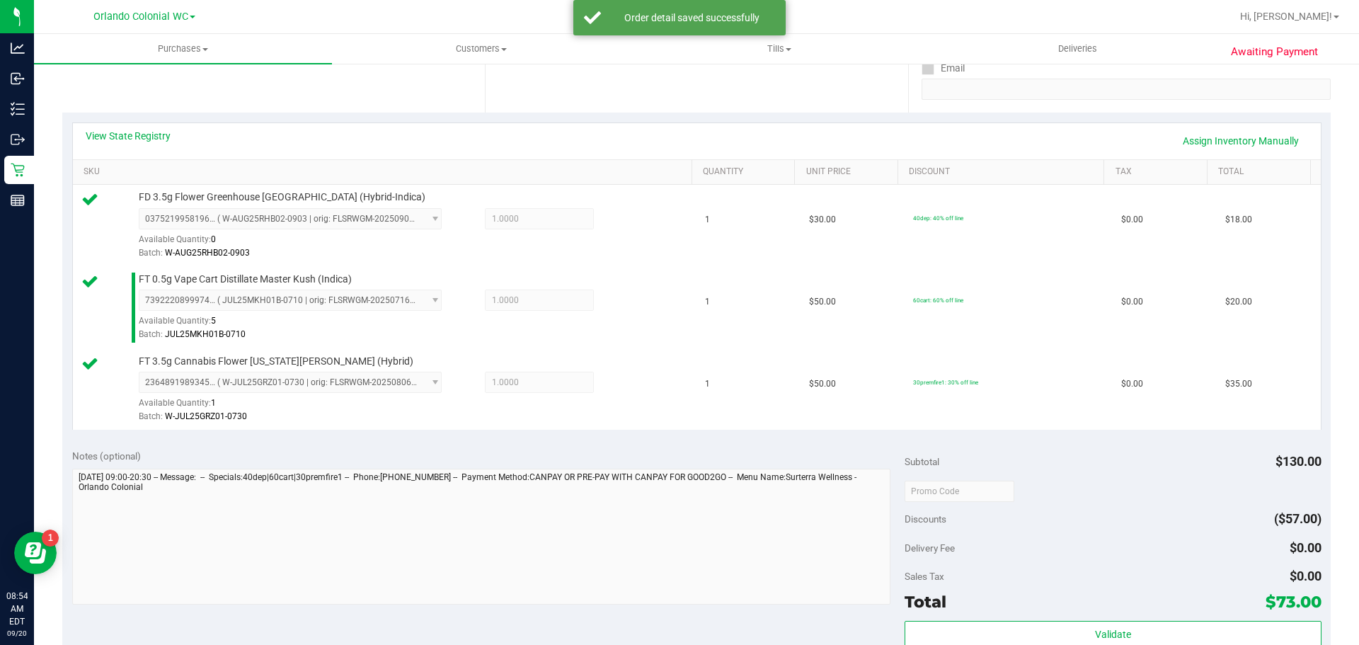
scroll to position [336, 0]
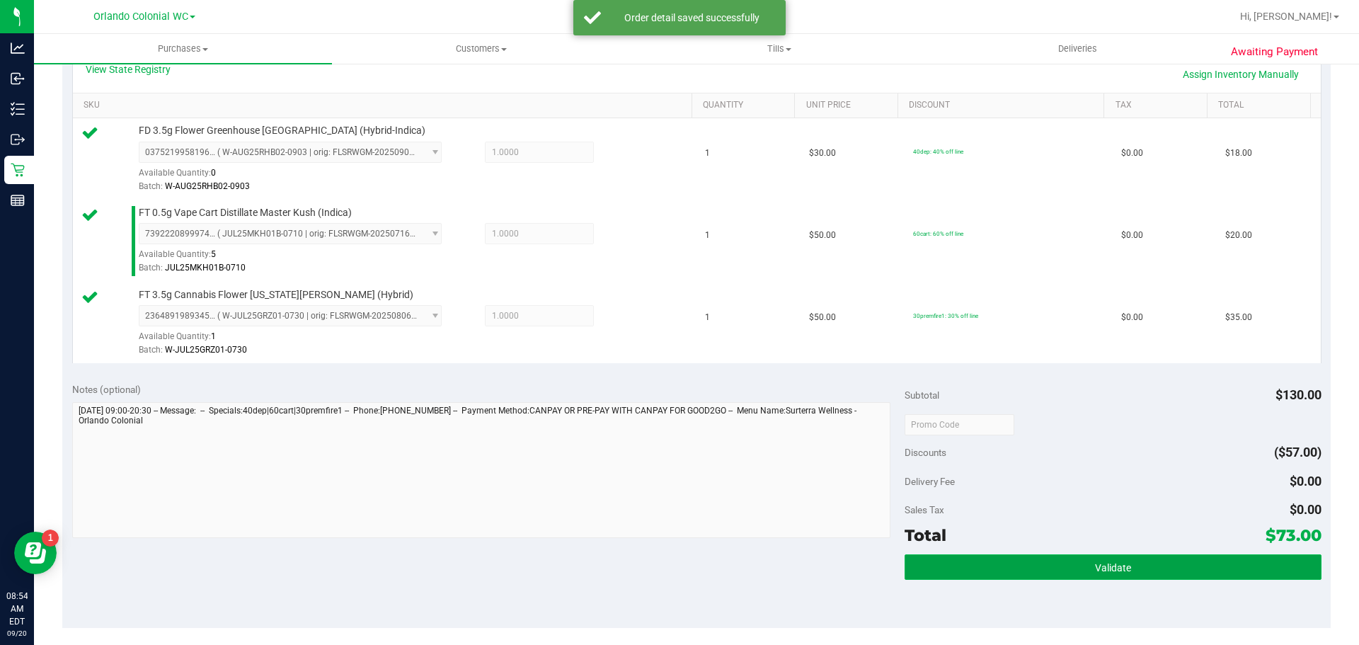
click at [1072, 567] on button "Validate" at bounding box center [1113, 566] width 416 height 25
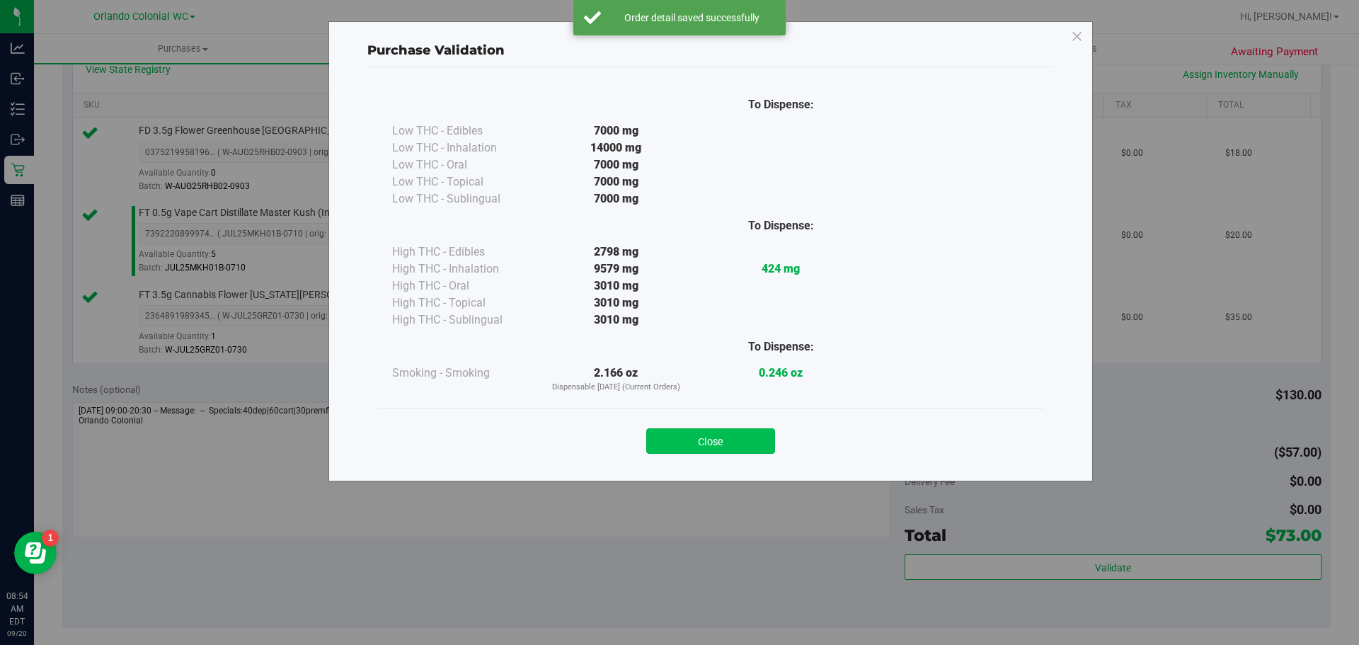
click at [715, 437] on button "Close" at bounding box center [710, 440] width 129 height 25
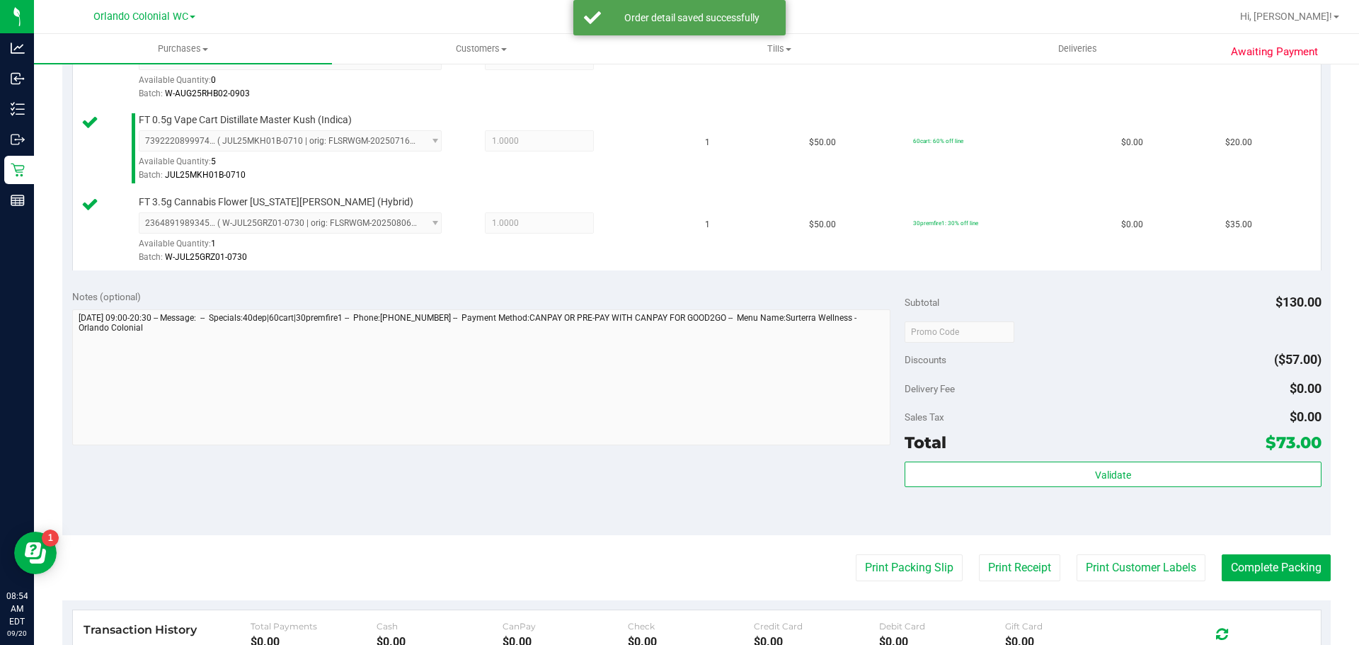
scroll to position [532, 0]
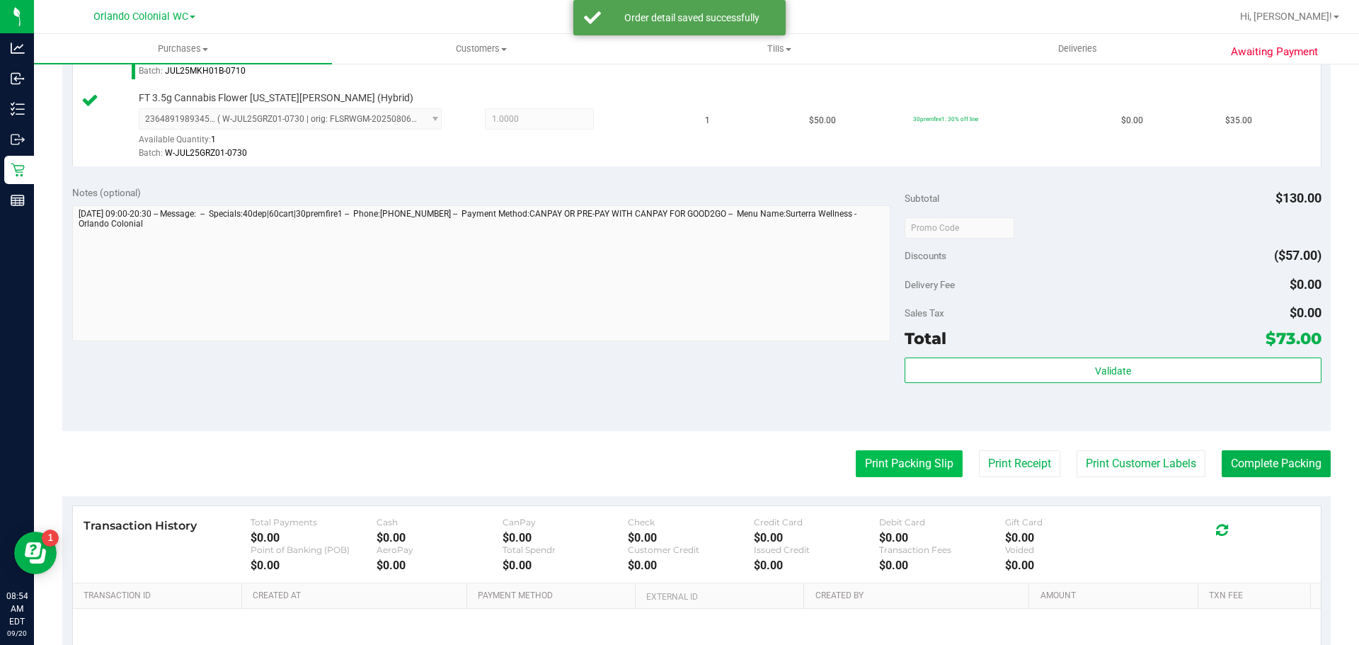
click at [890, 473] on button "Print Packing Slip" at bounding box center [909, 463] width 107 height 27
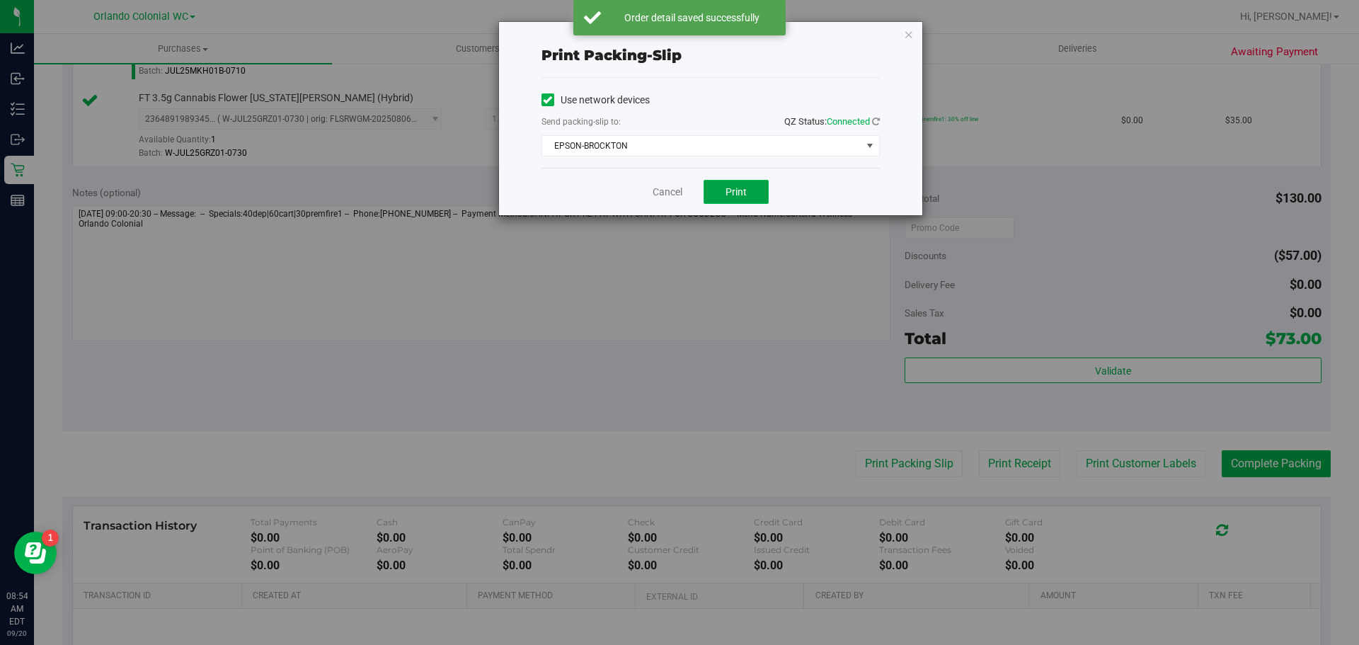
click at [741, 197] on span "Print" at bounding box center [736, 191] width 21 height 11
click at [908, 38] on icon "button" at bounding box center [909, 33] width 10 height 17
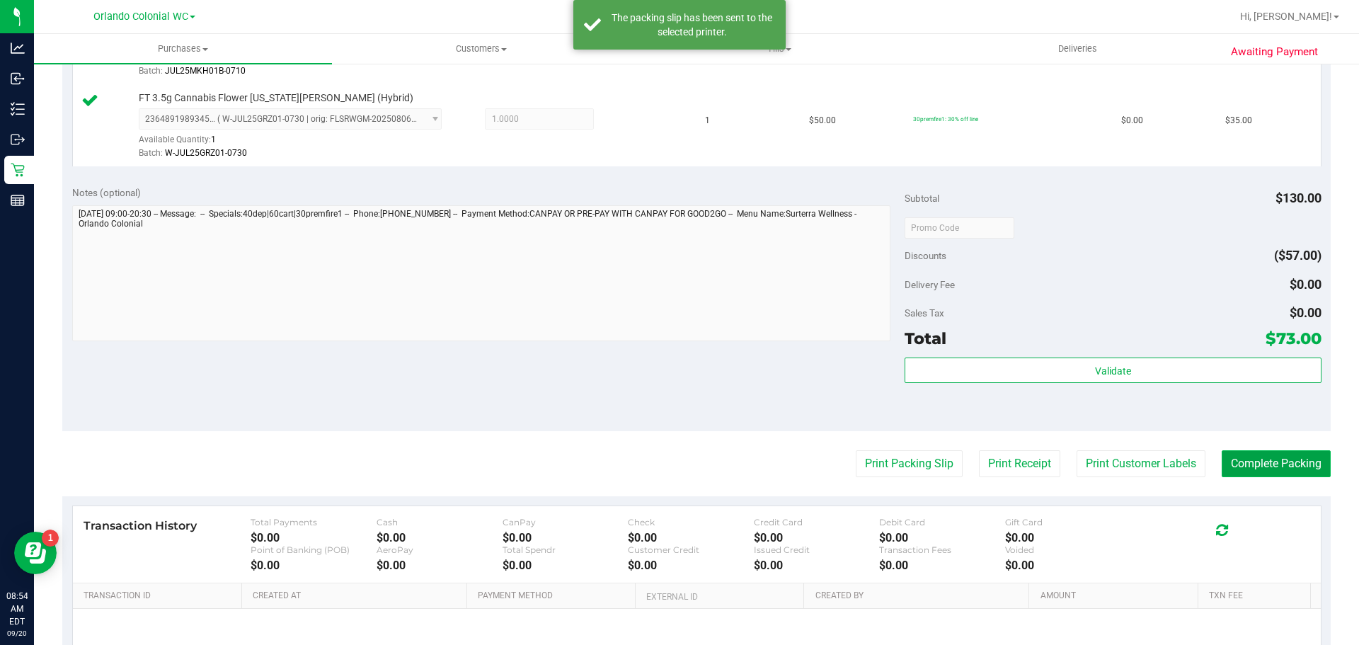
click at [1268, 466] on button "Complete Packing" at bounding box center [1276, 463] width 109 height 27
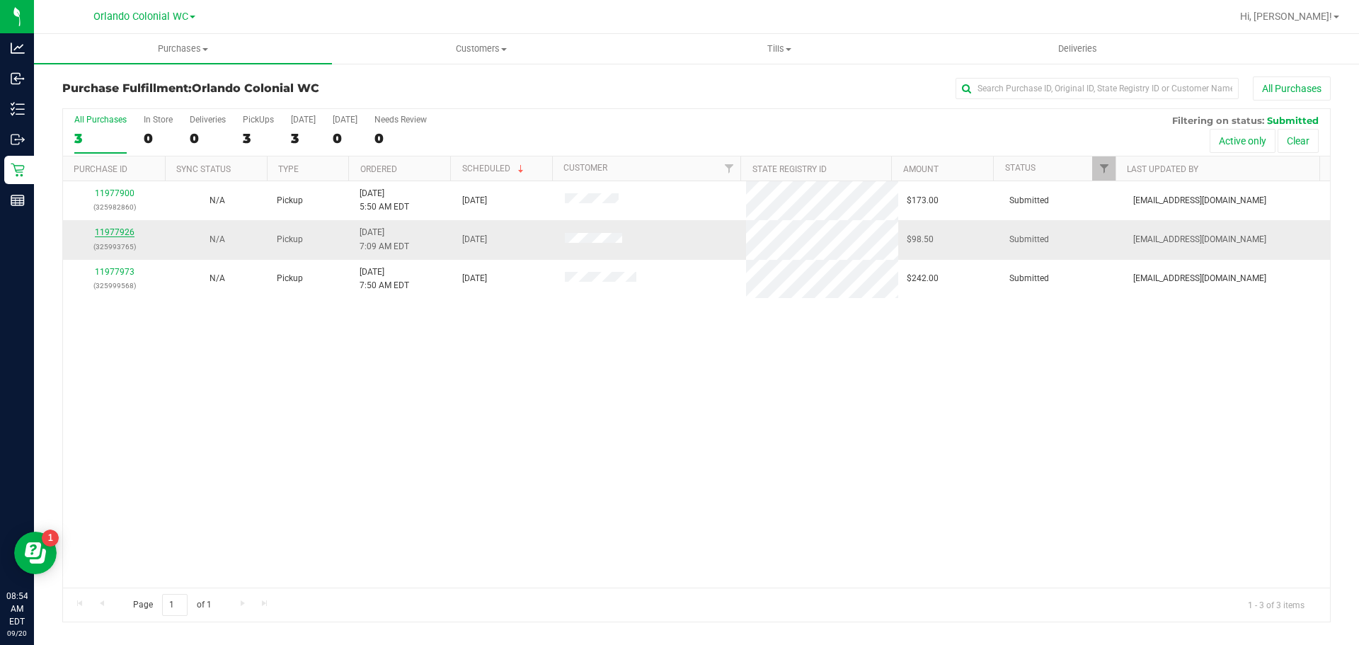
click at [122, 236] on link "11977926" at bounding box center [115, 232] width 40 height 10
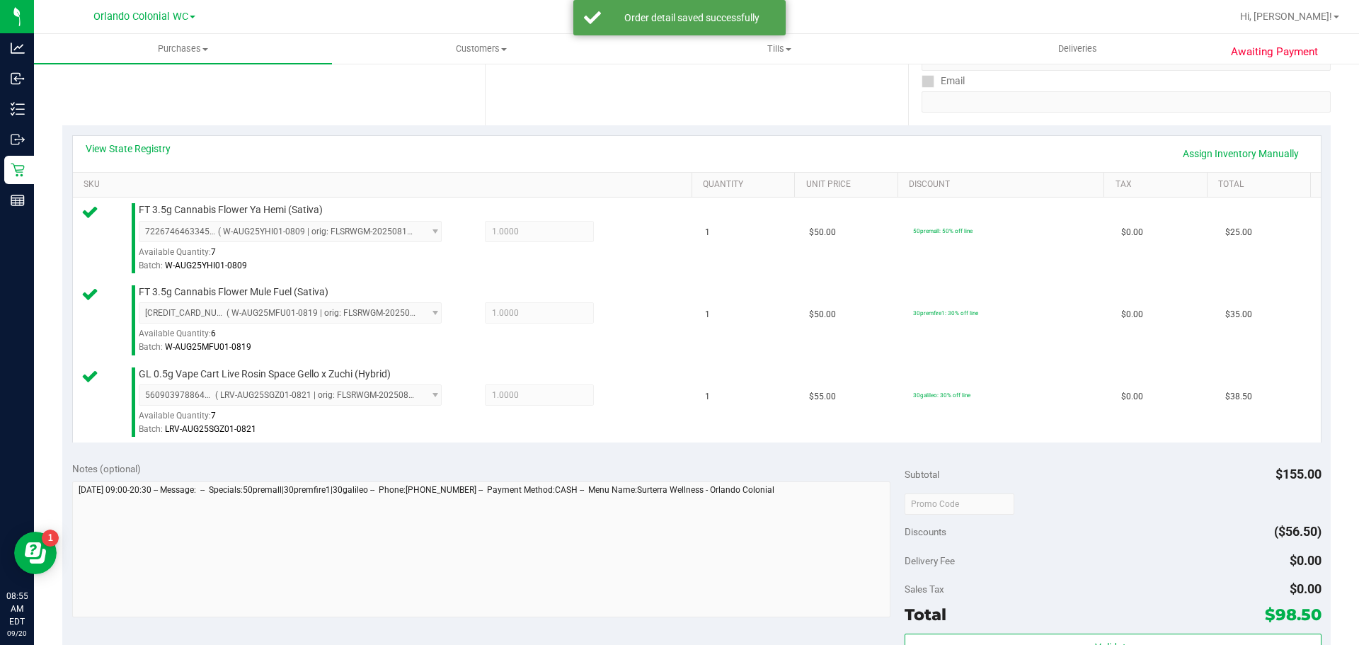
scroll to position [270, 0]
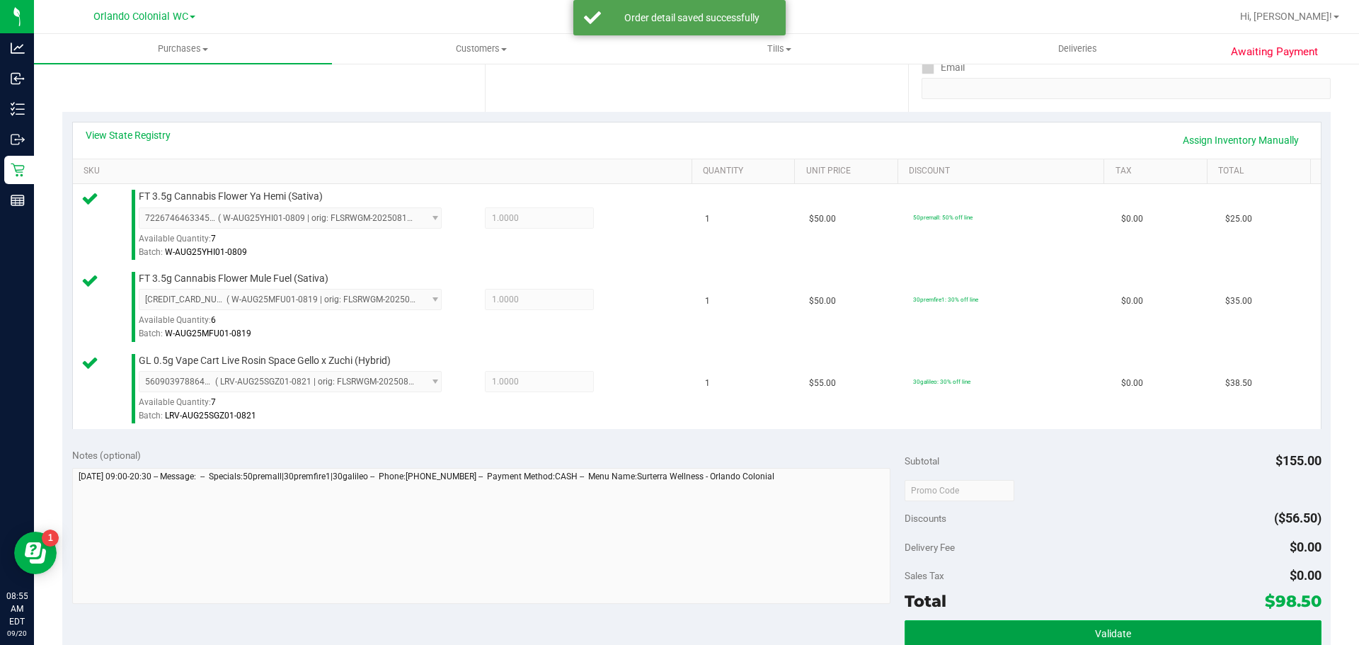
click at [1095, 630] on span "Validate" at bounding box center [1113, 633] width 36 height 11
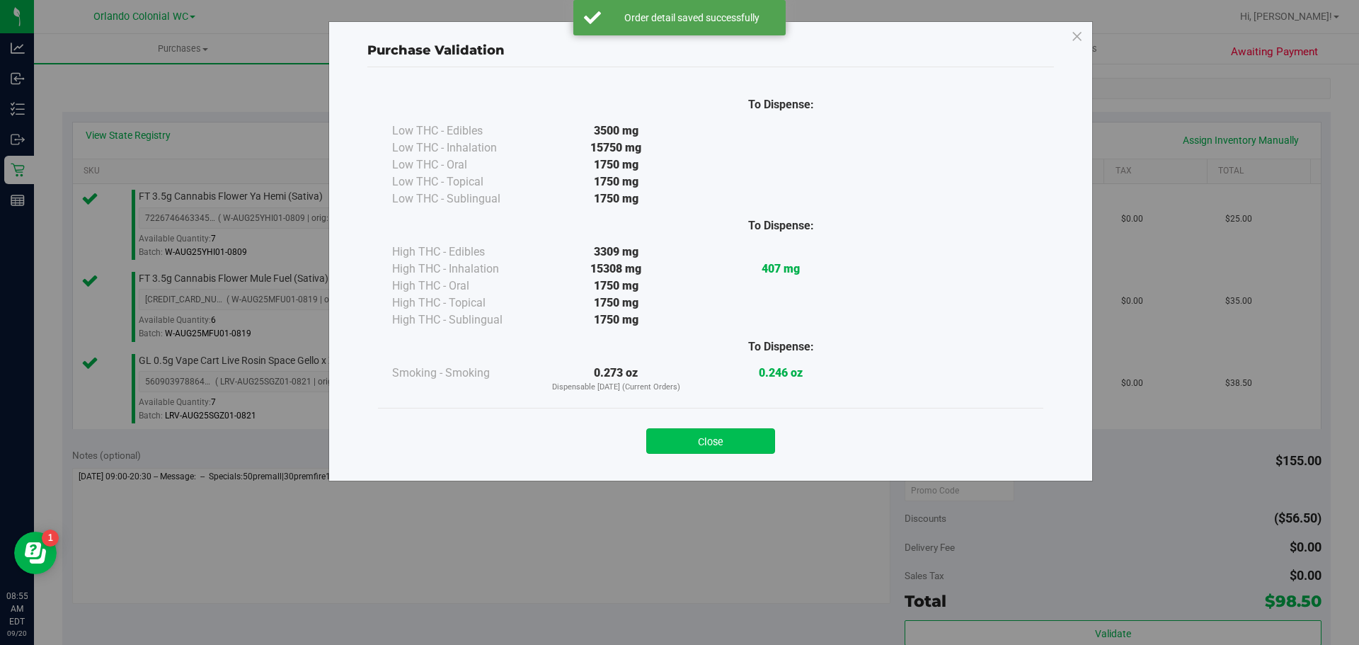
click at [704, 447] on button "Close" at bounding box center [710, 440] width 129 height 25
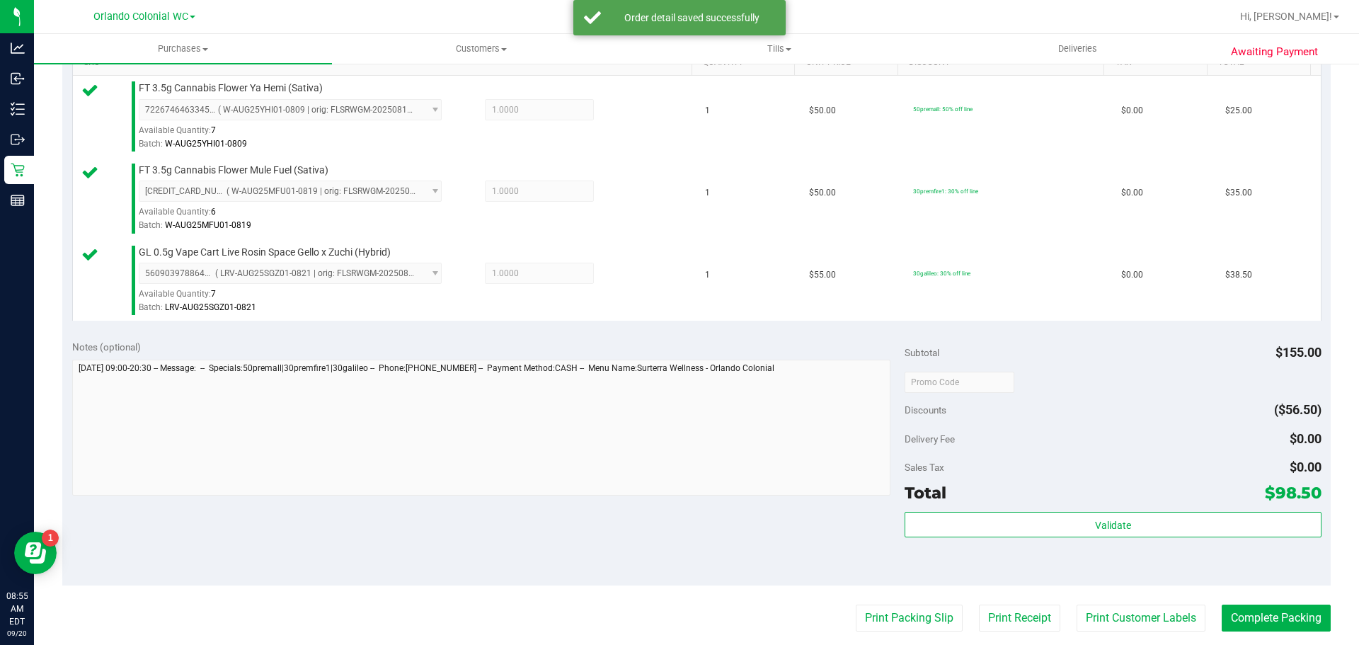
scroll to position [476, 0]
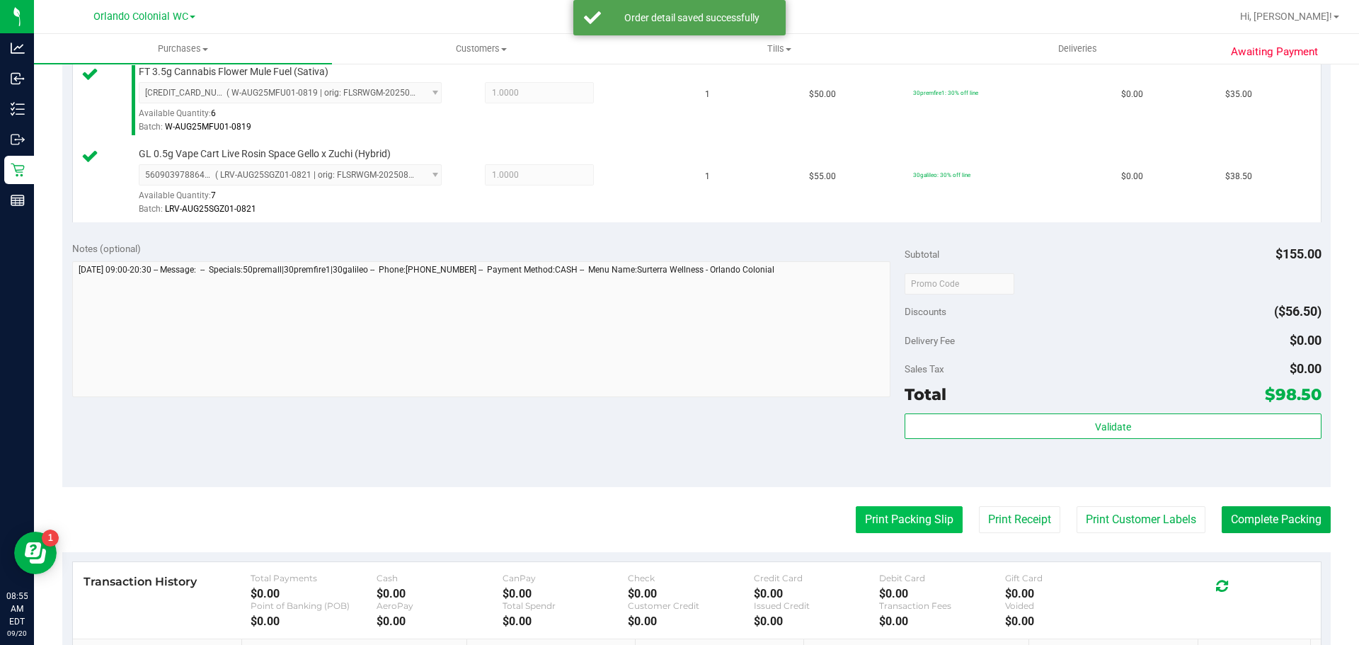
click at [908, 529] on button "Print Packing Slip" at bounding box center [909, 519] width 107 height 27
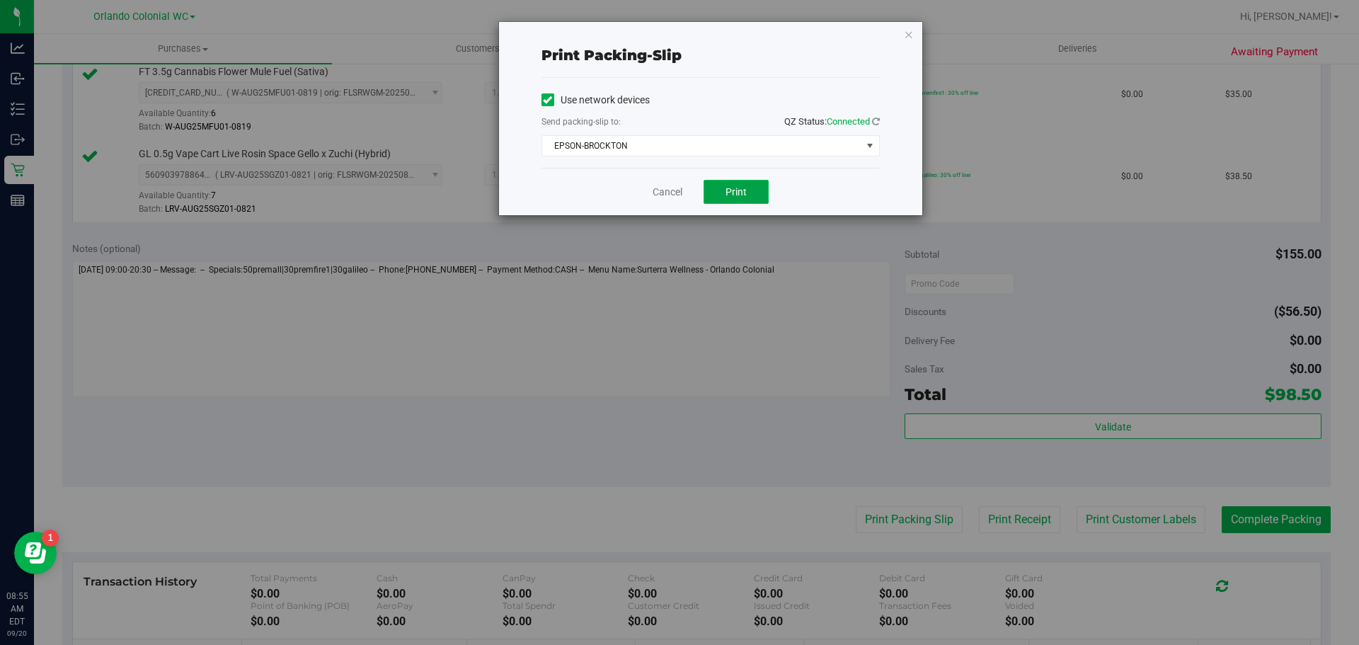
click at [737, 190] on span "Print" at bounding box center [736, 191] width 21 height 11
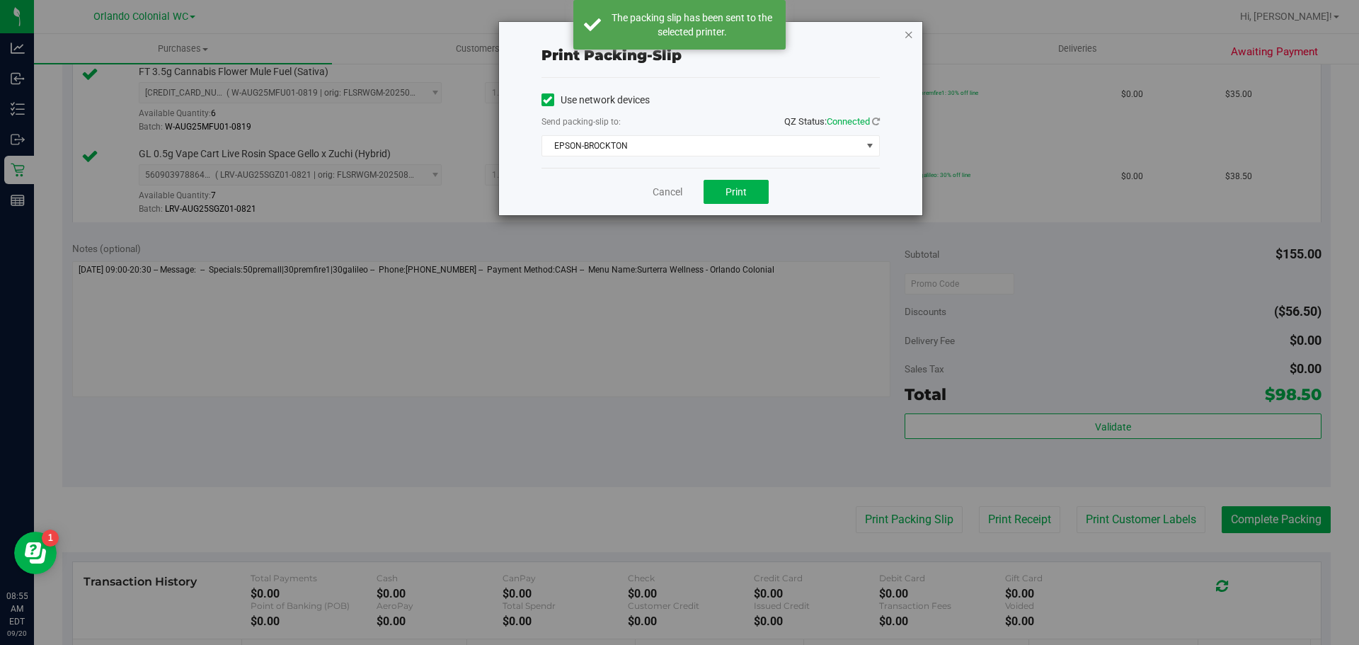
click at [908, 33] on icon "button" at bounding box center [909, 33] width 10 height 17
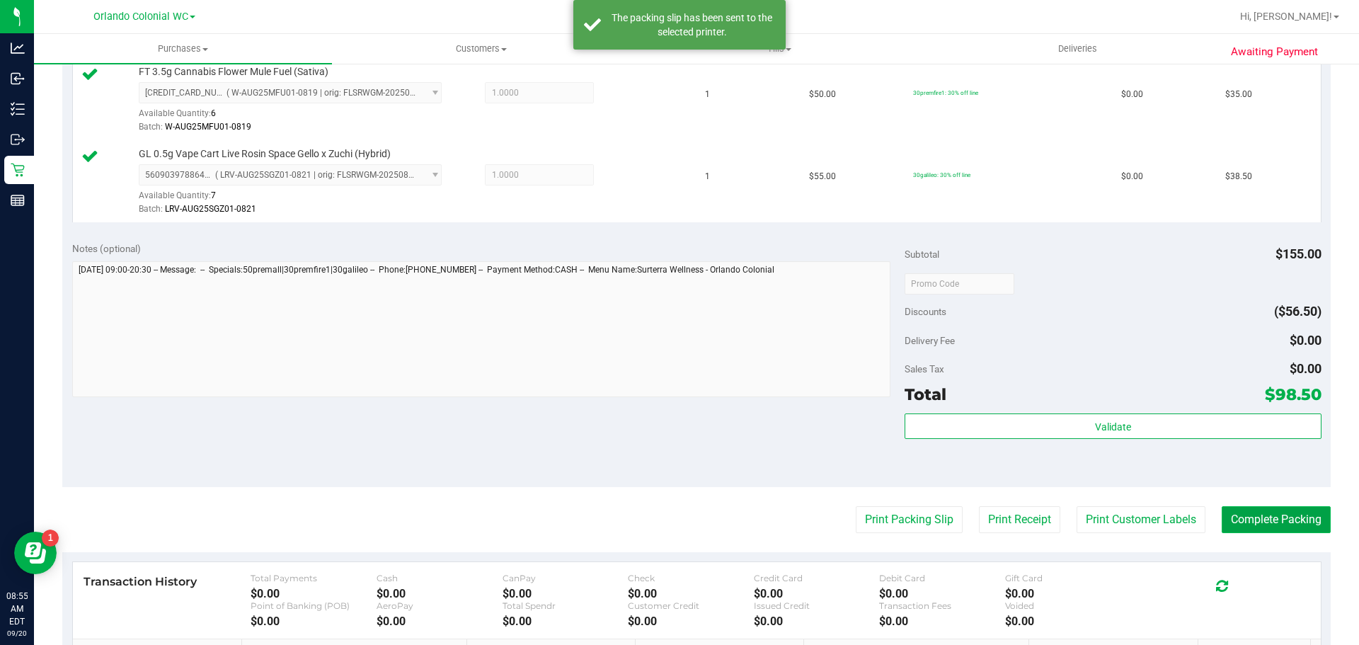
click at [1273, 527] on button "Complete Packing" at bounding box center [1276, 519] width 109 height 27
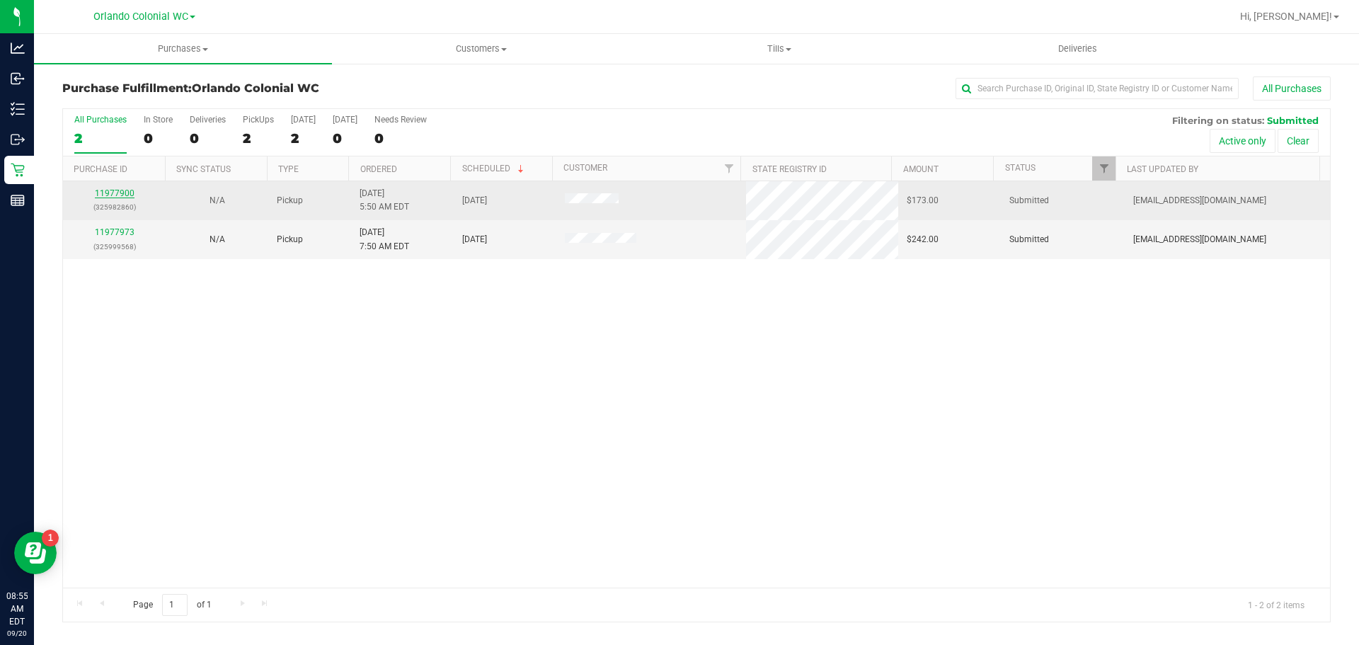
click at [122, 193] on link "11977900" at bounding box center [115, 193] width 40 height 10
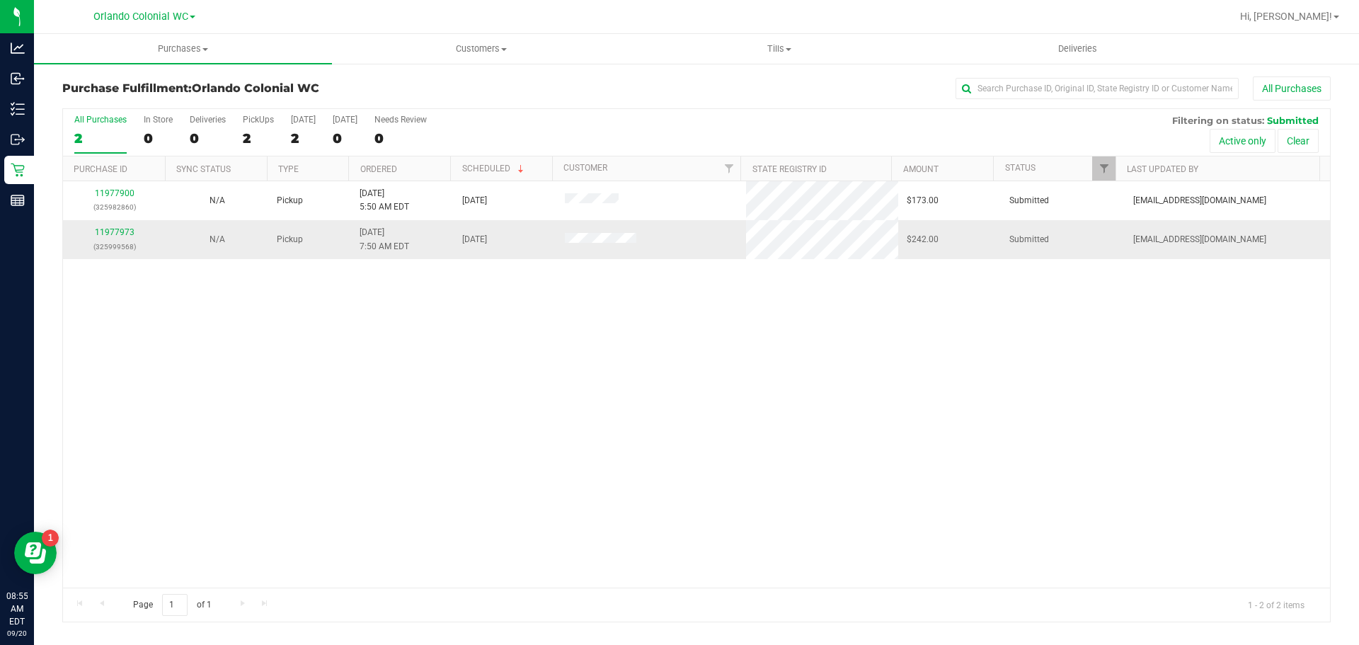
click at [118, 237] on div "11977973 (325999568)" at bounding box center [114, 239] width 86 height 27
click at [108, 235] on link "11977973" at bounding box center [115, 232] width 40 height 10
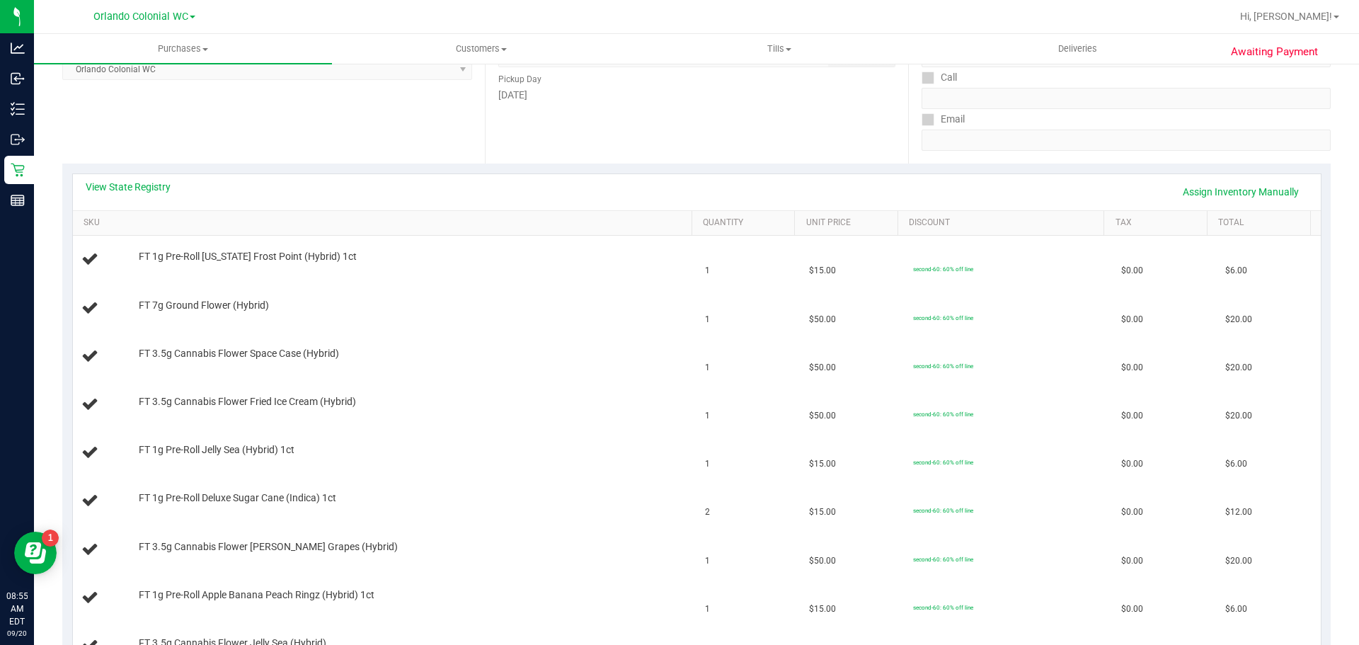
scroll to position [285, 0]
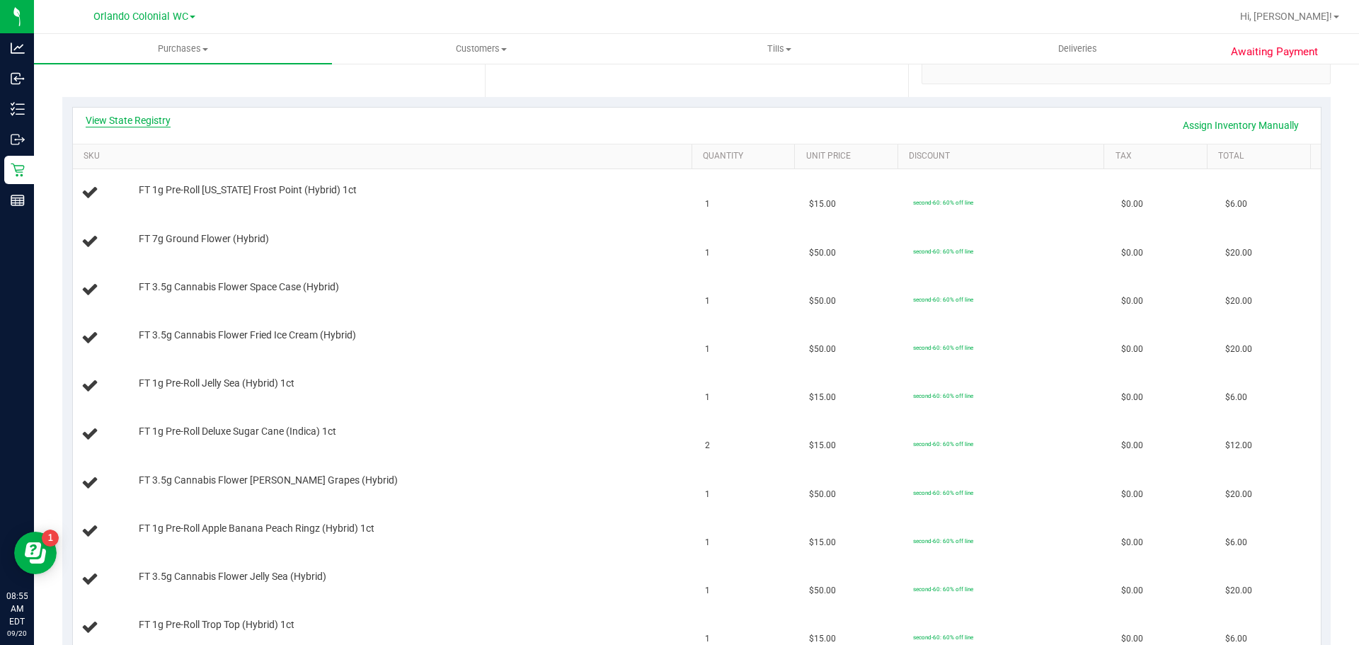
click at [117, 124] on link "View State Registry" at bounding box center [128, 120] width 85 height 14
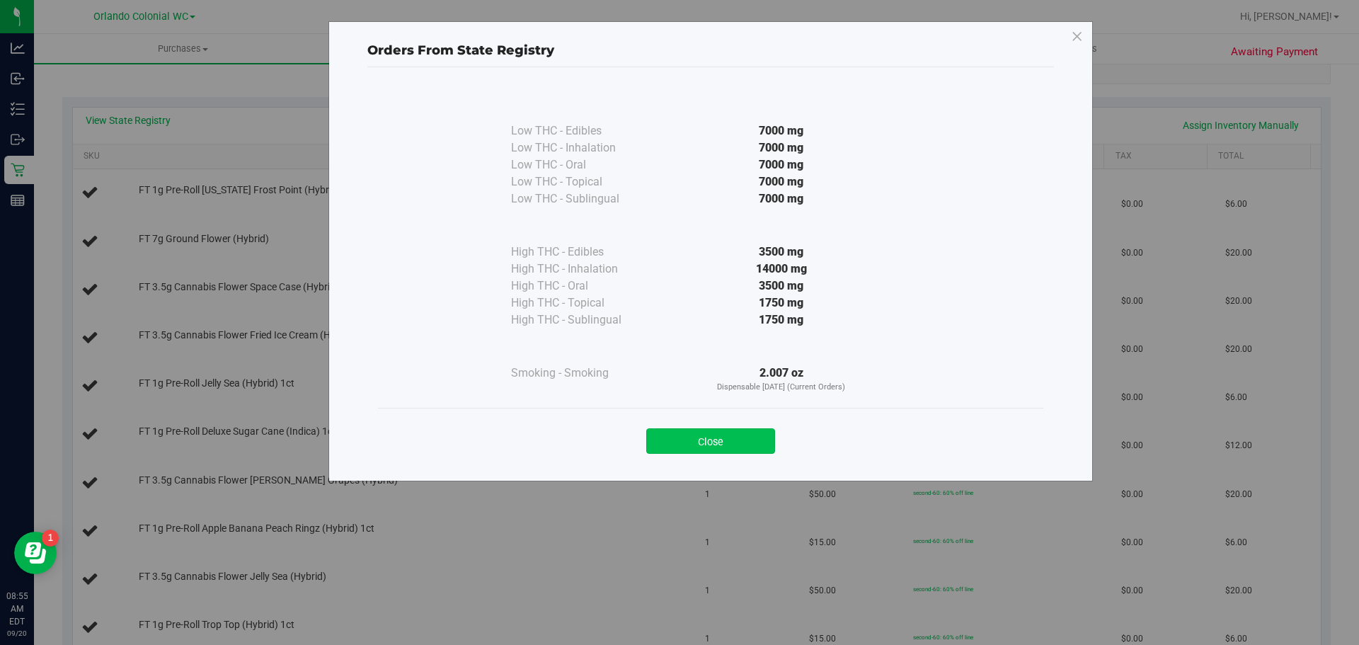
click at [701, 431] on button "Close" at bounding box center [710, 440] width 129 height 25
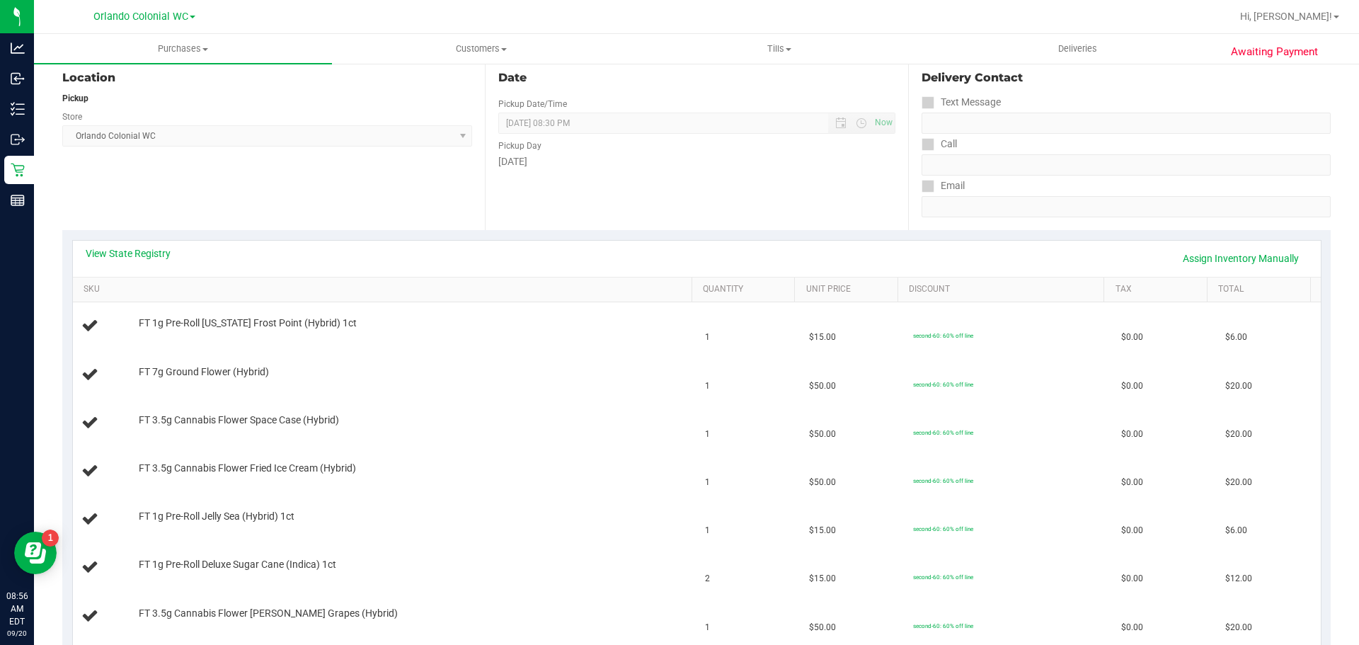
scroll to position [138, 0]
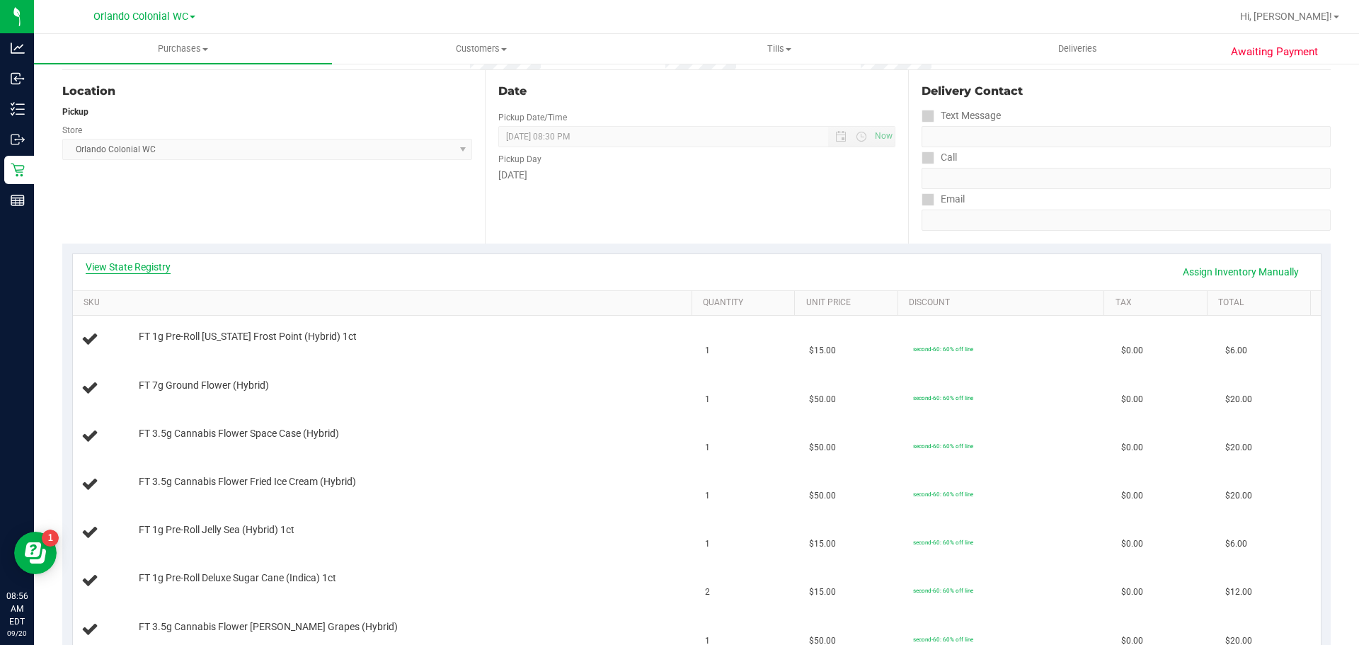
click at [144, 265] on link "View State Registry" at bounding box center [128, 267] width 85 height 14
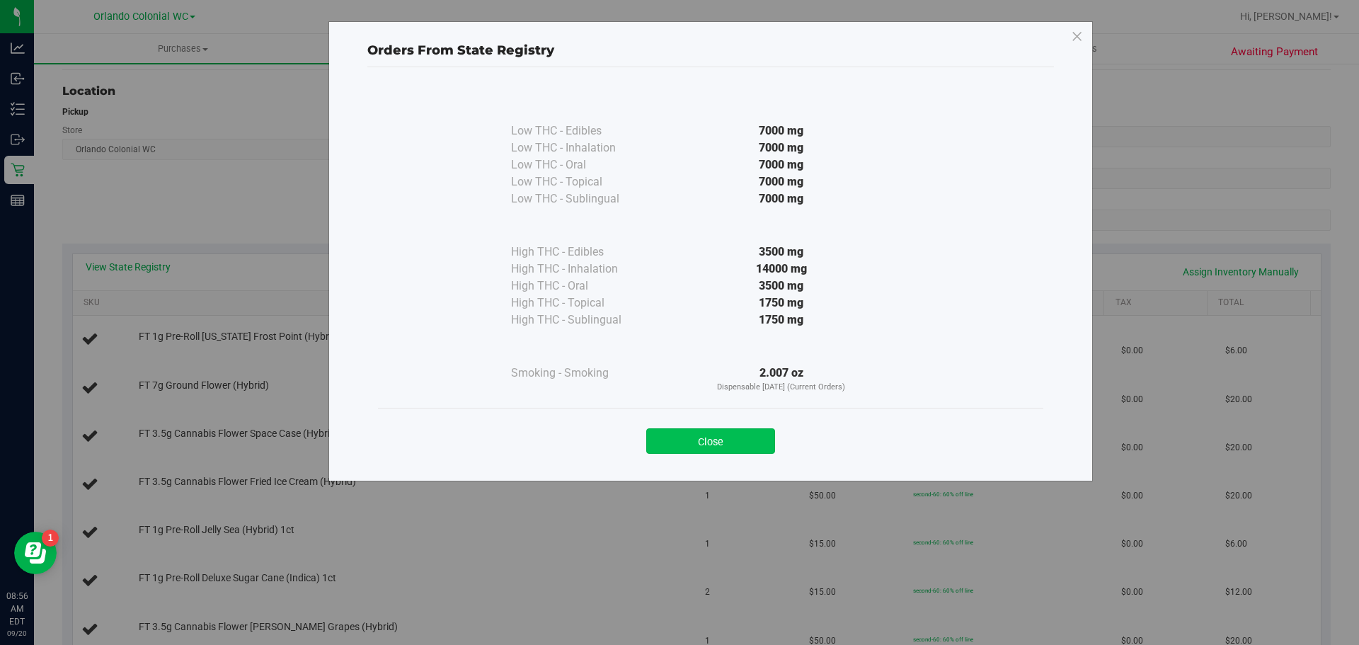
click at [698, 439] on button "Close" at bounding box center [710, 440] width 129 height 25
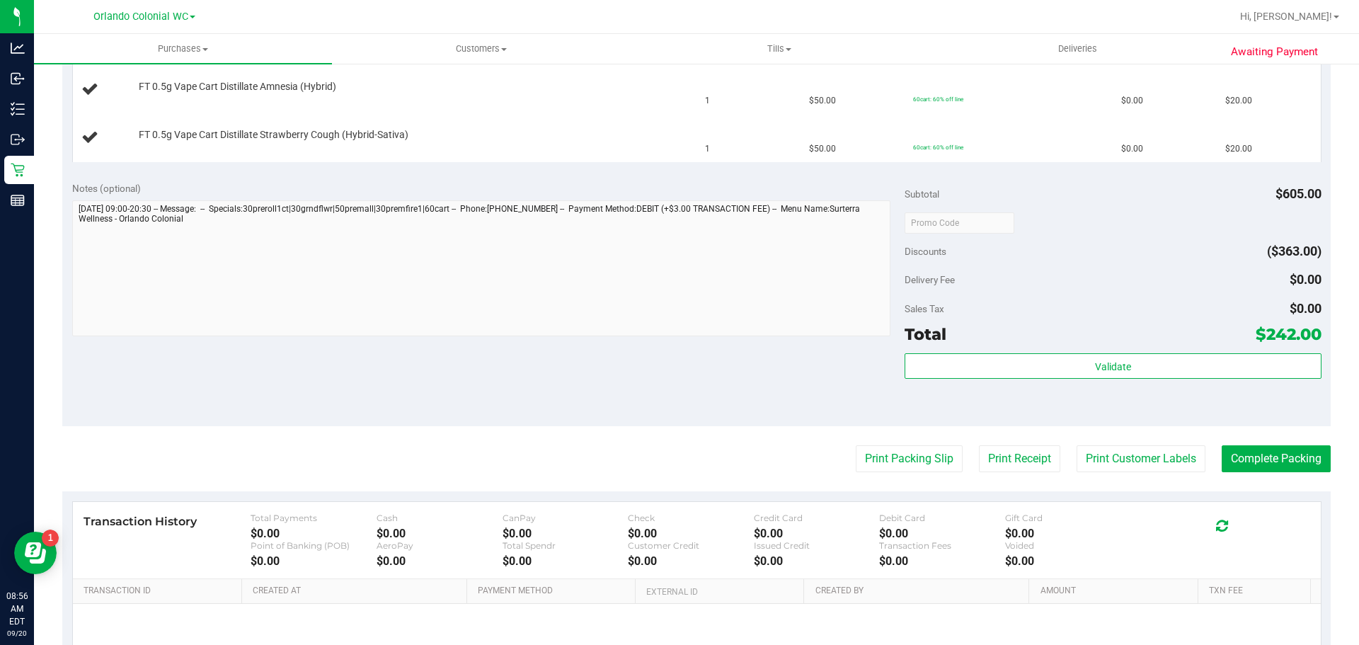
scroll to position [1067, 0]
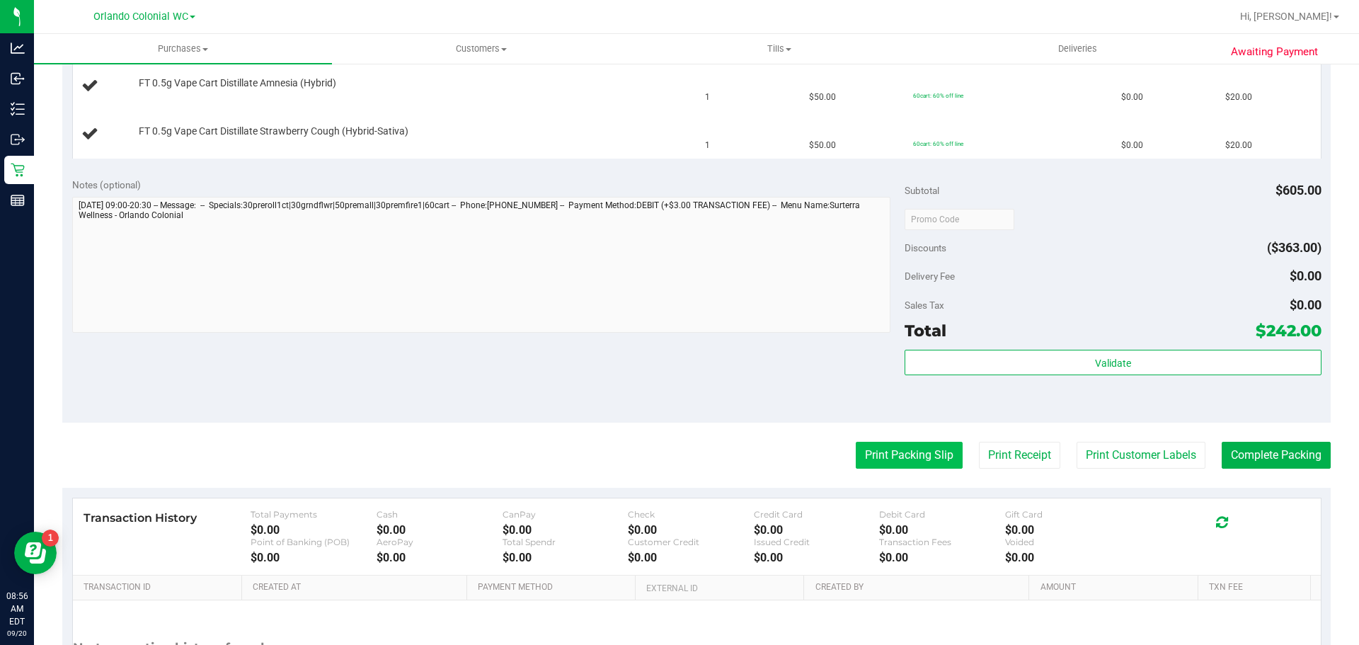
click at [903, 452] on button "Print Packing Slip" at bounding box center [909, 455] width 107 height 27
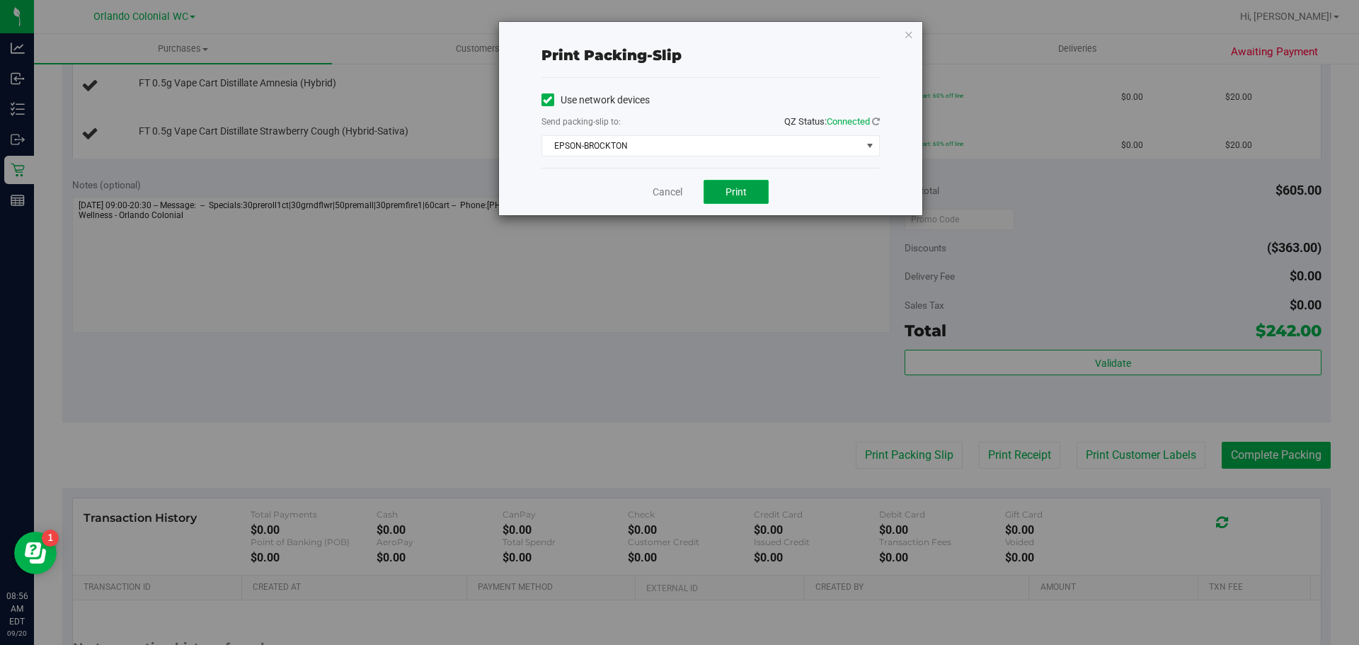
click at [721, 181] on button "Print" at bounding box center [736, 192] width 65 height 24
click at [911, 33] on icon "button" at bounding box center [909, 33] width 10 height 17
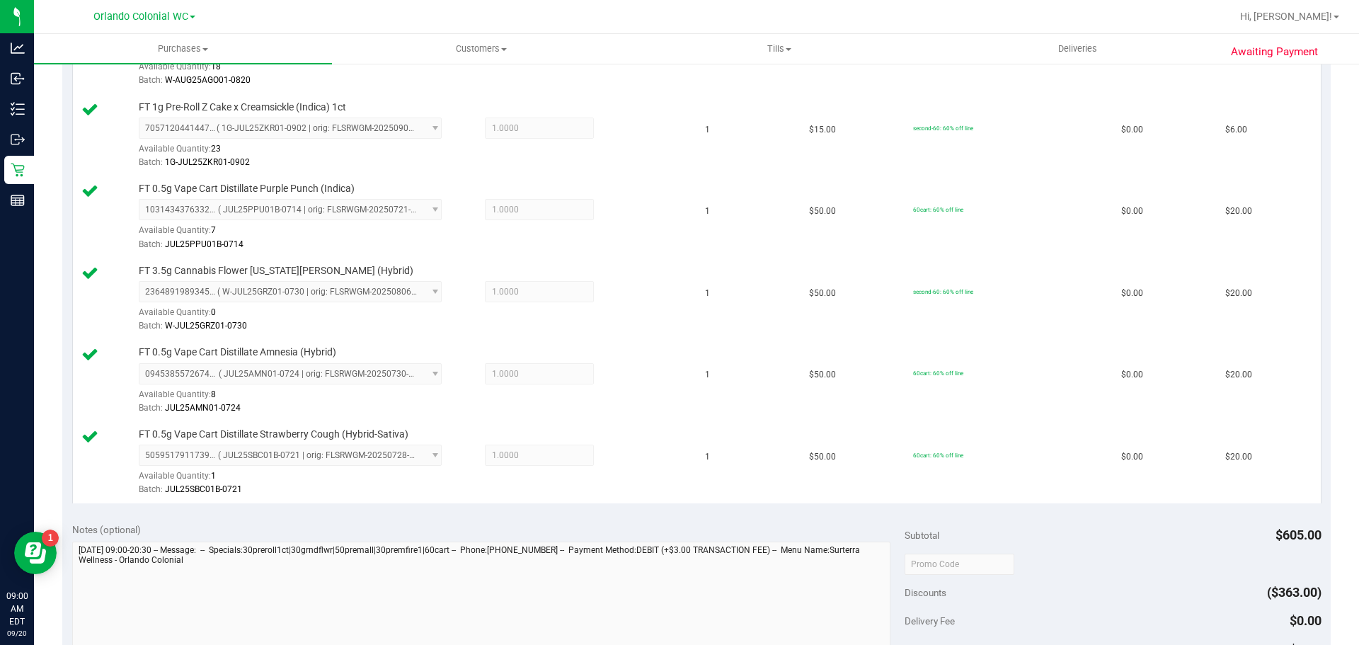
scroll to position [1396, 0]
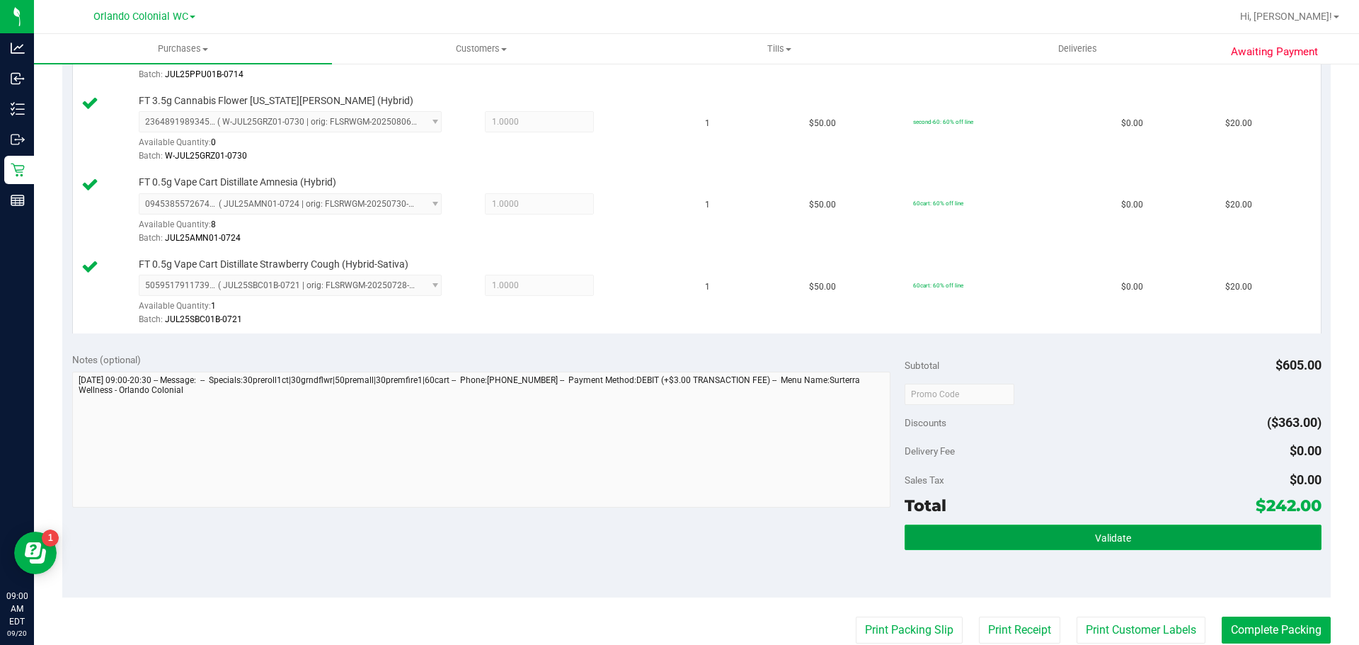
click at [1101, 524] on button "Validate" at bounding box center [1113, 536] width 416 height 25
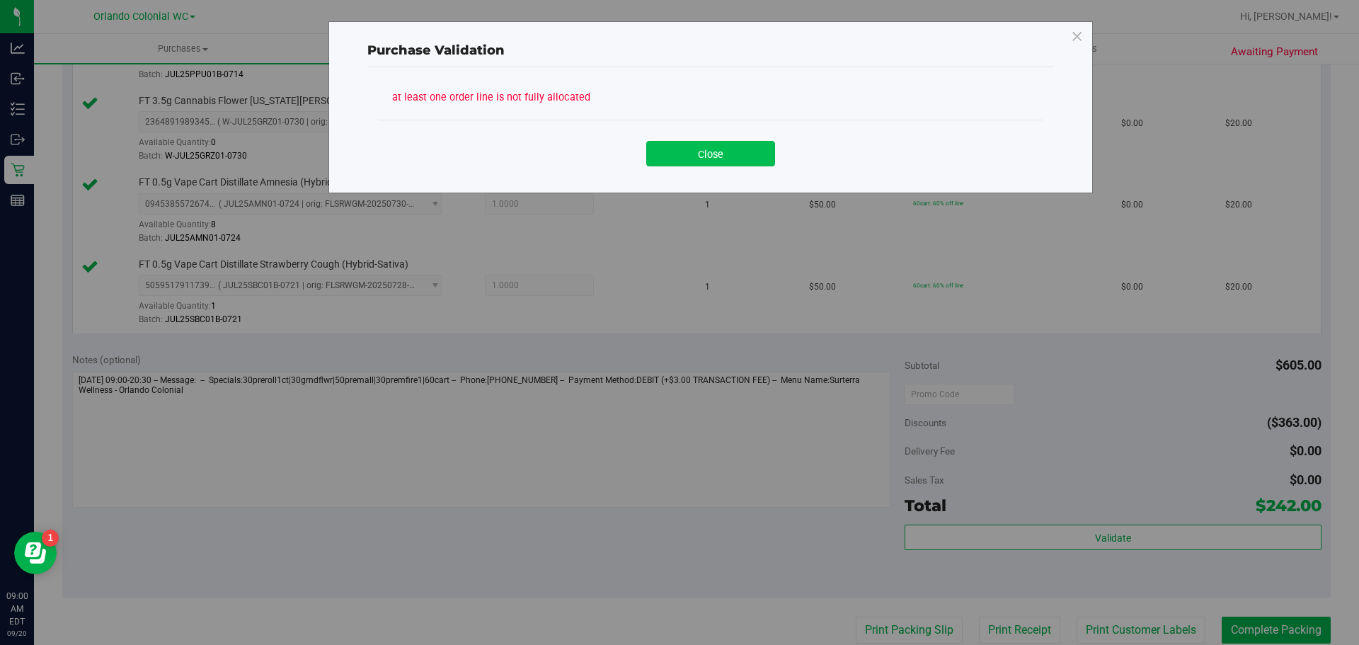
click at [723, 145] on button "Close" at bounding box center [710, 153] width 129 height 25
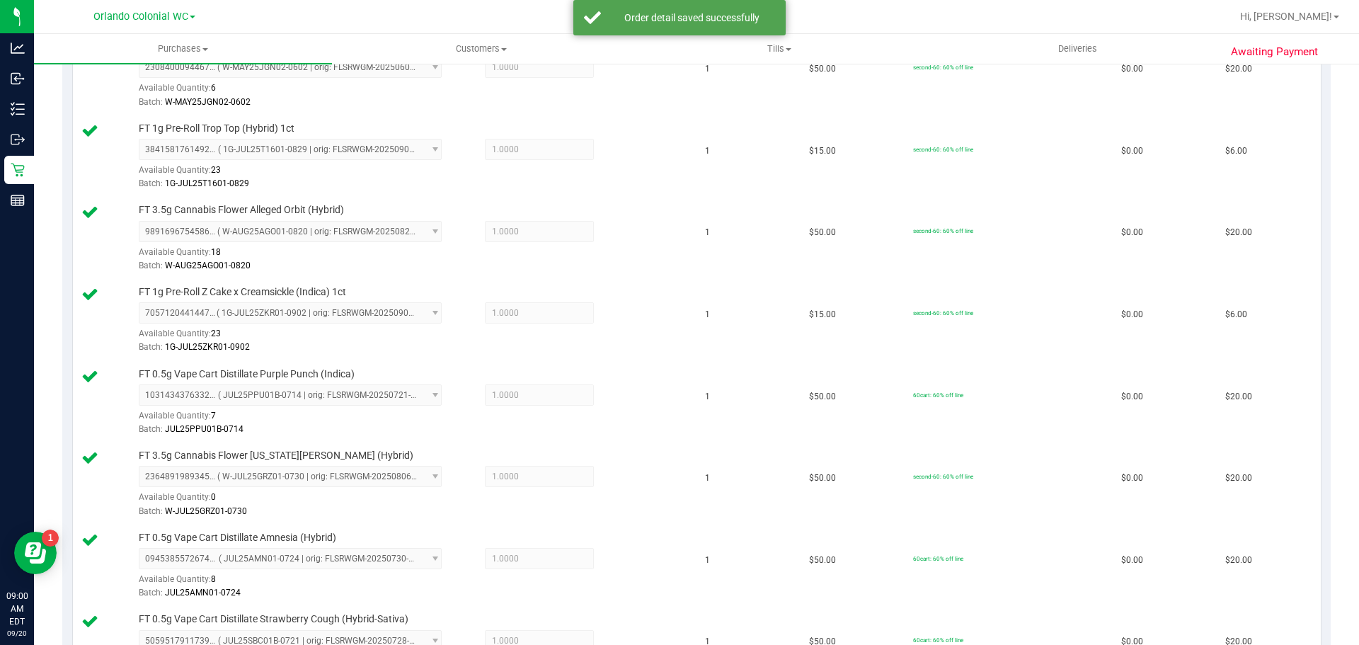
scroll to position [1387, 0]
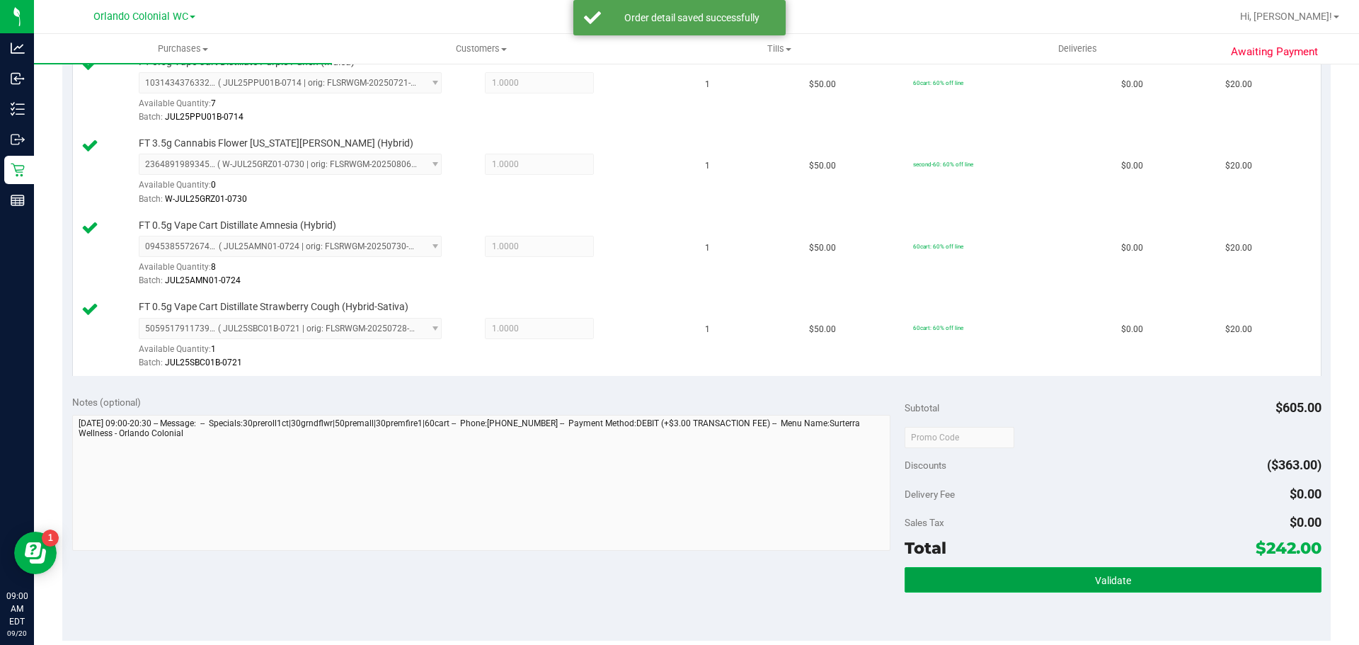
click at [1084, 585] on button "Validate" at bounding box center [1113, 579] width 416 height 25
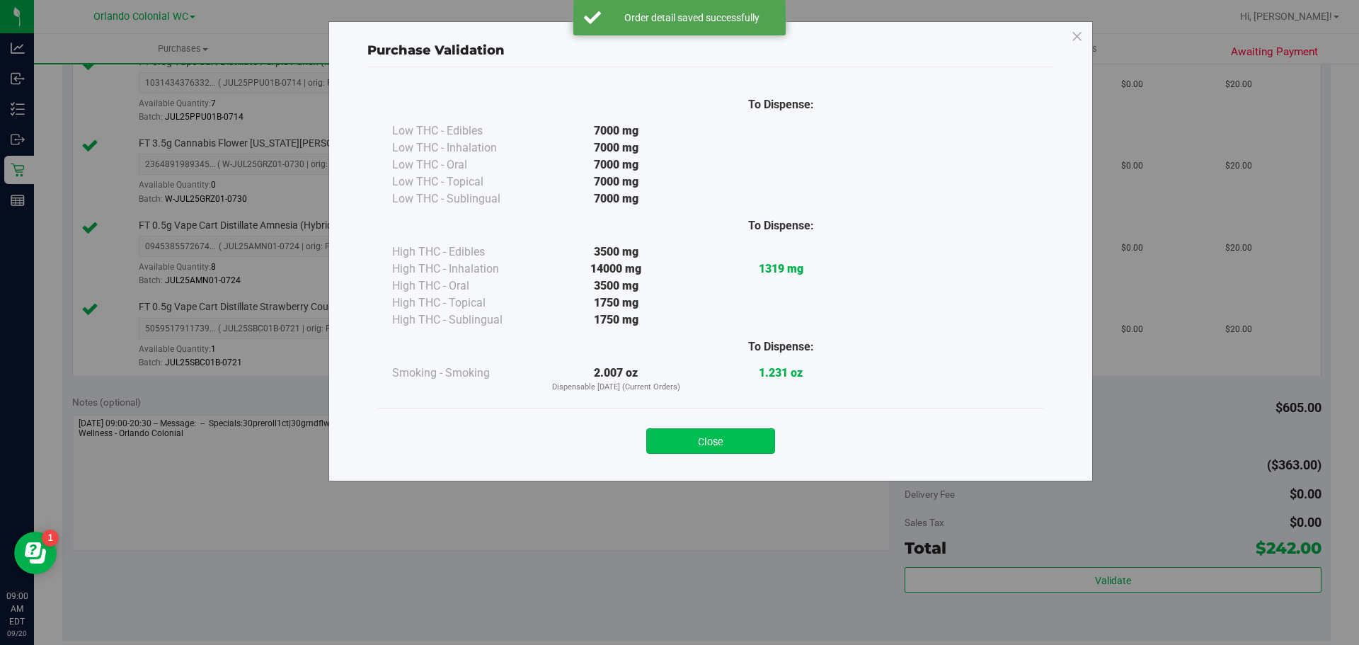
click at [726, 445] on button "Close" at bounding box center [710, 440] width 129 height 25
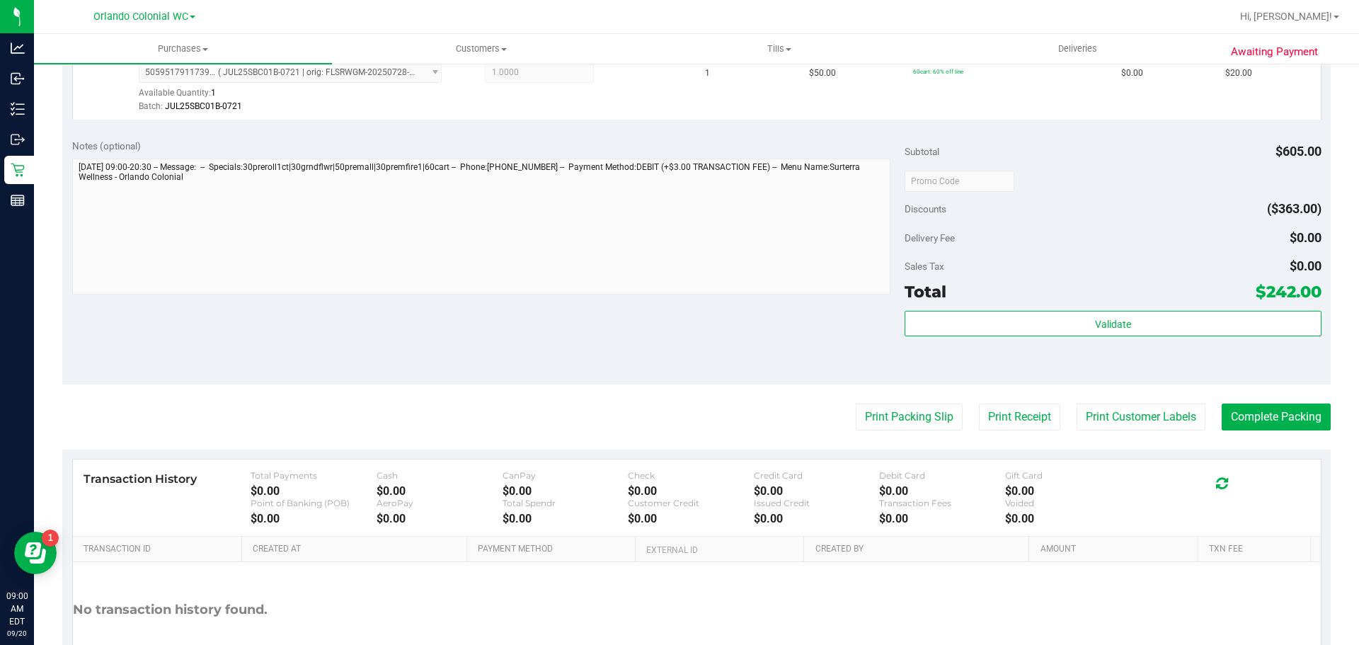
scroll to position [1668, 0]
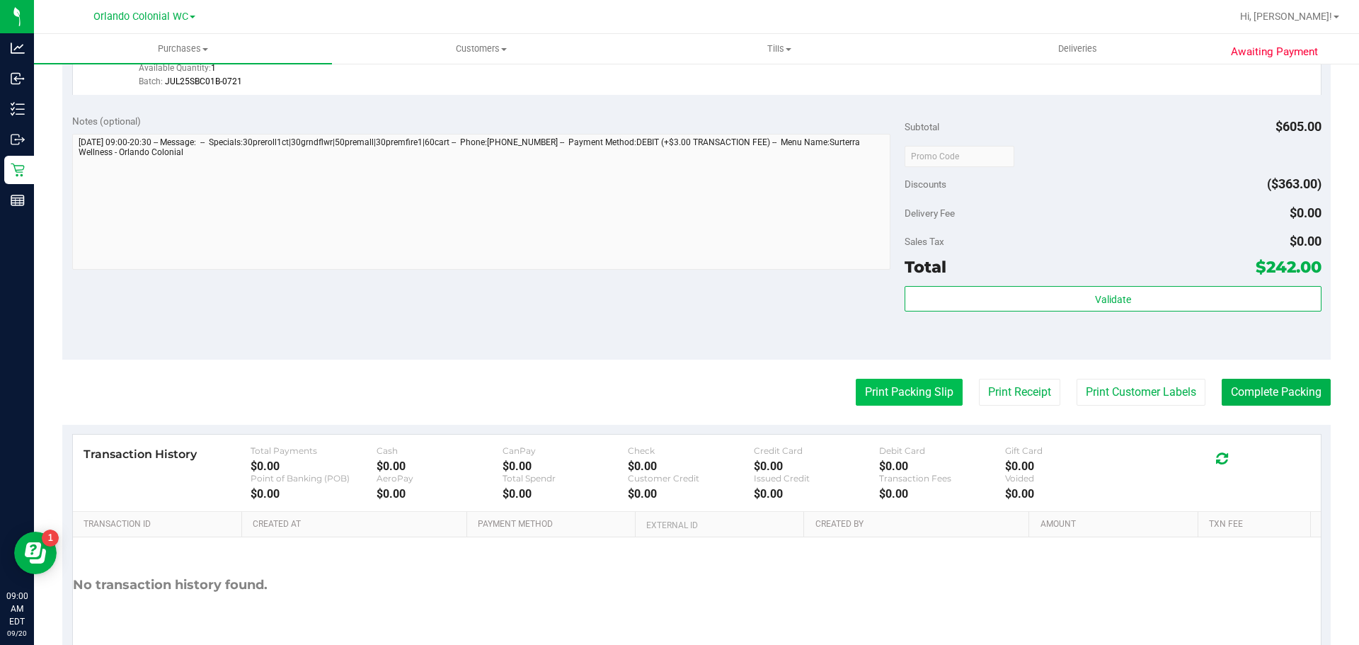
click at [897, 391] on button "Print Packing Slip" at bounding box center [909, 392] width 107 height 27
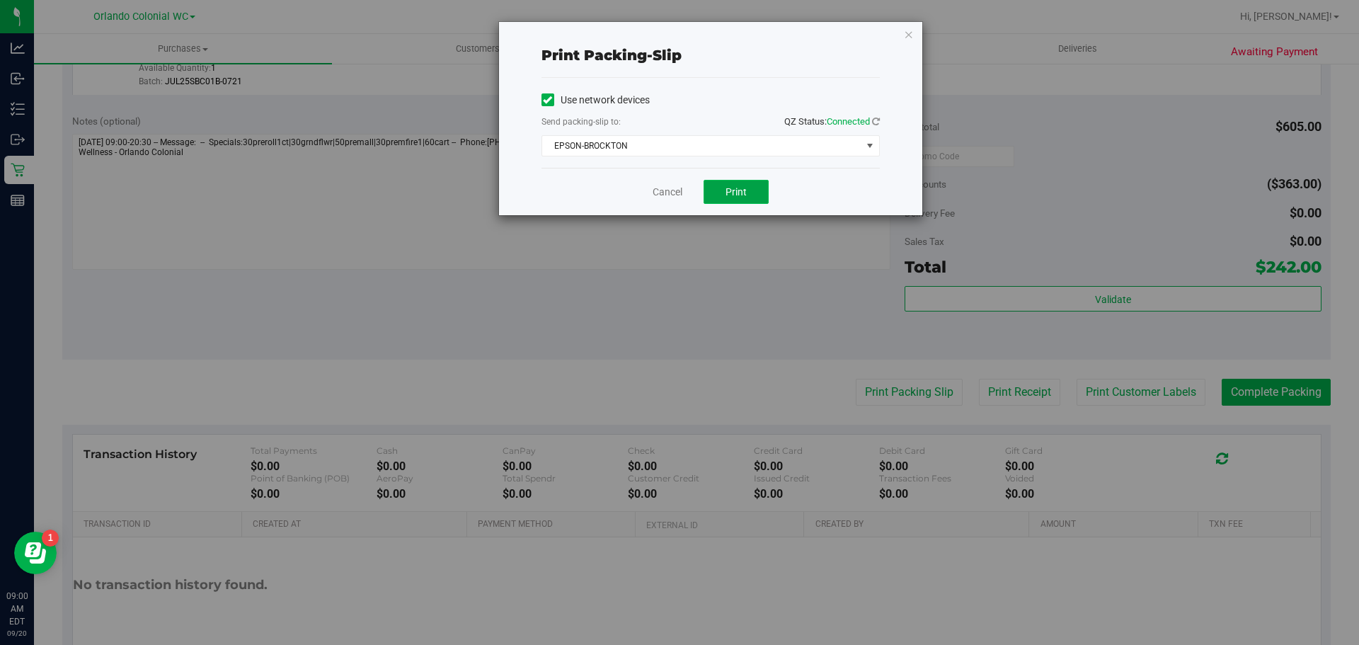
click at [735, 190] on span "Print" at bounding box center [736, 191] width 21 height 11
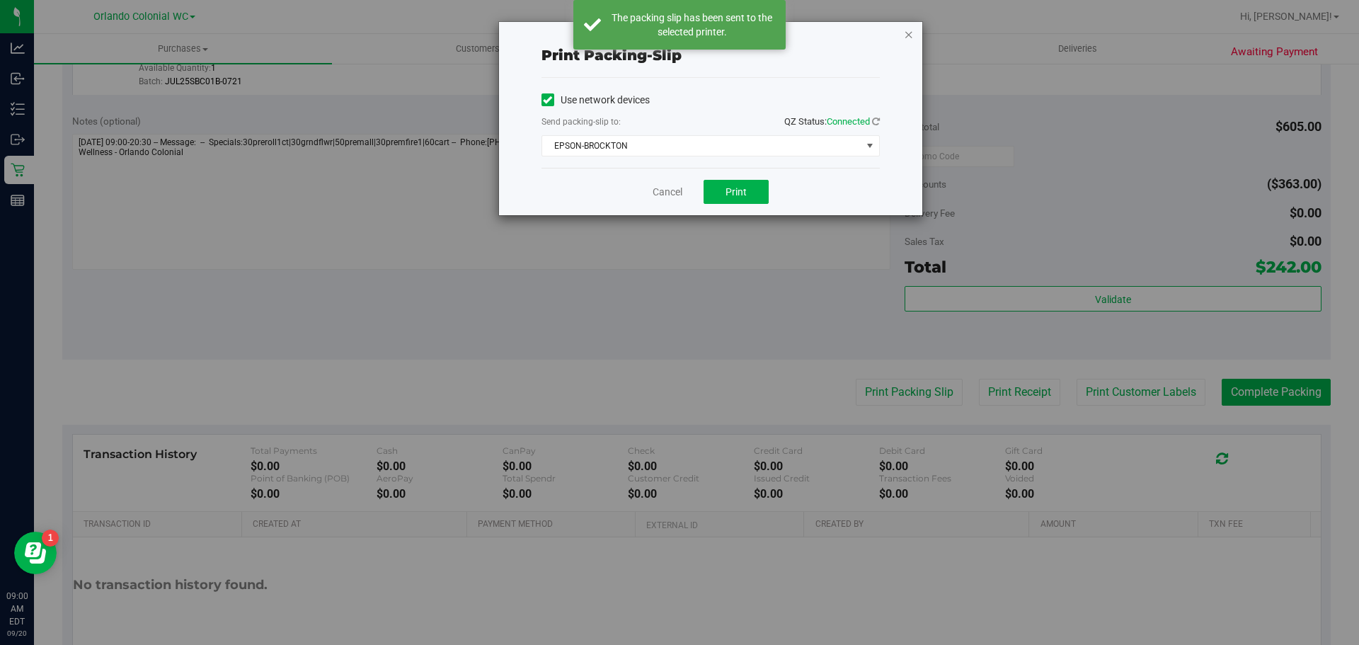
click at [909, 33] on icon "button" at bounding box center [909, 33] width 10 height 17
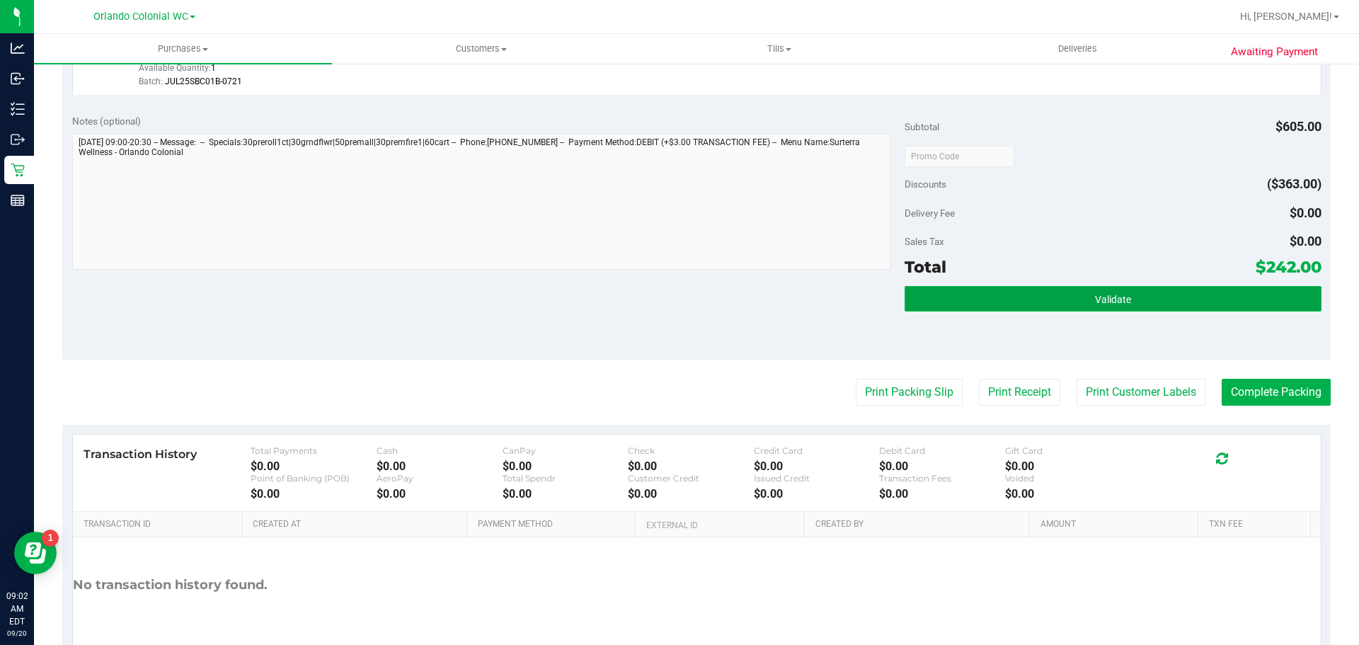
click at [1107, 305] on span "Validate" at bounding box center [1113, 299] width 36 height 11
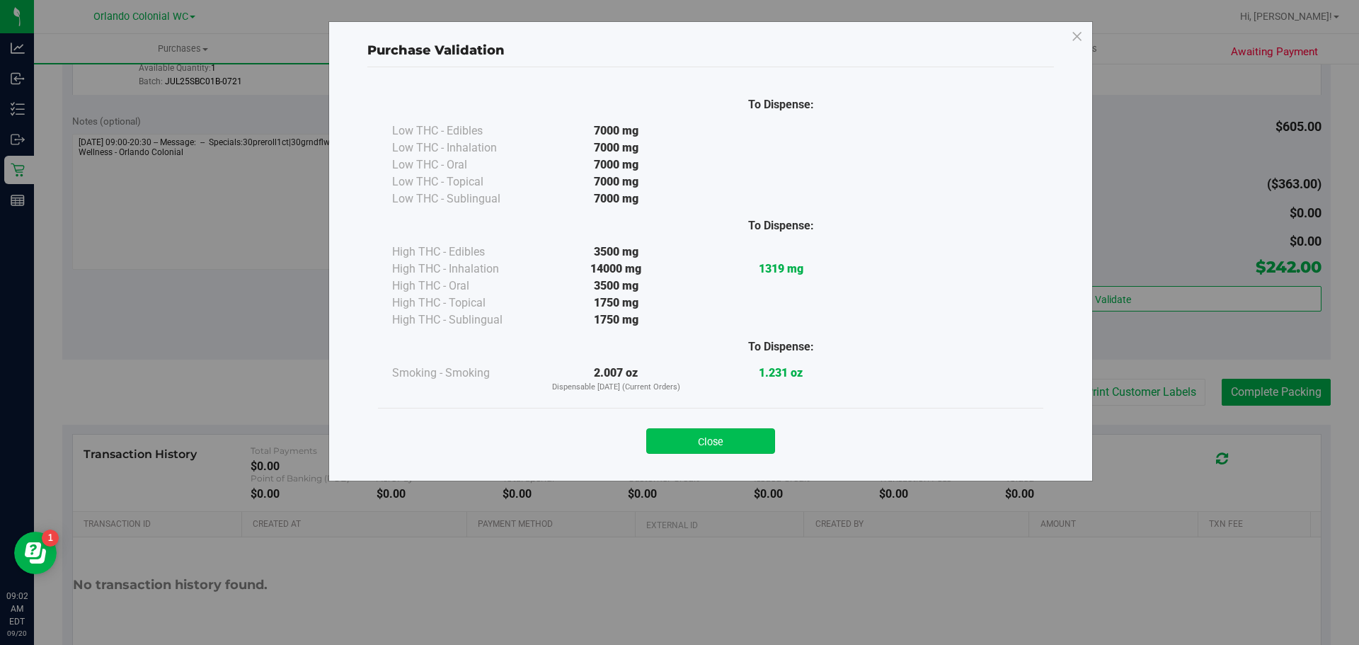
click at [709, 447] on button "Close" at bounding box center [710, 440] width 129 height 25
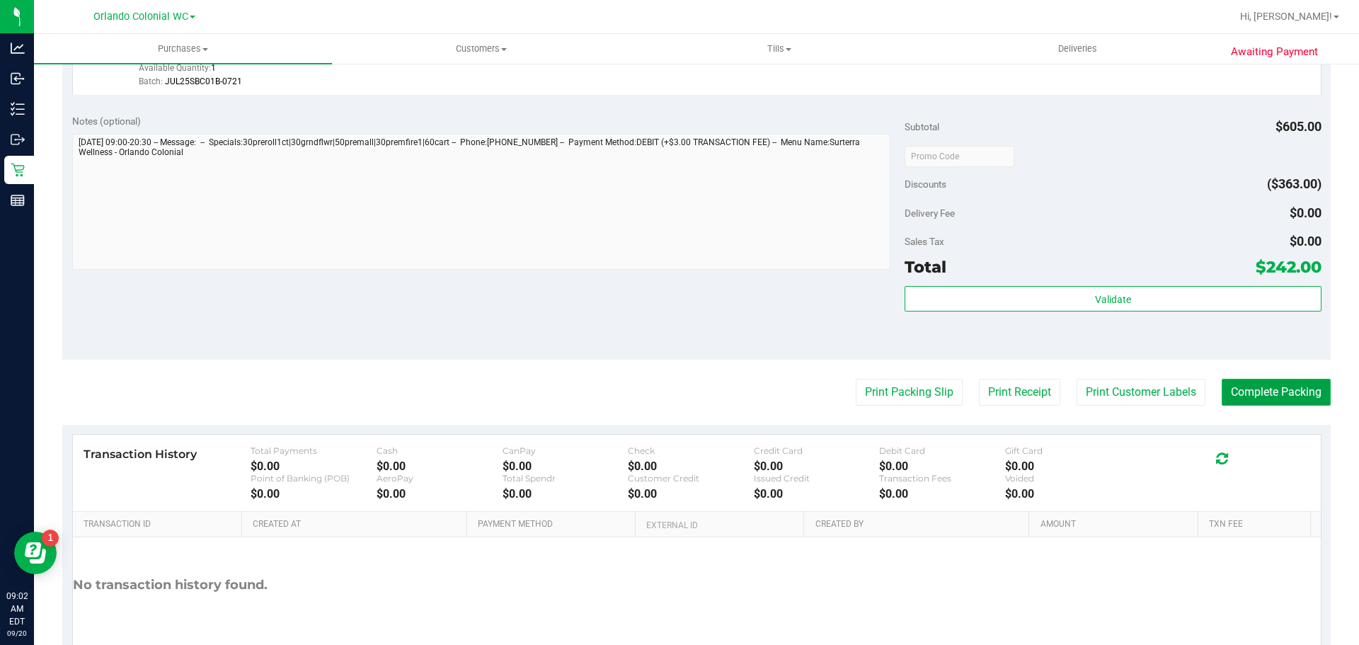
click at [1279, 400] on button "Complete Packing" at bounding box center [1276, 392] width 109 height 27
